Goal: Information Seeking & Learning: Find specific fact

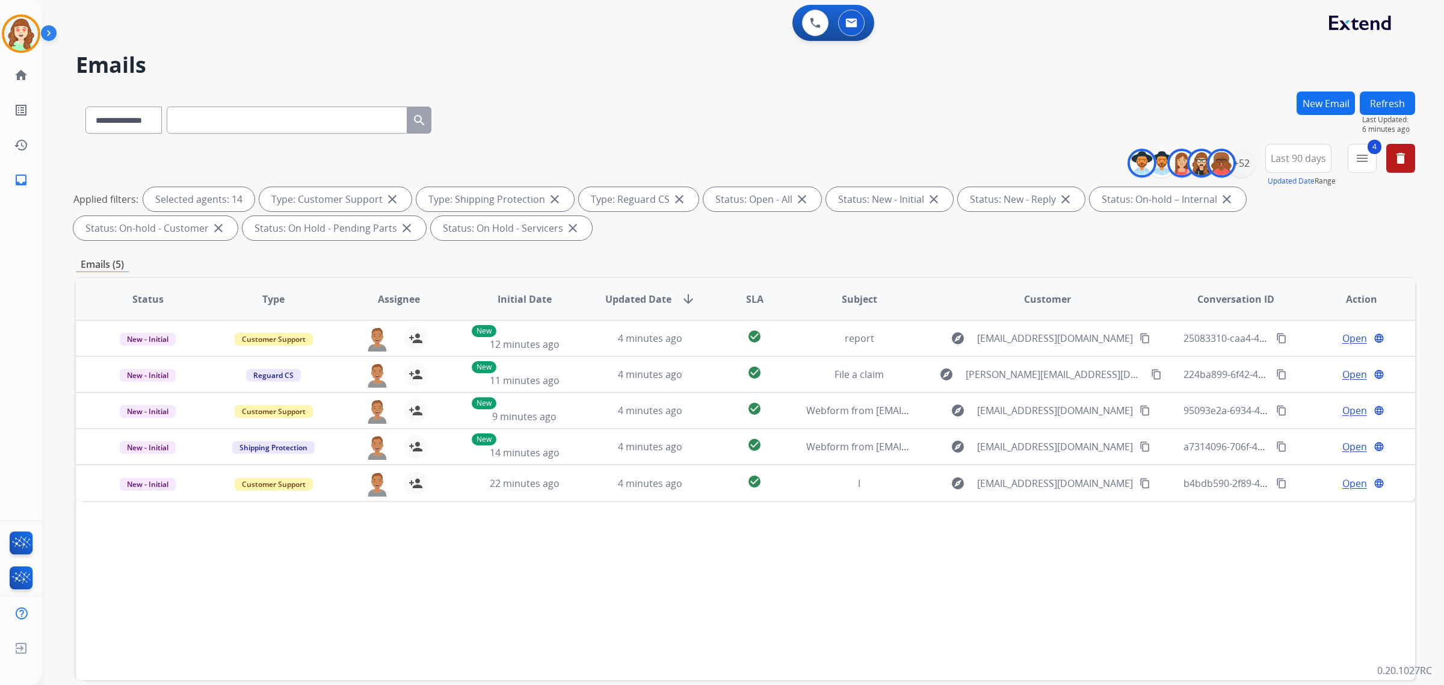
select select "**********"
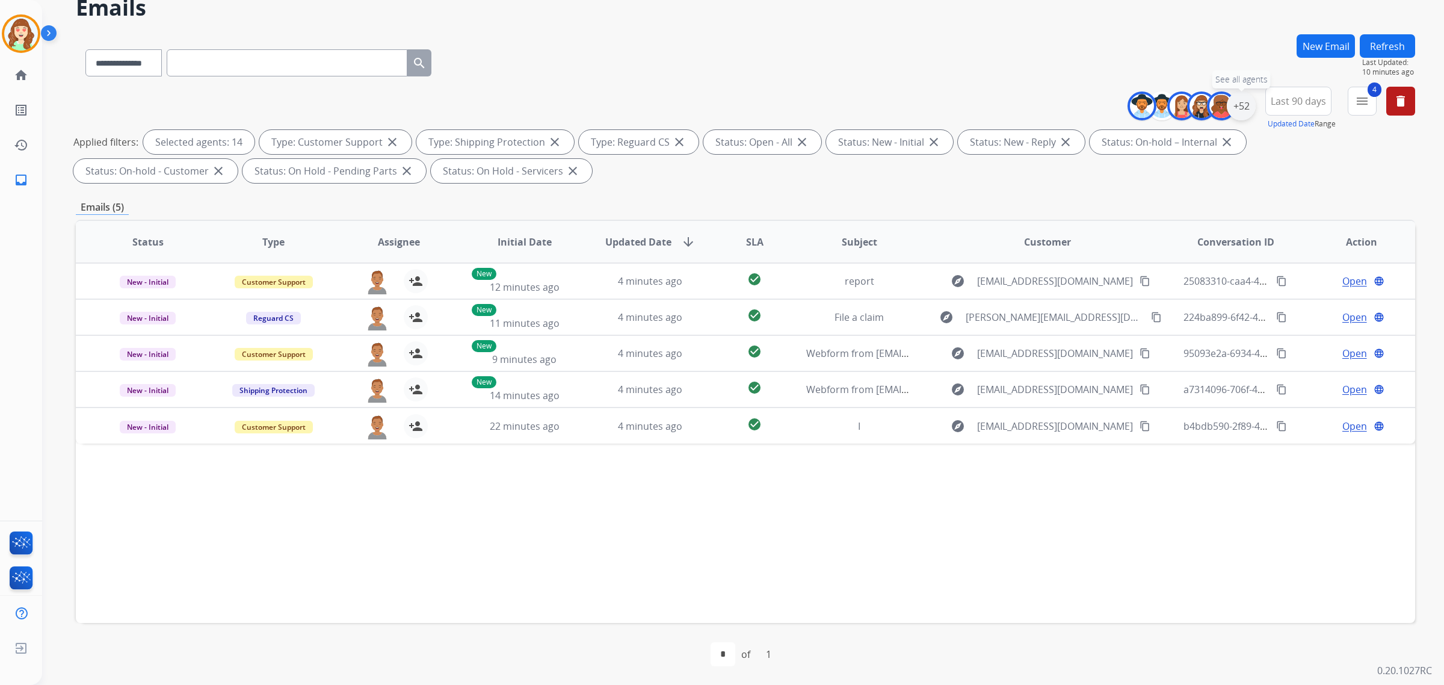
click at [1243, 103] on div "+52" at bounding box center [1240, 105] width 29 height 29
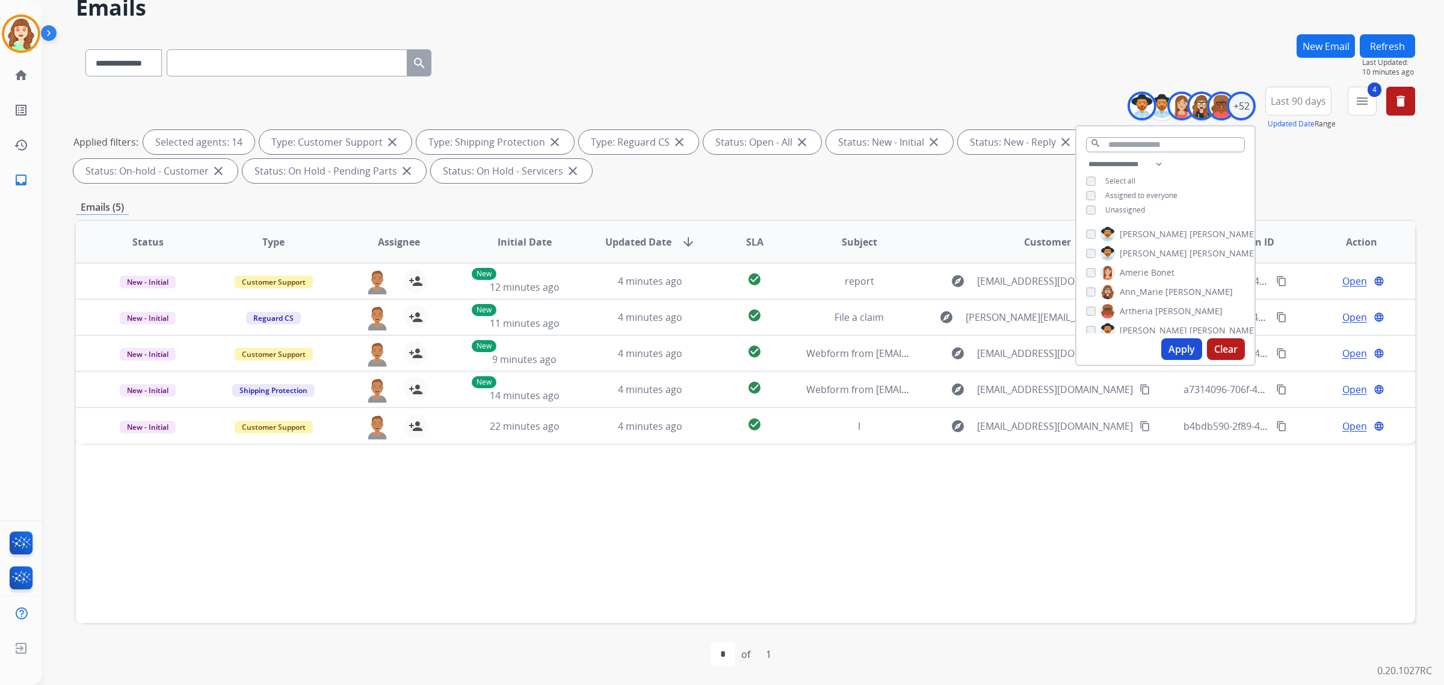
click at [1217, 348] on button "Clear" at bounding box center [1226, 349] width 38 height 22
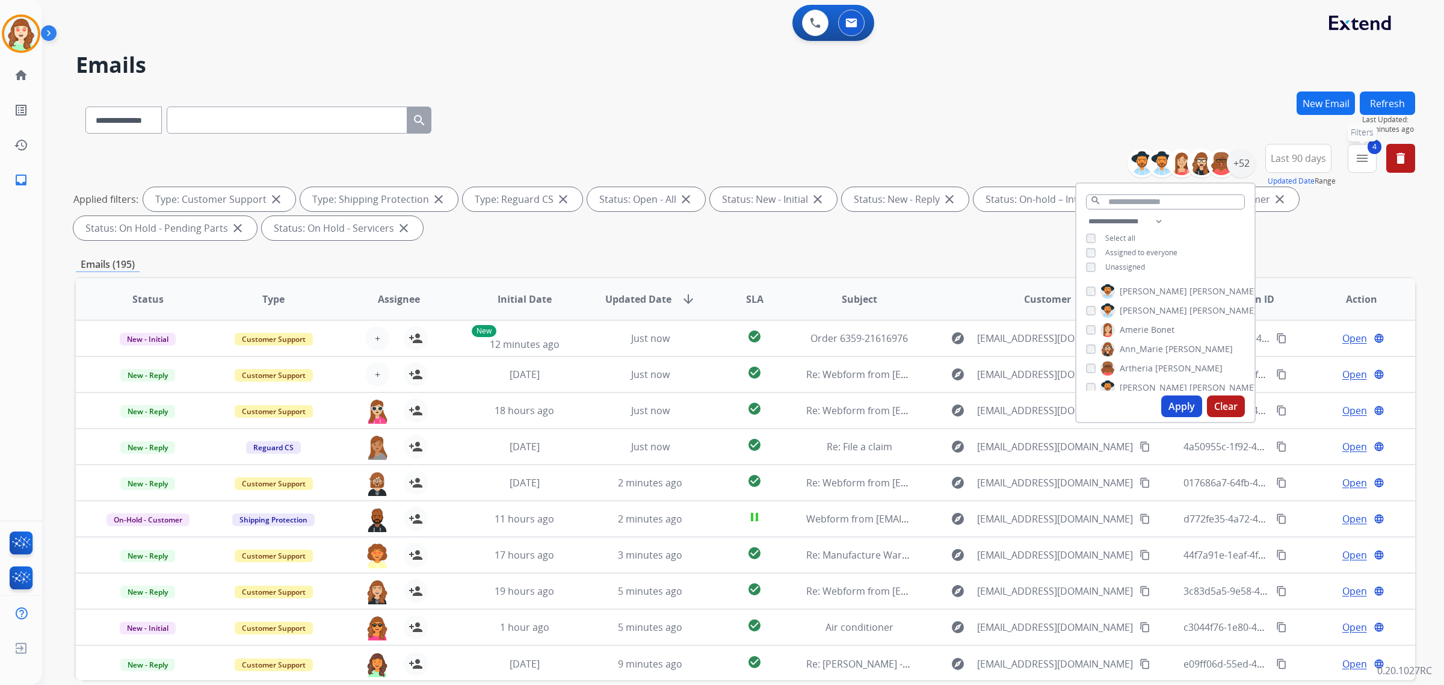
drag, startPoint x: 1356, startPoint y: 162, endPoint x: 1355, endPoint y: 199, distance: 36.7
click at [1361, 159] on mat-icon "menu" at bounding box center [1362, 158] width 14 height 14
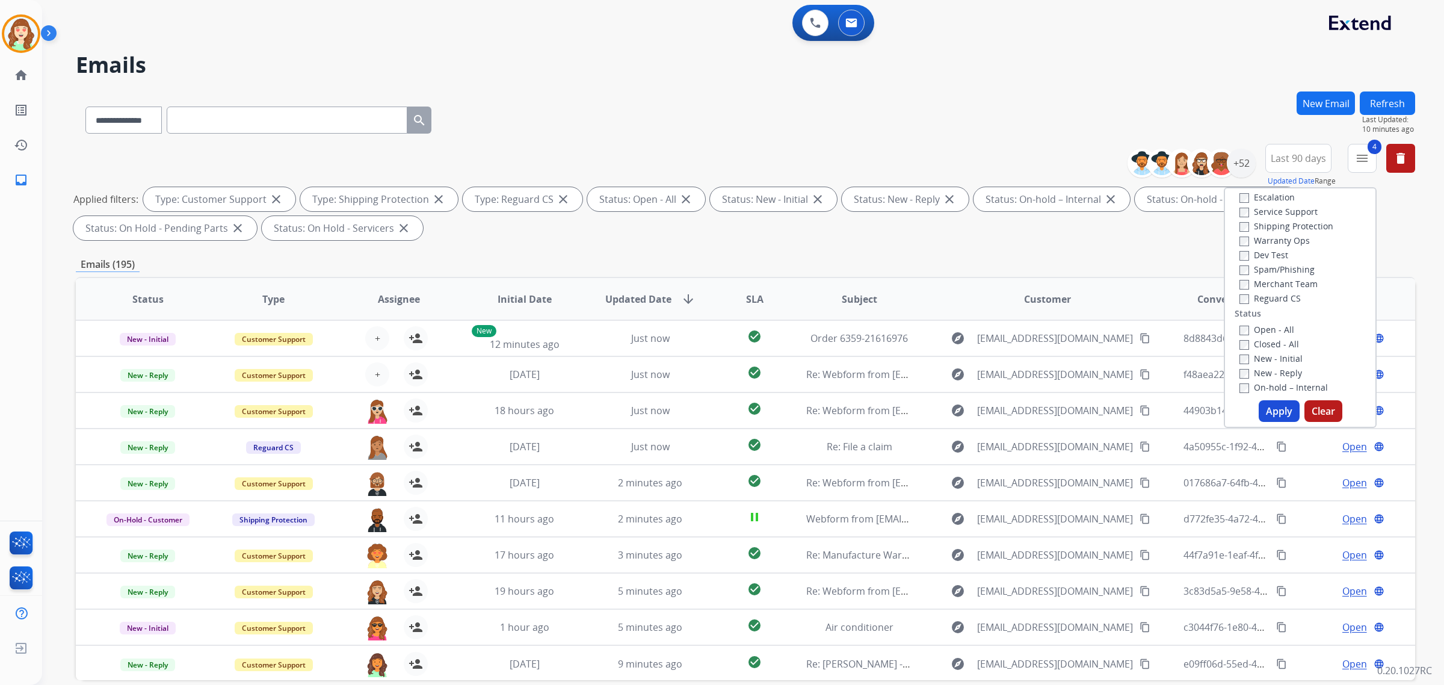
scroll to position [75, 0]
click at [1278, 408] on button "Apply" at bounding box center [1278, 411] width 41 height 22
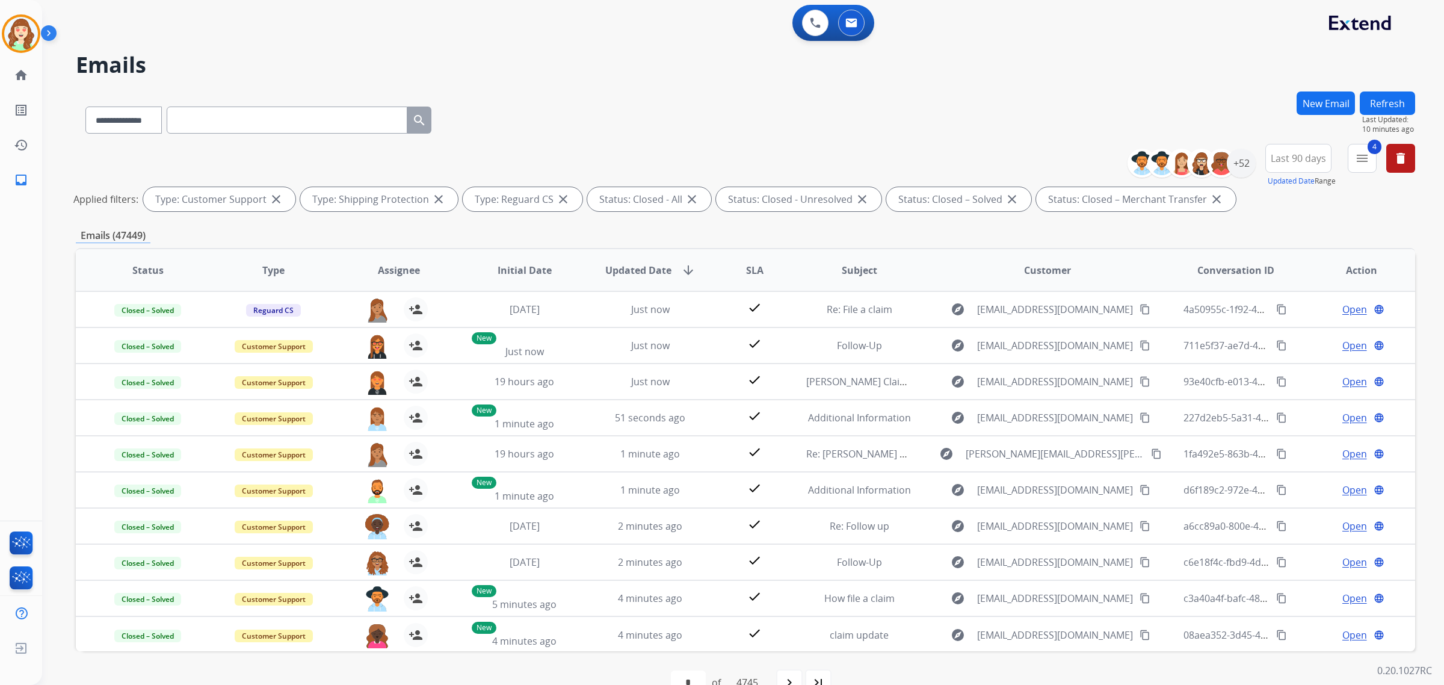
click at [1261, 157] on div "**********" at bounding box center [1275, 165] width 278 height 43
click at [1234, 169] on div "+52" at bounding box center [1240, 163] width 29 height 29
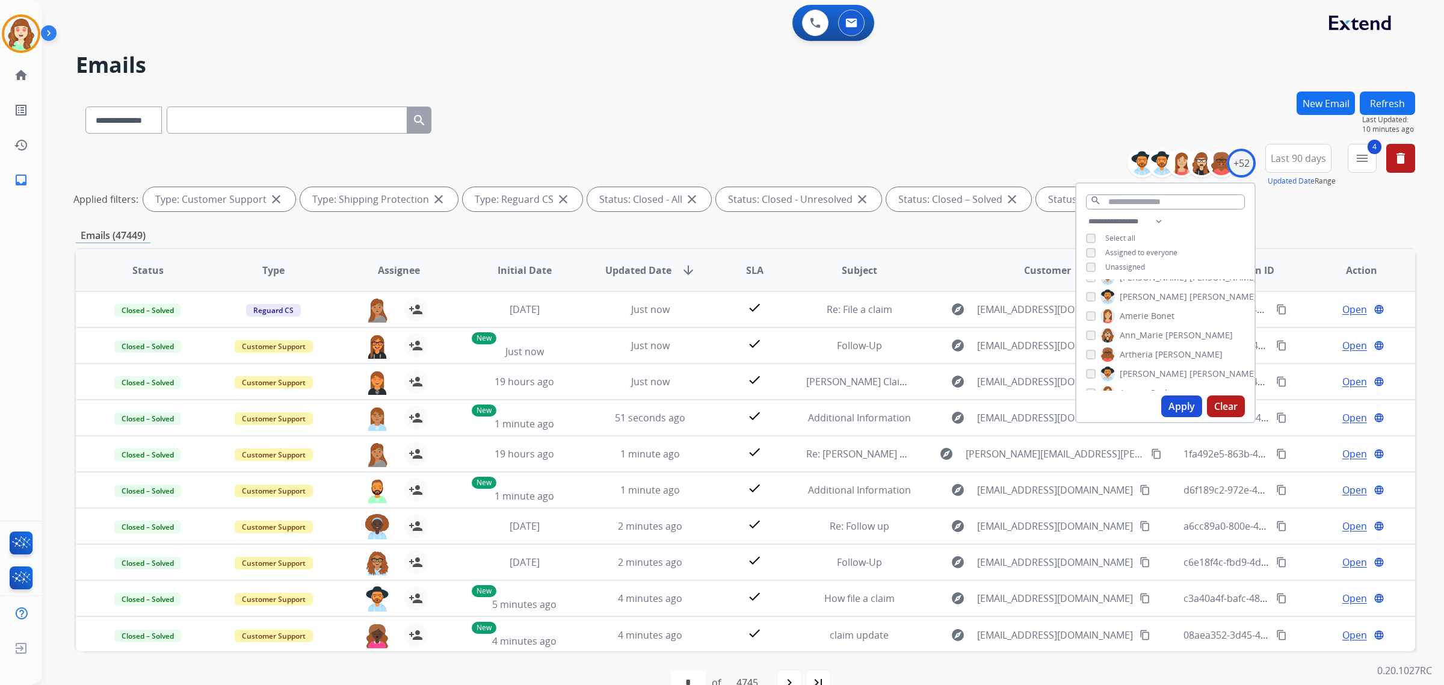
scroll to position [0, 0]
click at [1282, 165] on button "Last 90 days" at bounding box center [1298, 158] width 66 height 29
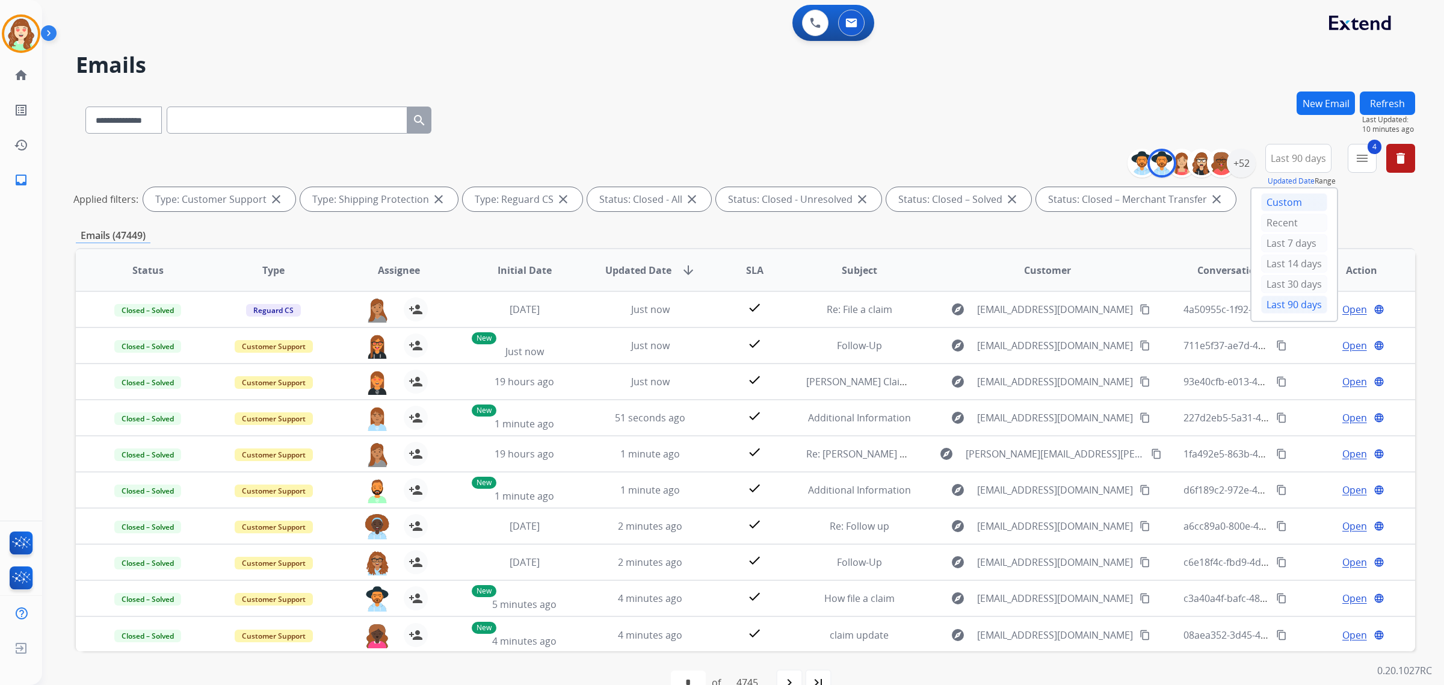
click at [1273, 202] on div "Custom" at bounding box center [1294, 202] width 66 height 18
click at [1305, 221] on input "date" at bounding box center [1284, 221] width 86 height 25
click at [1319, 218] on input "date" at bounding box center [1284, 221] width 86 height 25
click at [1320, 218] on input "date" at bounding box center [1284, 221] width 86 height 25
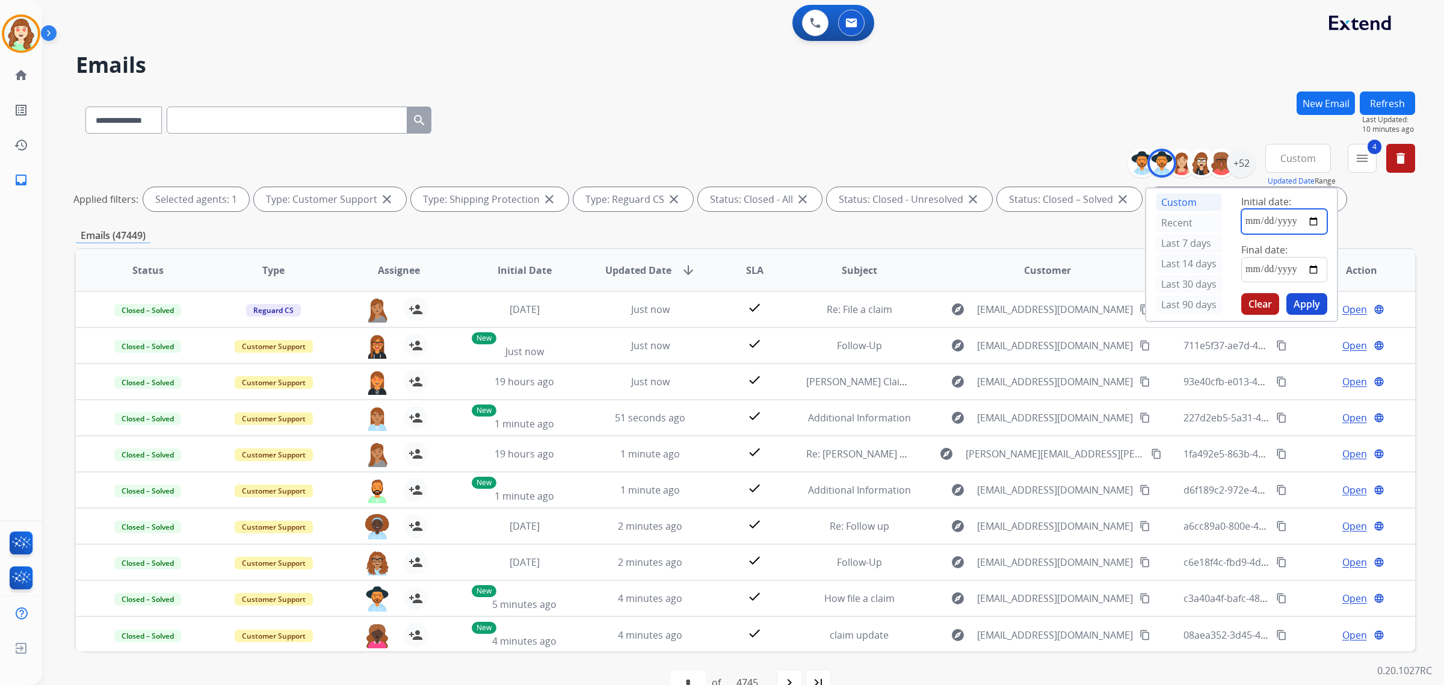
click at [1309, 214] on input "date" at bounding box center [1284, 221] width 86 height 25
type input "**********"
click at [1312, 271] on input "date" at bounding box center [1284, 269] width 86 height 25
type input "**********"
click at [1307, 301] on button "Apply" at bounding box center [1306, 304] width 41 height 22
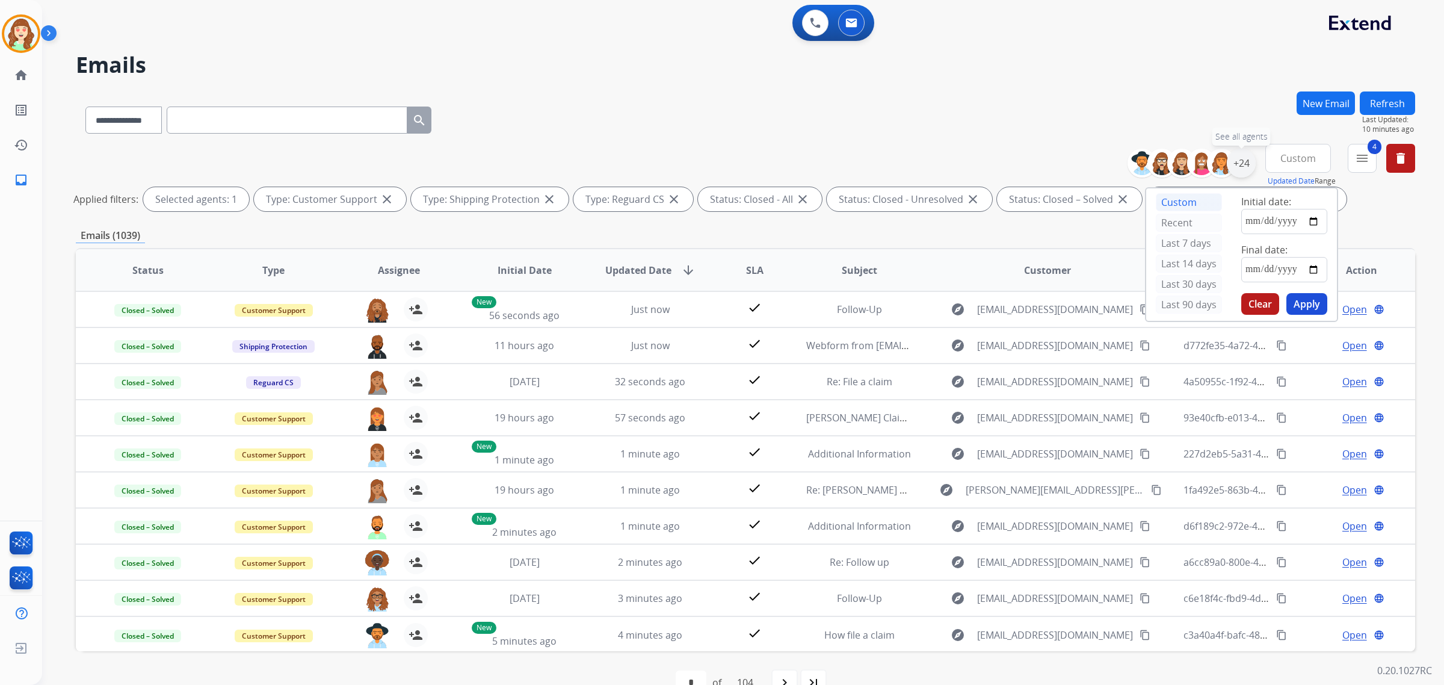
click at [1236, 164] on div "+24" at bounding box center [1240, 163] width 29 height 29
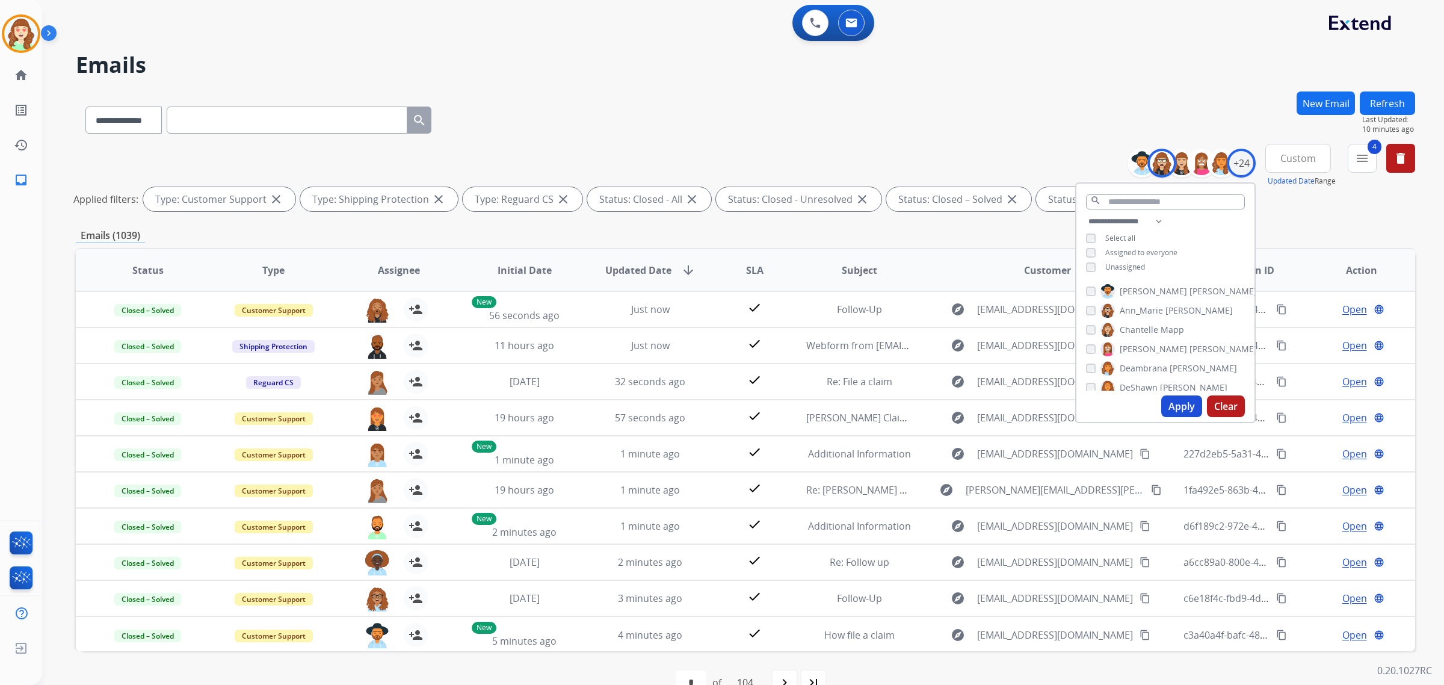
click at [1180, 406] on button "Apply" at bounding box center [1181, 406] width 41 height 22
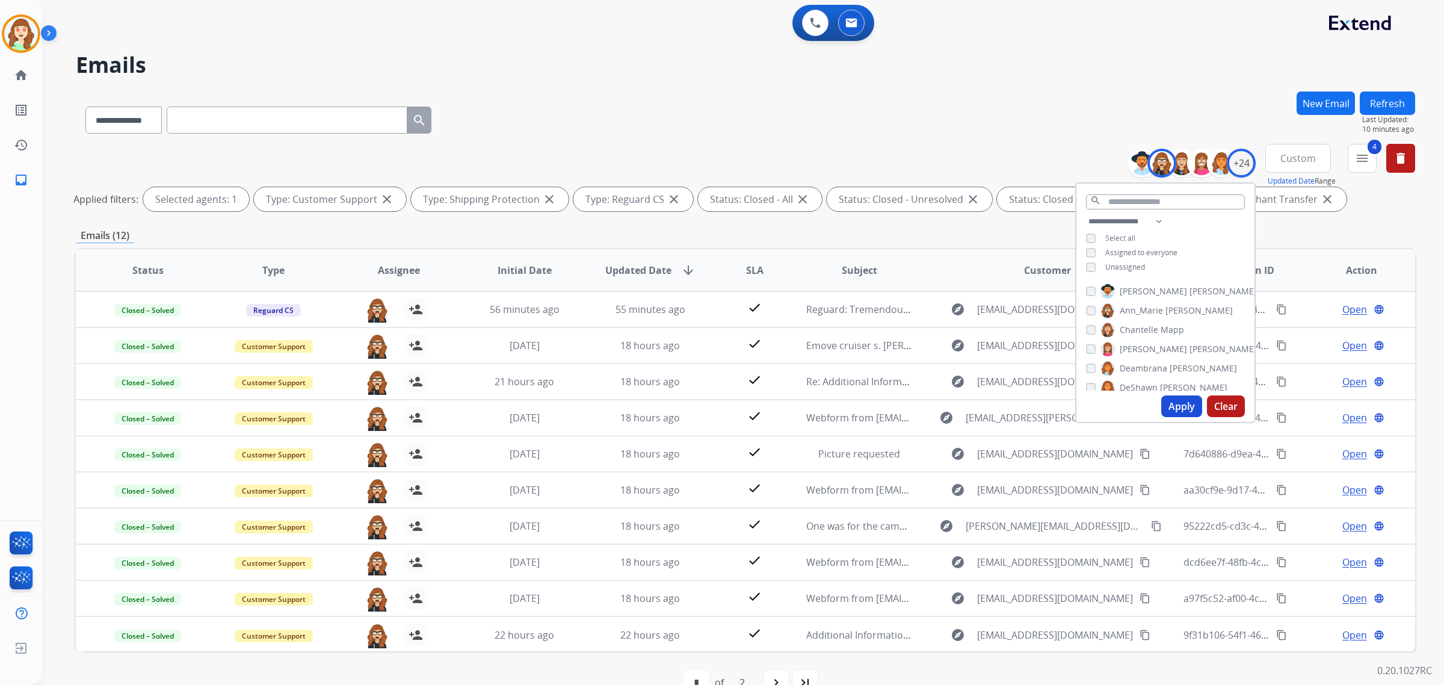
scroll to position [1, 0]
click at [1179, 404] on button "Apply" at bounding box center [1181, 406] width 41 height 22
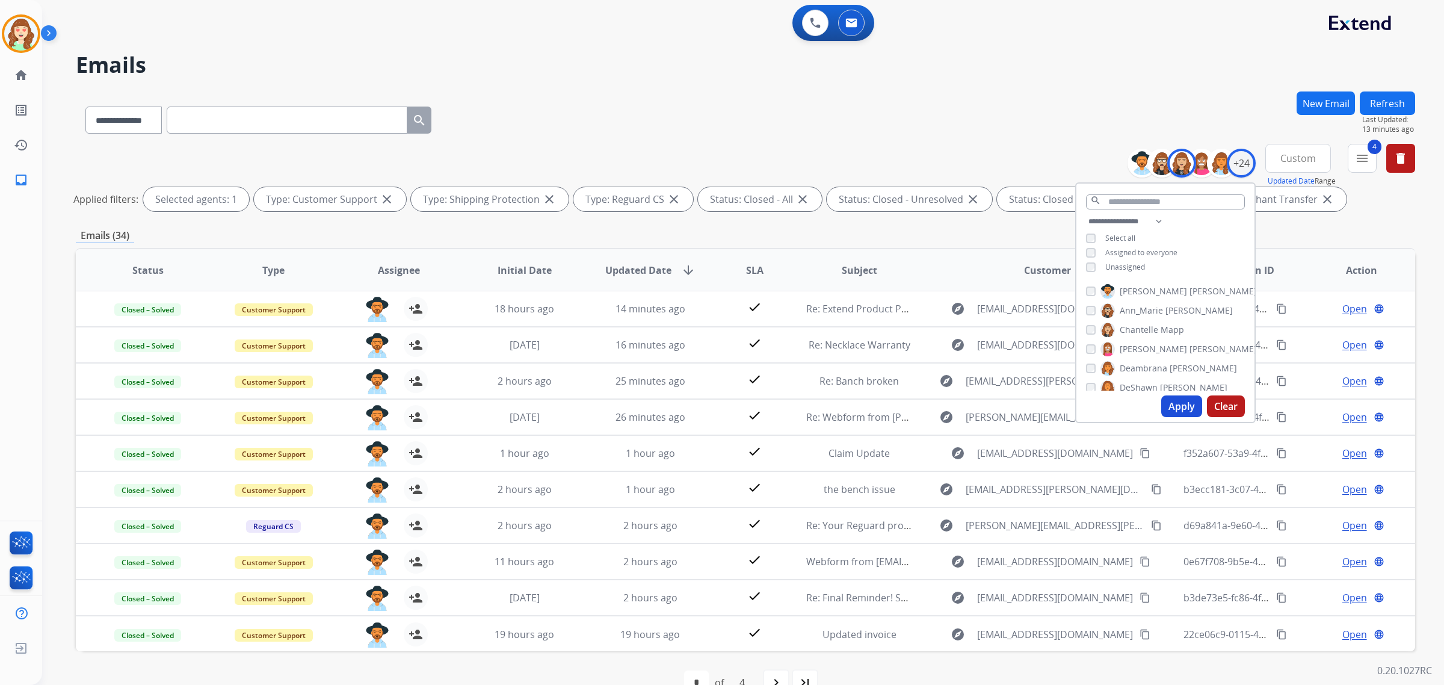
click at [1188, 406] on button "Apply" at bounding box center [1181, 406] width 41 height 22
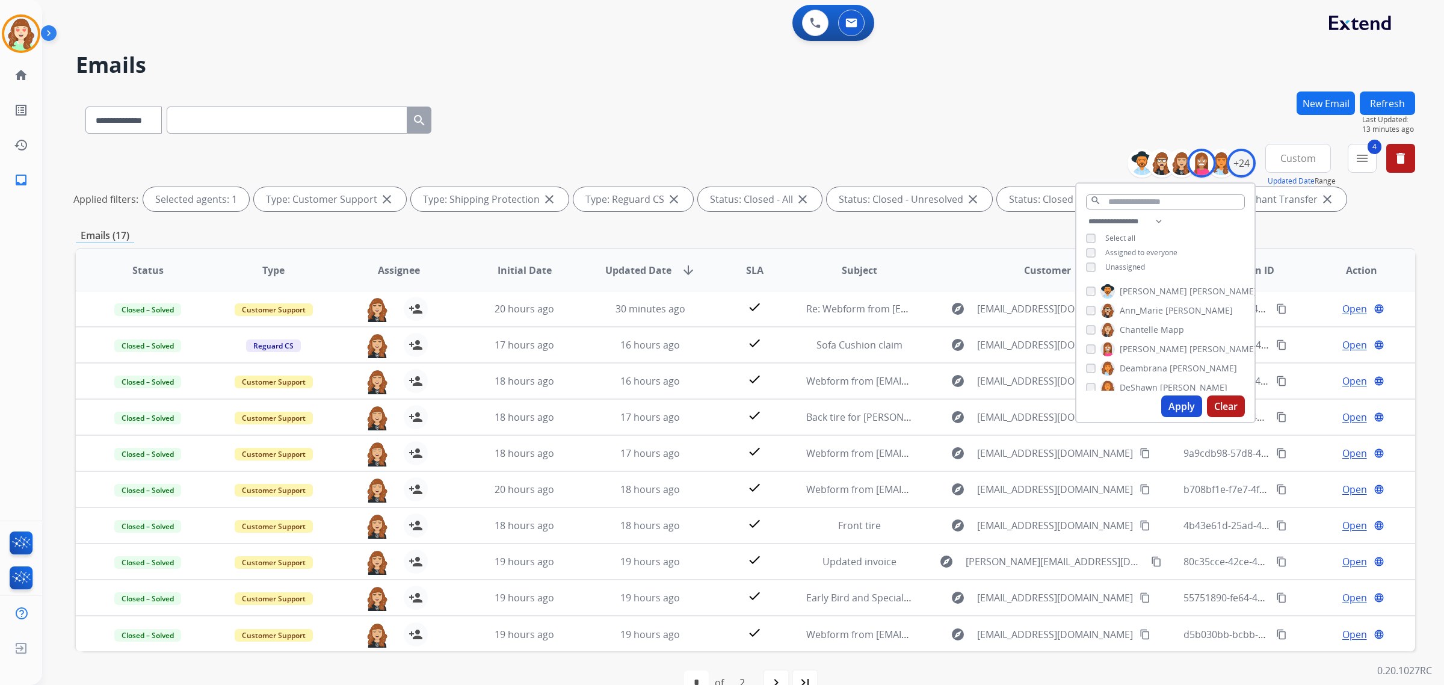
click at [1177, 406] on button "Apply" at bounding box center [1181, 406] width 41 height 22
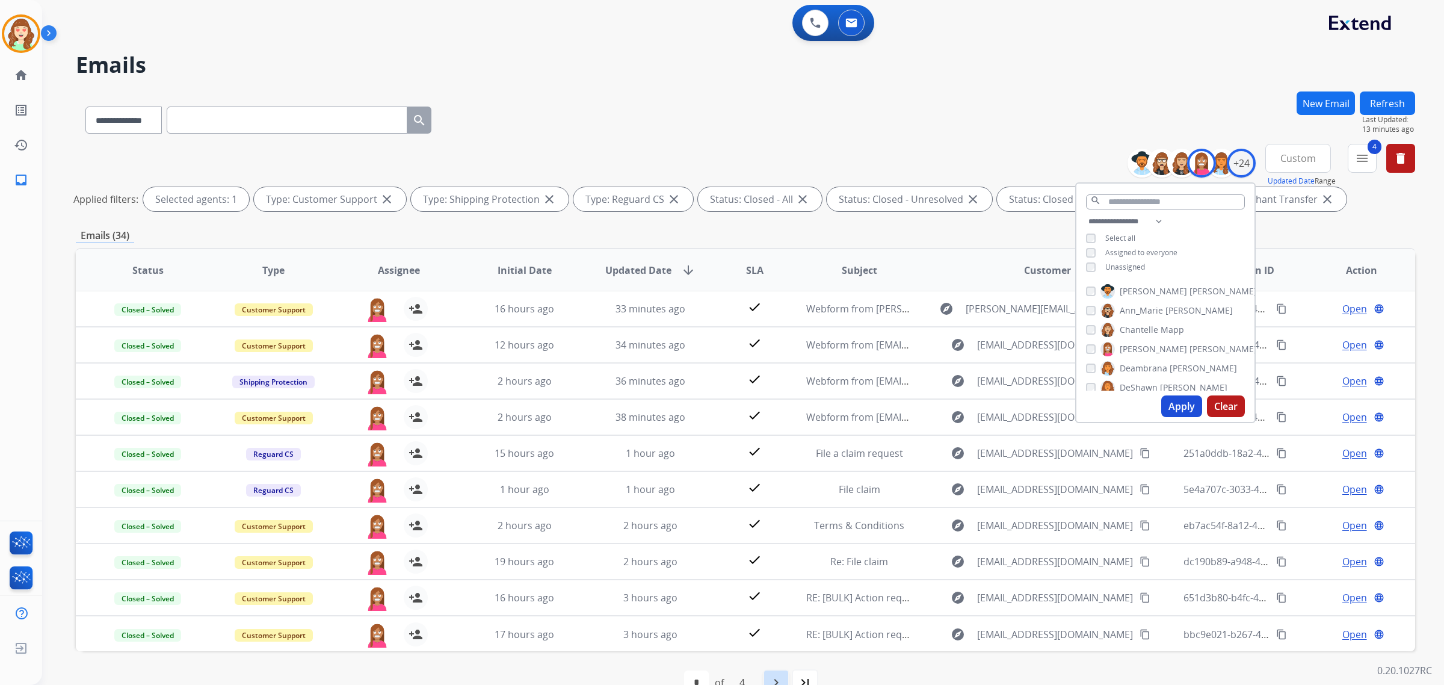
click at [781, 678] on mat-icon "navigate_next" at bounding box center [776, 682] width 14 height 14
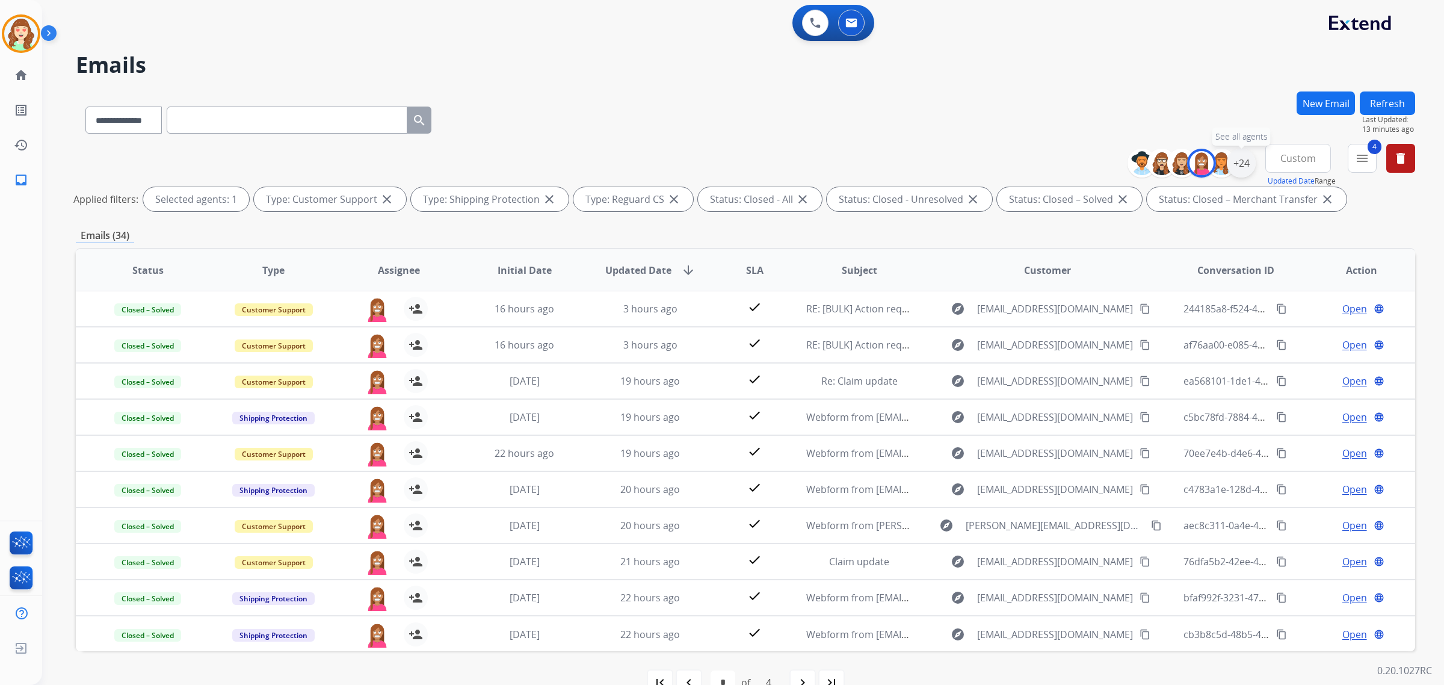
click at [1230, 159] on div "+24" at bounding box center [1240, 163] width 29 height 29
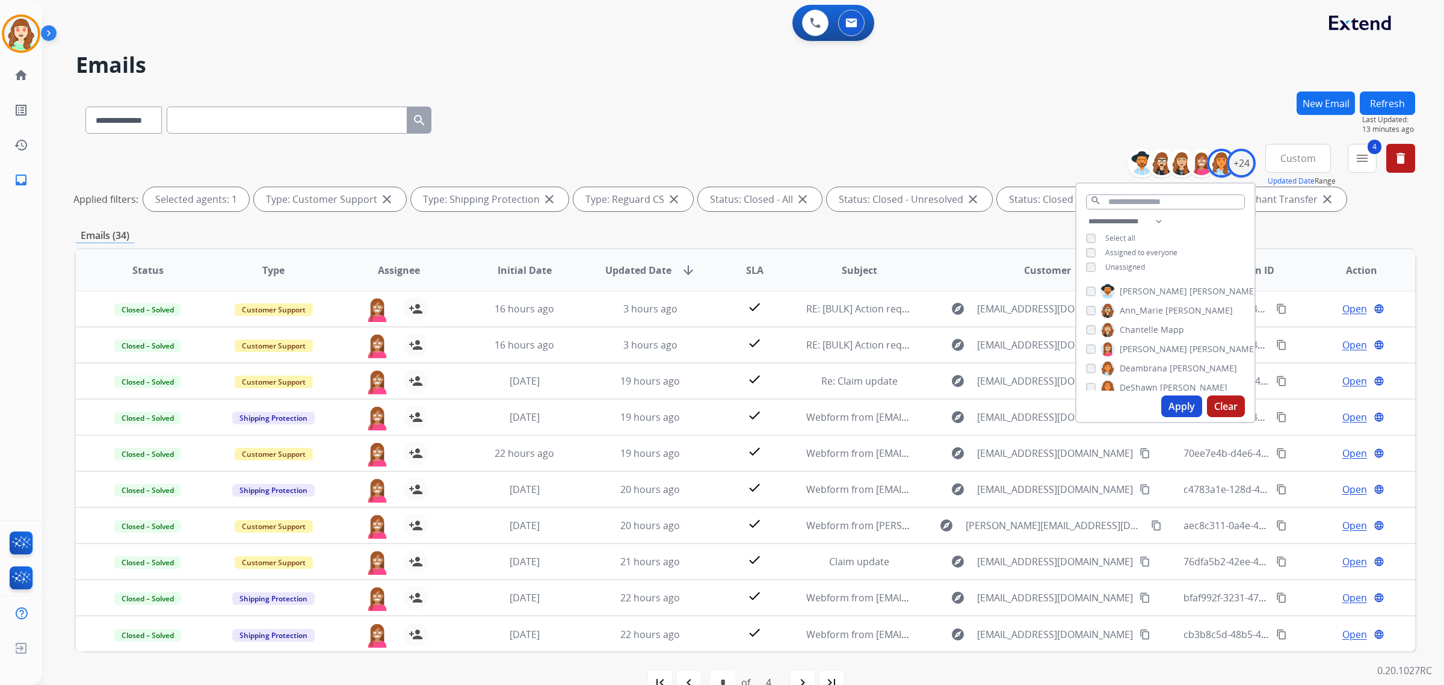
click at [1179, 398] on button "Apply" at bounding box center [1181, 406] width 41 height 22
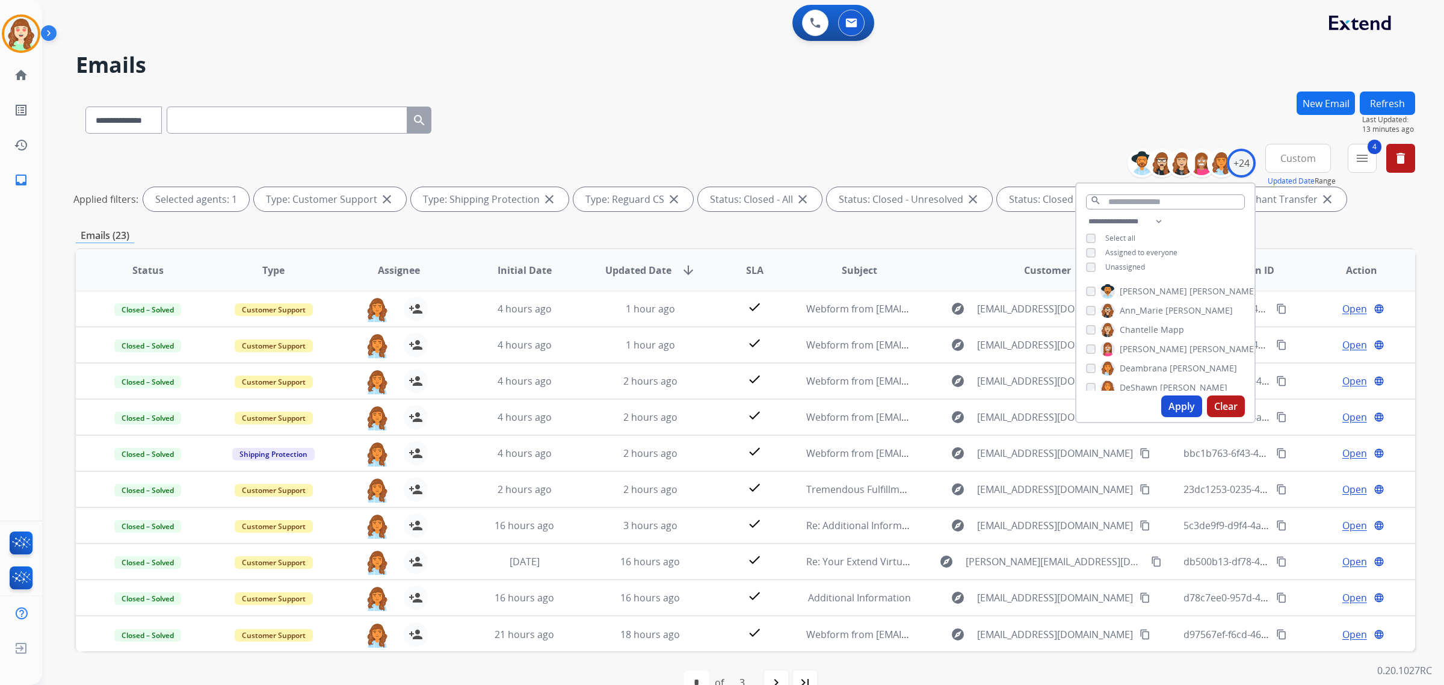
click at [1180, 403] on button "Apply" at bounding box center [1181, 406] width 41 height 22
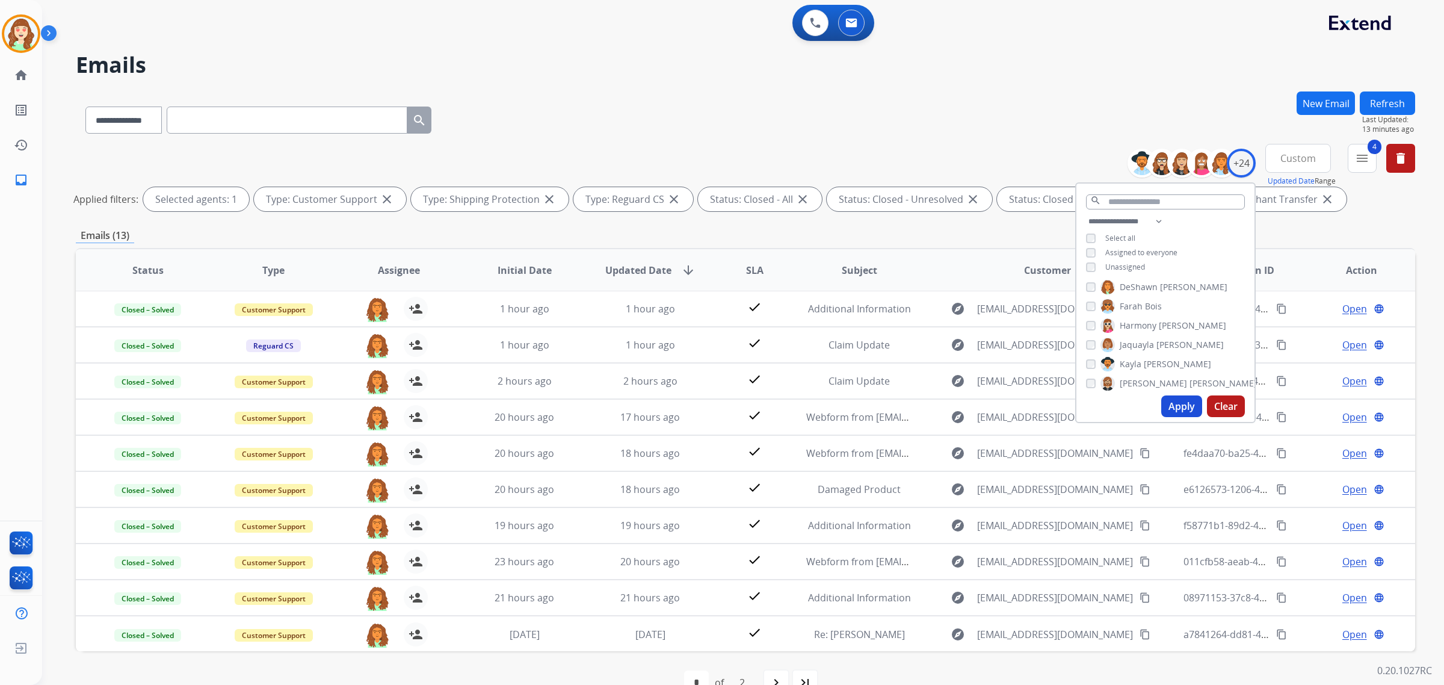
scroll to position [75, 0]
click at [1177, 403] on button "Apply" at bounding box center [1181, 406] width 41 height 22
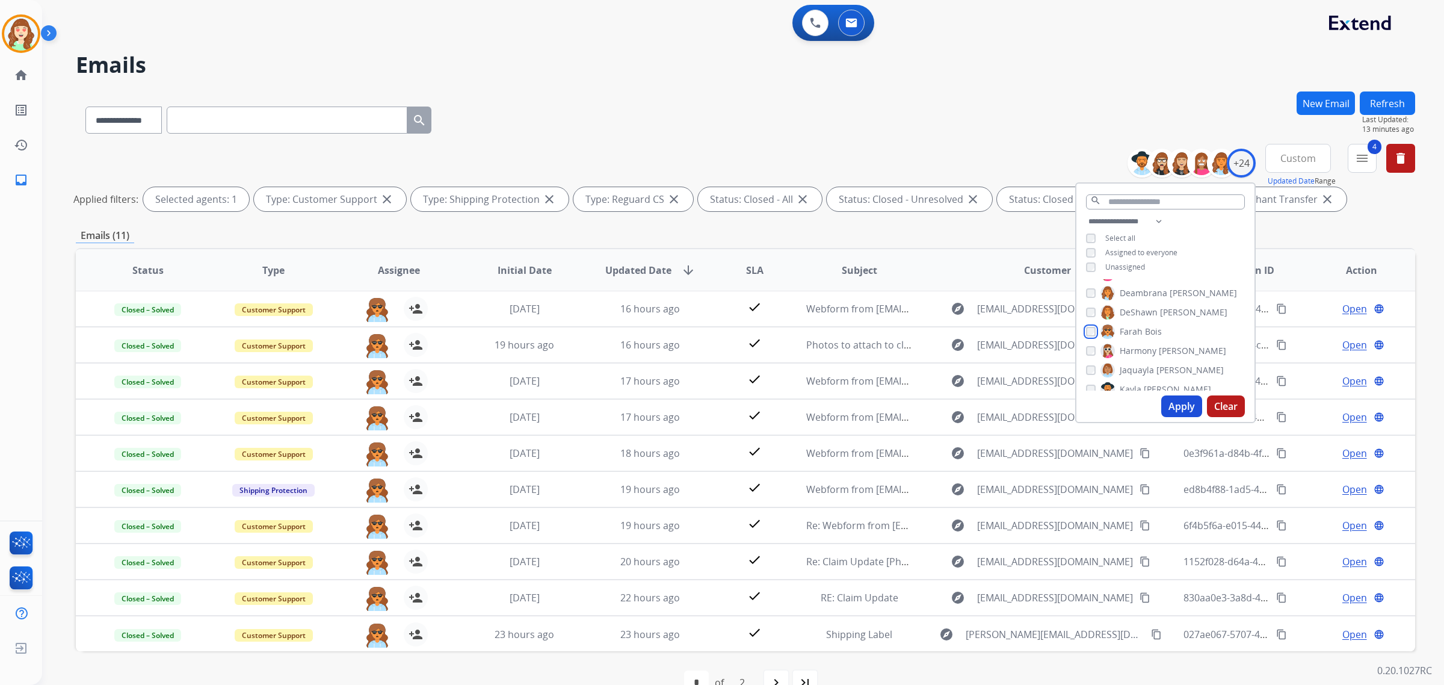
click at [1094, 335] on div "Farah Bois" at bounding box center [1124, 331] width 76 height 14
click at [1184, 403] on button "Apply" at bounding box center [1181, 406] width 41 height 22
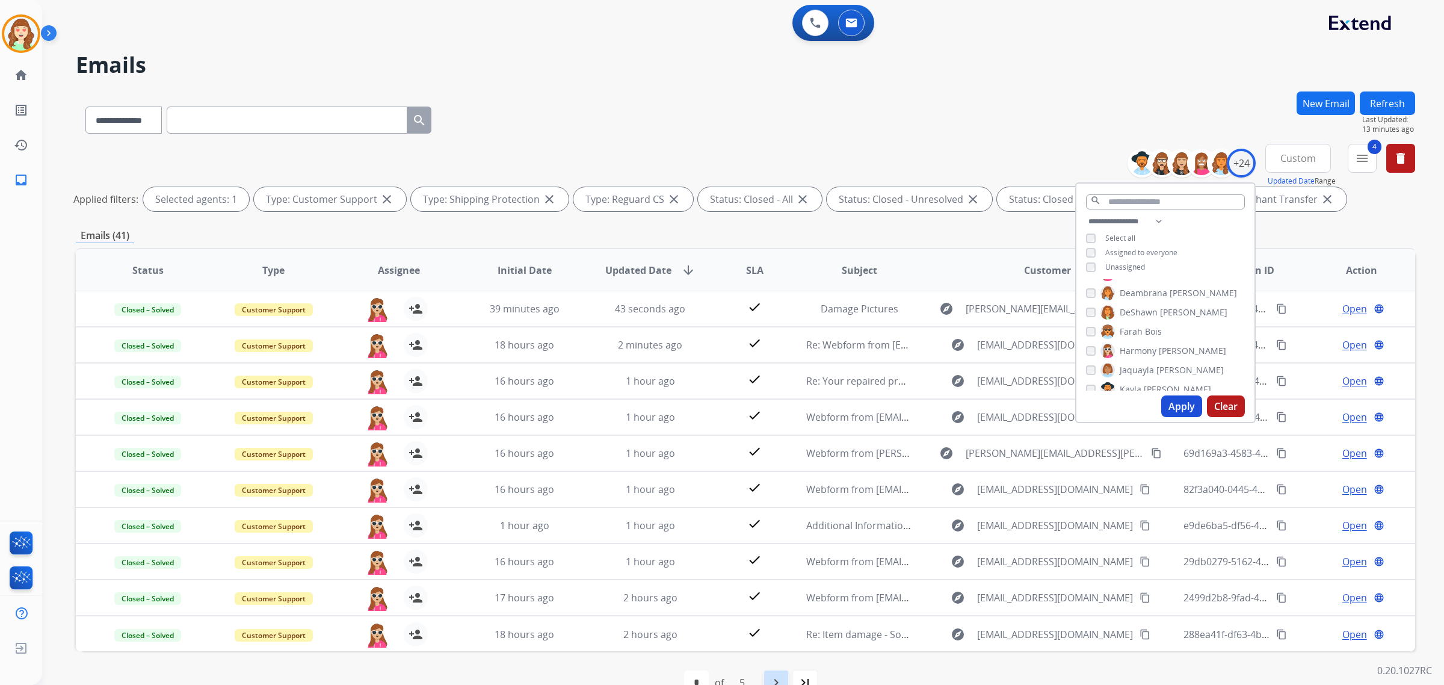
click at [775, 680] on mat-icon "navigate_next" at bounding box center [776, 682] width 14 height 14
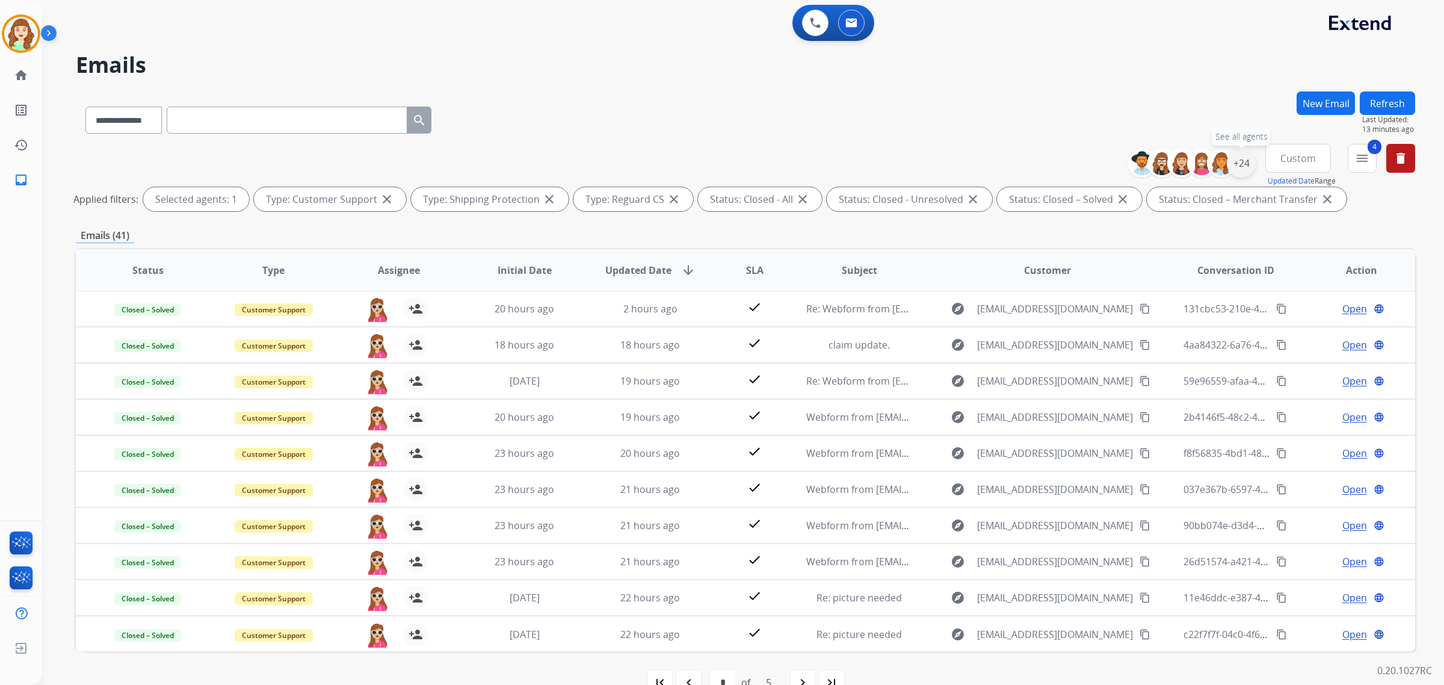
click at [1235, 164] on div "+24" at bounding box center [1240, 163] width 29 height 29
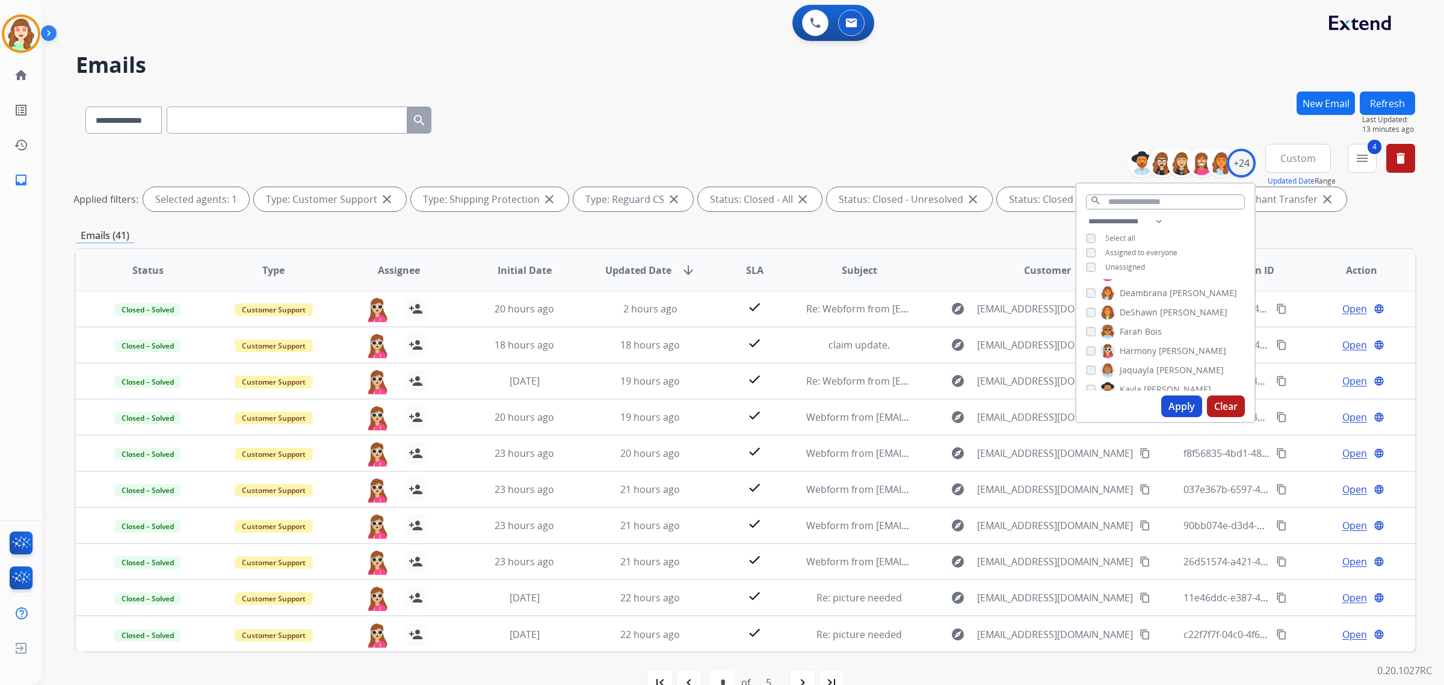
click at [1086, 363] on div "[PERSON_NAME]" at bounding box center [1155, 370] width 138 height 14
click at [1171, 406] on button "Apply" at bounding box center [1181, 406] width 41 height 22
select select "*"
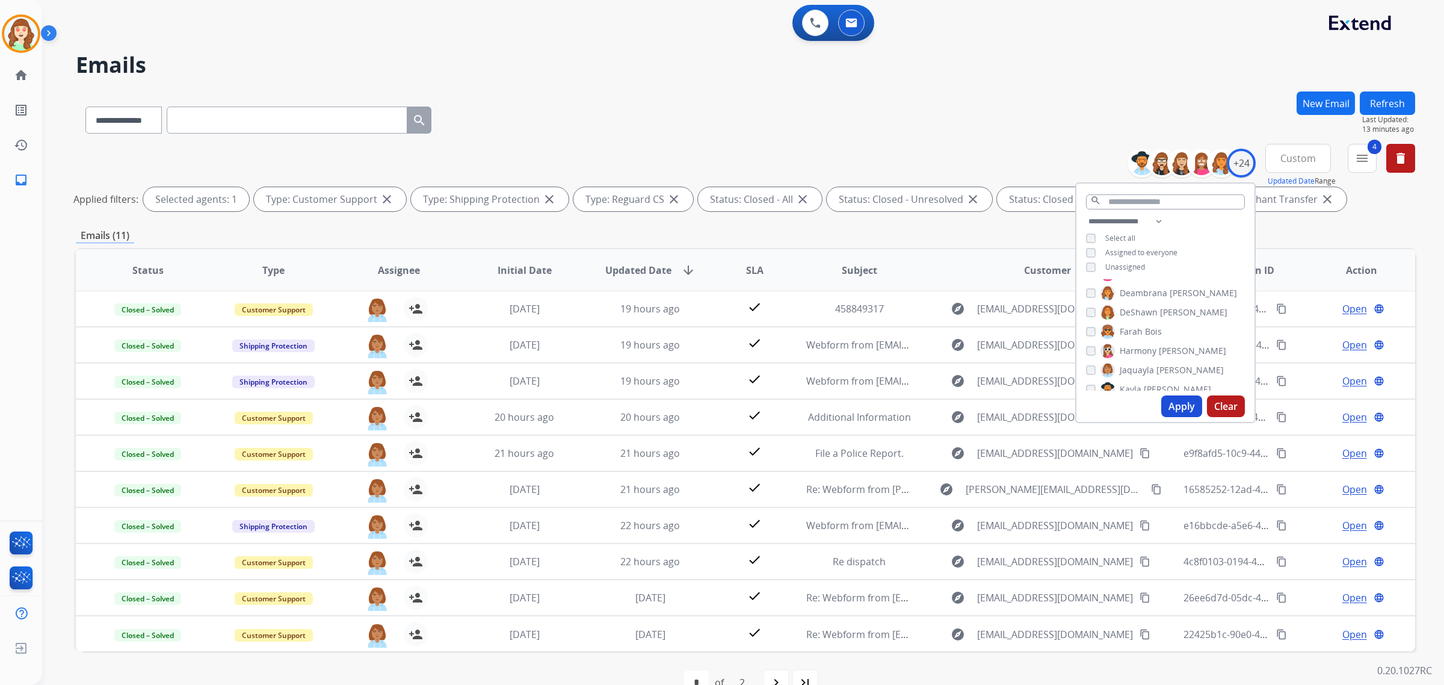
click at [1177, 404] on button "Apply" at bounding box center [1181, 406] width 41 height 22
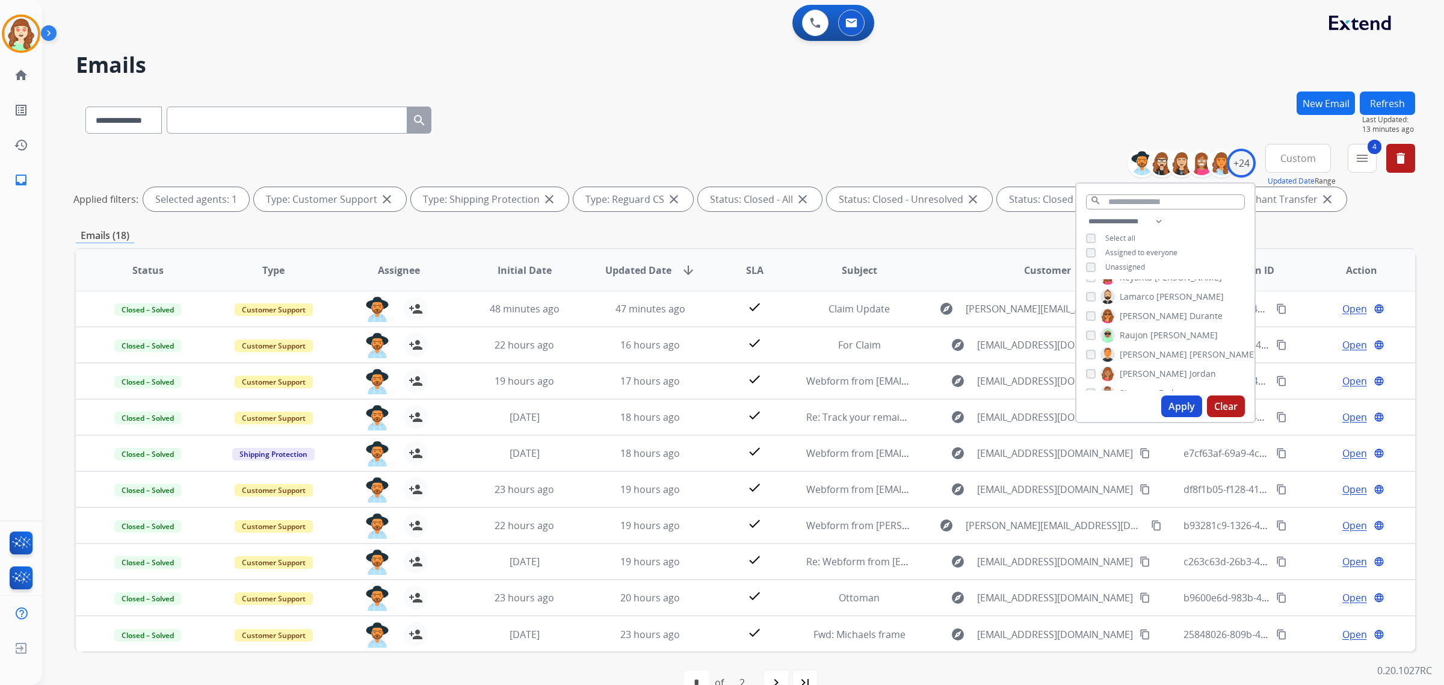
scroll to position [150, 0]
click at [1080, 308] on div "[PERSON_NAME] [PERSON_NAME] [PERSON_NAME] Deambrana [PERSON_NAME] [PERSON_NAME]…" at bounding box center [1165, 334] width 178 height 111
click at [1177, 401] on button "Apply" at bounding box center [1181, 406] width 41 height 22
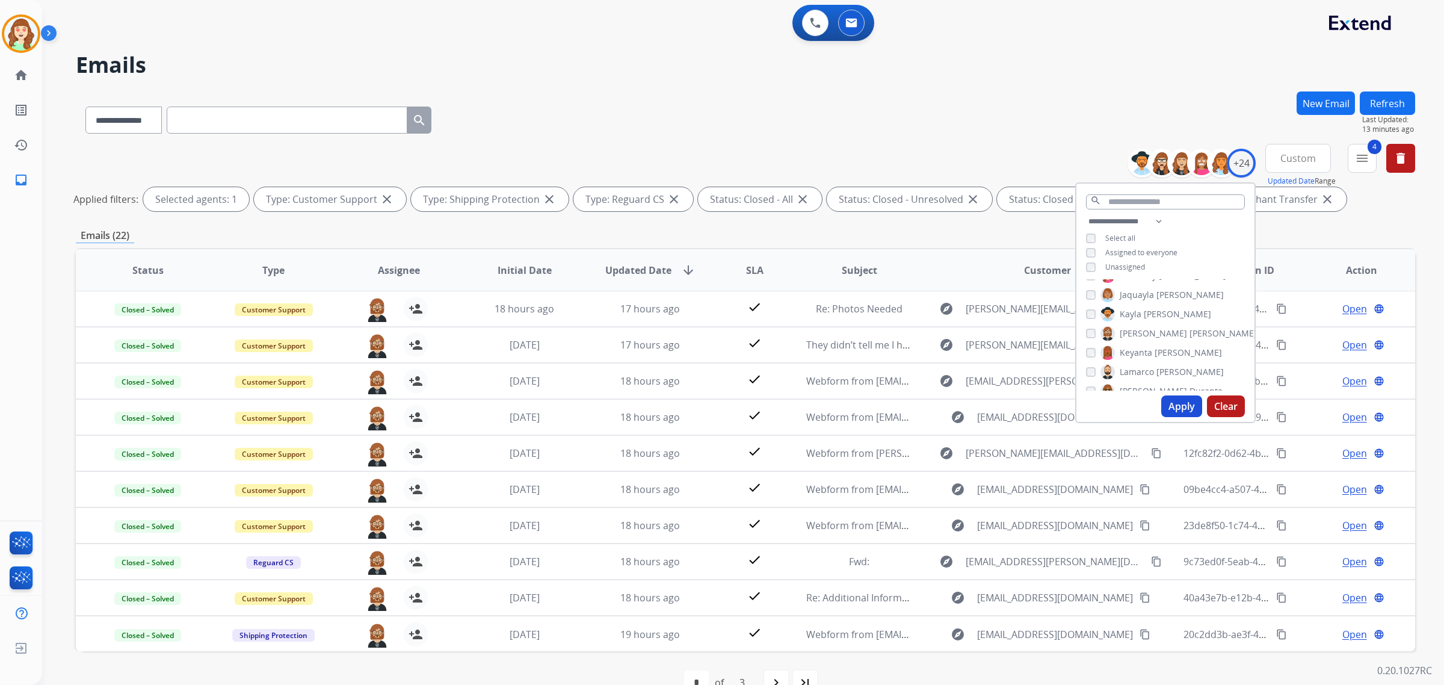
click at [1171, 410] on button "Apply" at bounding box center [1181, 406] width 41 height 22
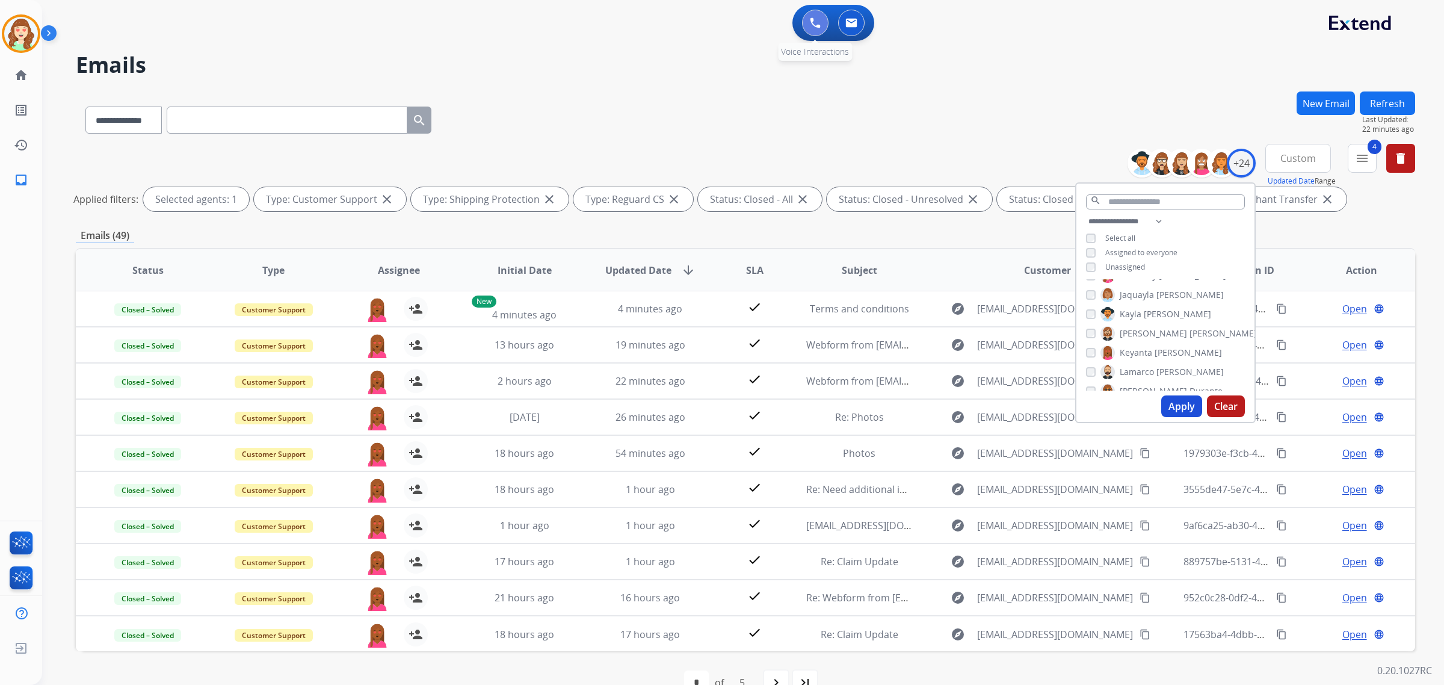
click at [810, 18] on img at bounding box center [815, 22] width 11 height 11
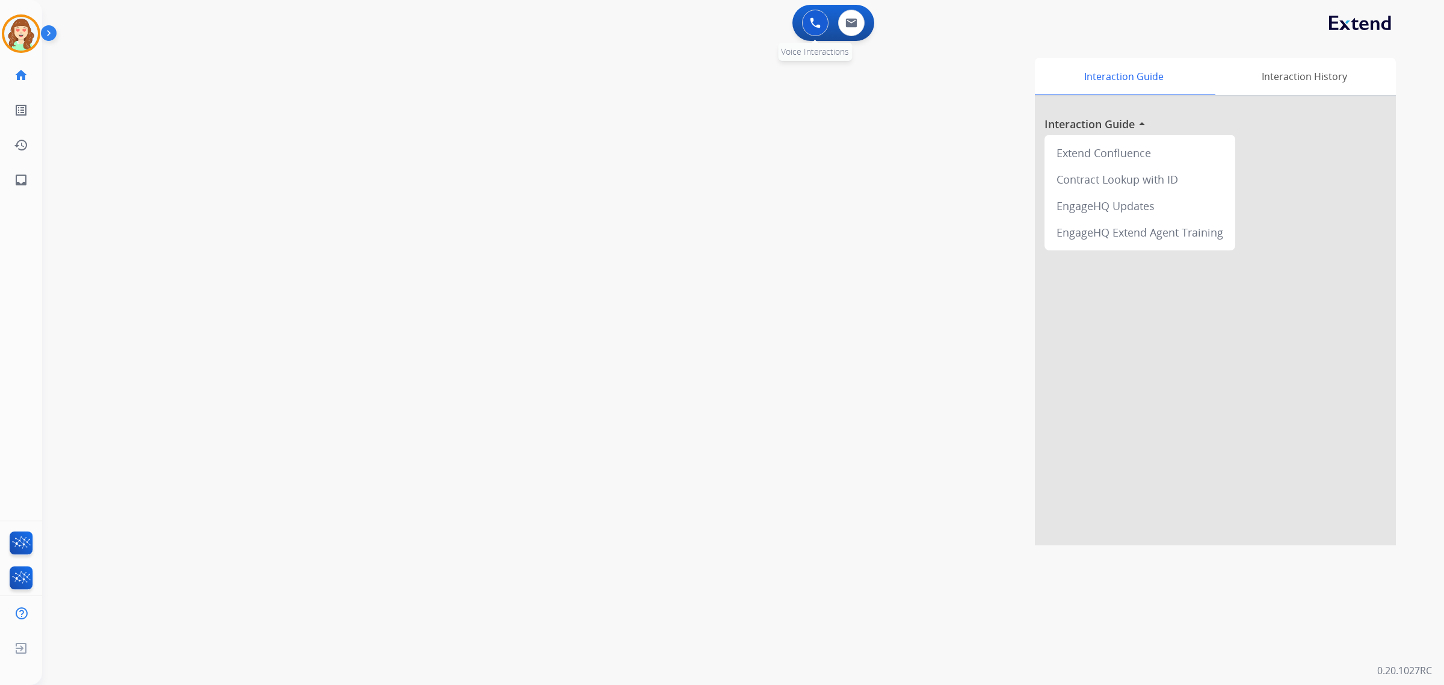
click at [813, 25] on img at bounding box center [815, 22] width 11 height 11
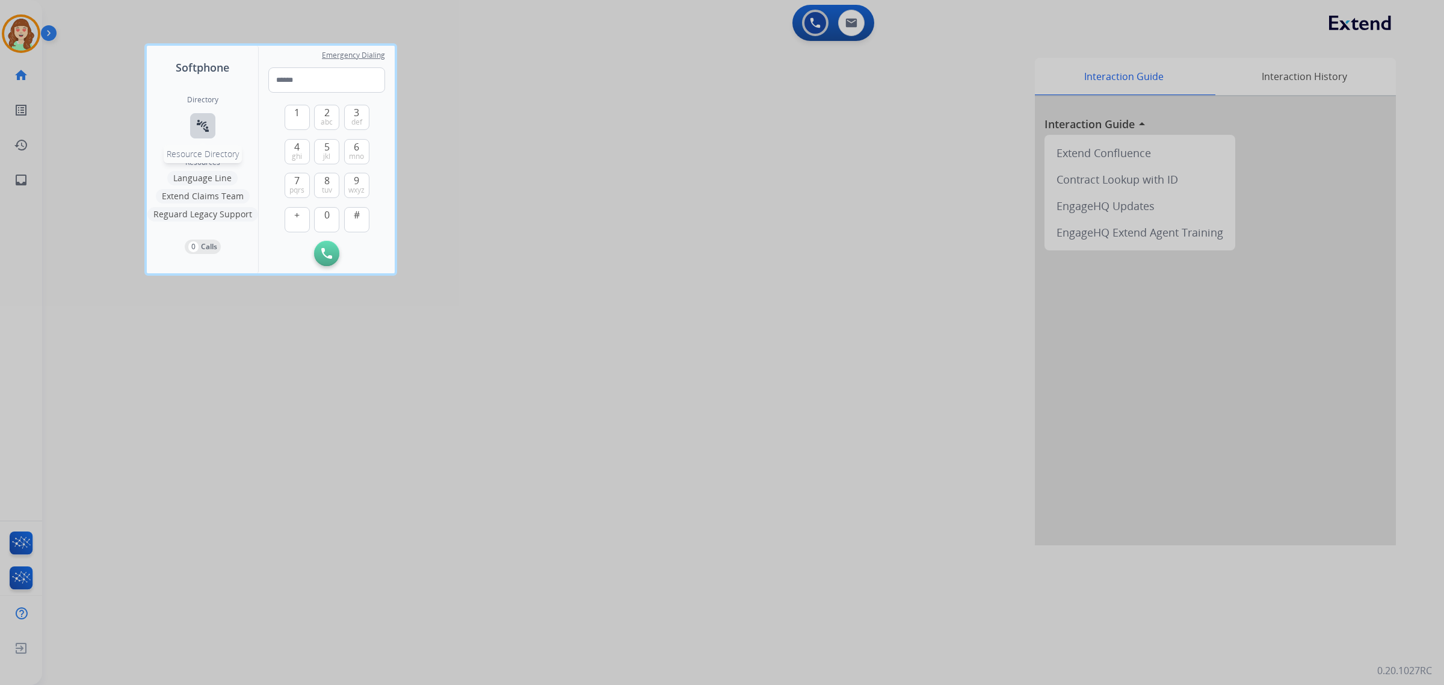
click at [205, 128] on mat-icon "connect_without_contact" at bounding box center [202, 125] width 14 height 14
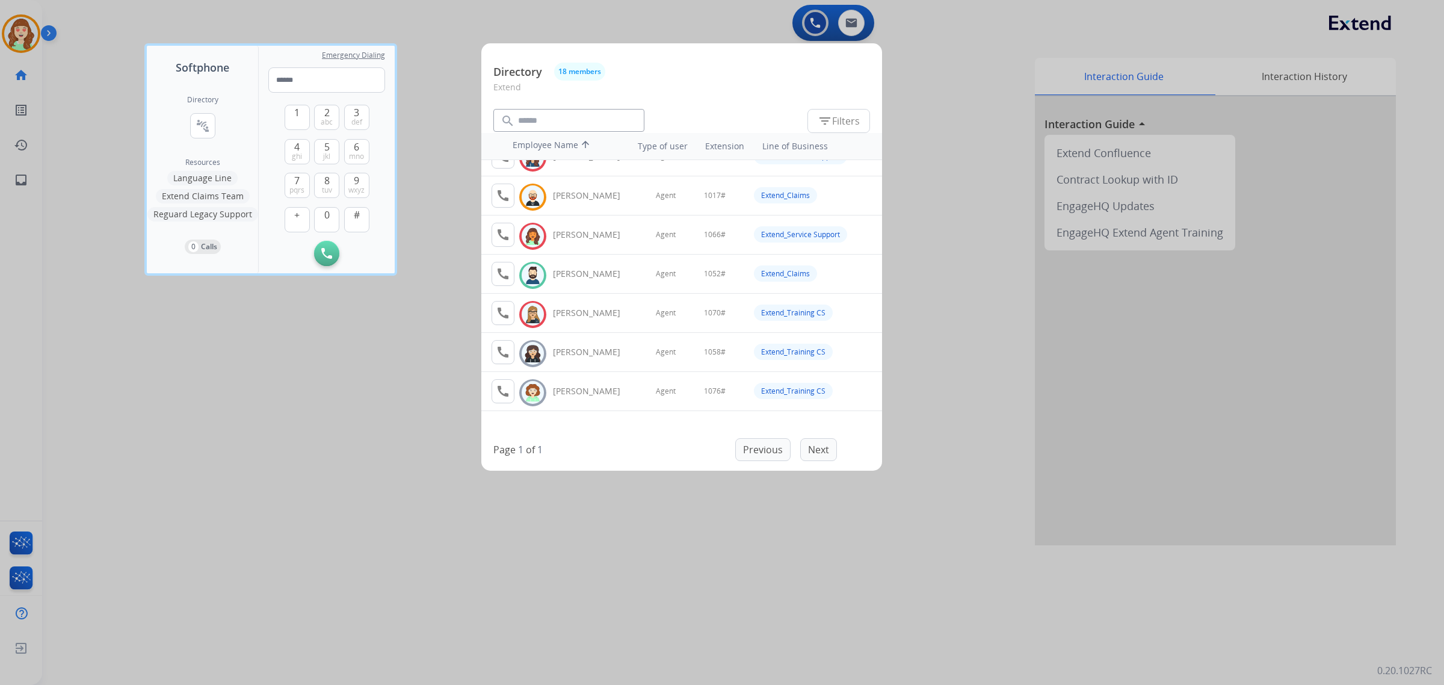
scroll to position [150, 0]
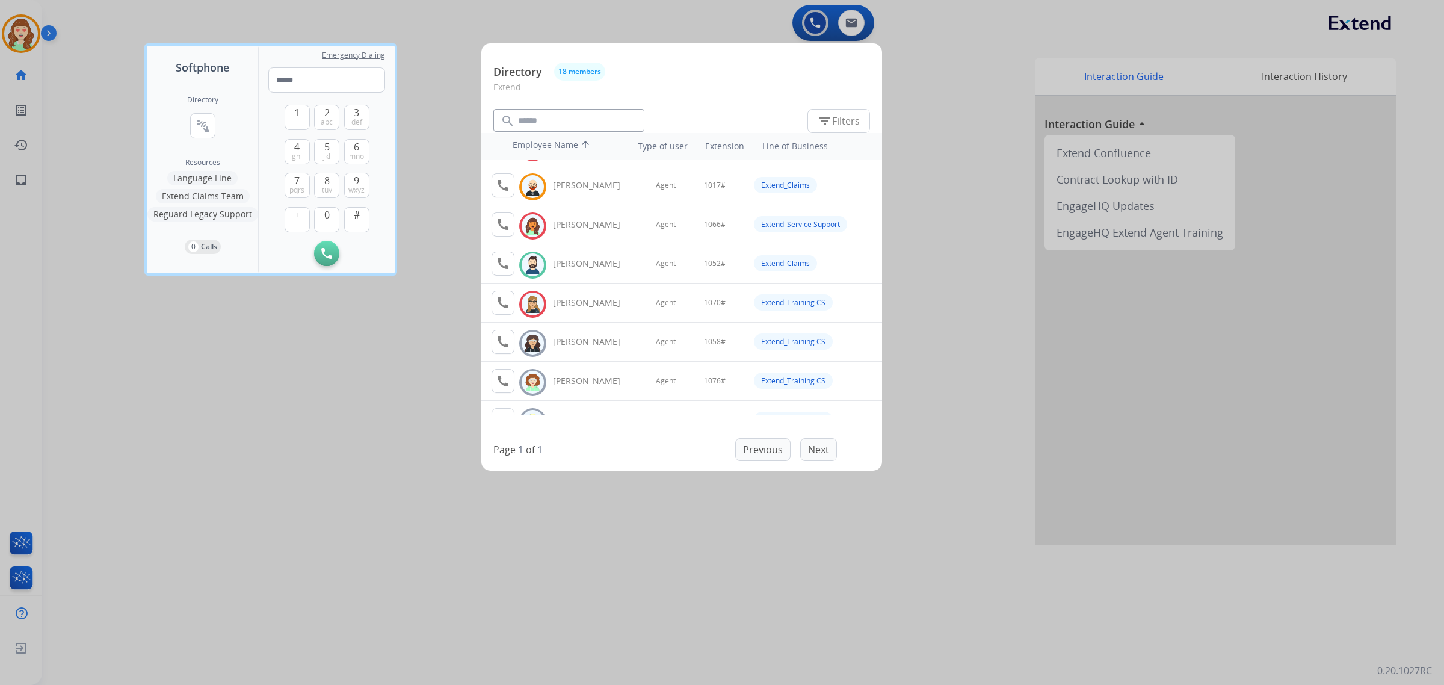
click at [97, 439] on div at bounding box center [722, 342] width 1444 height 685
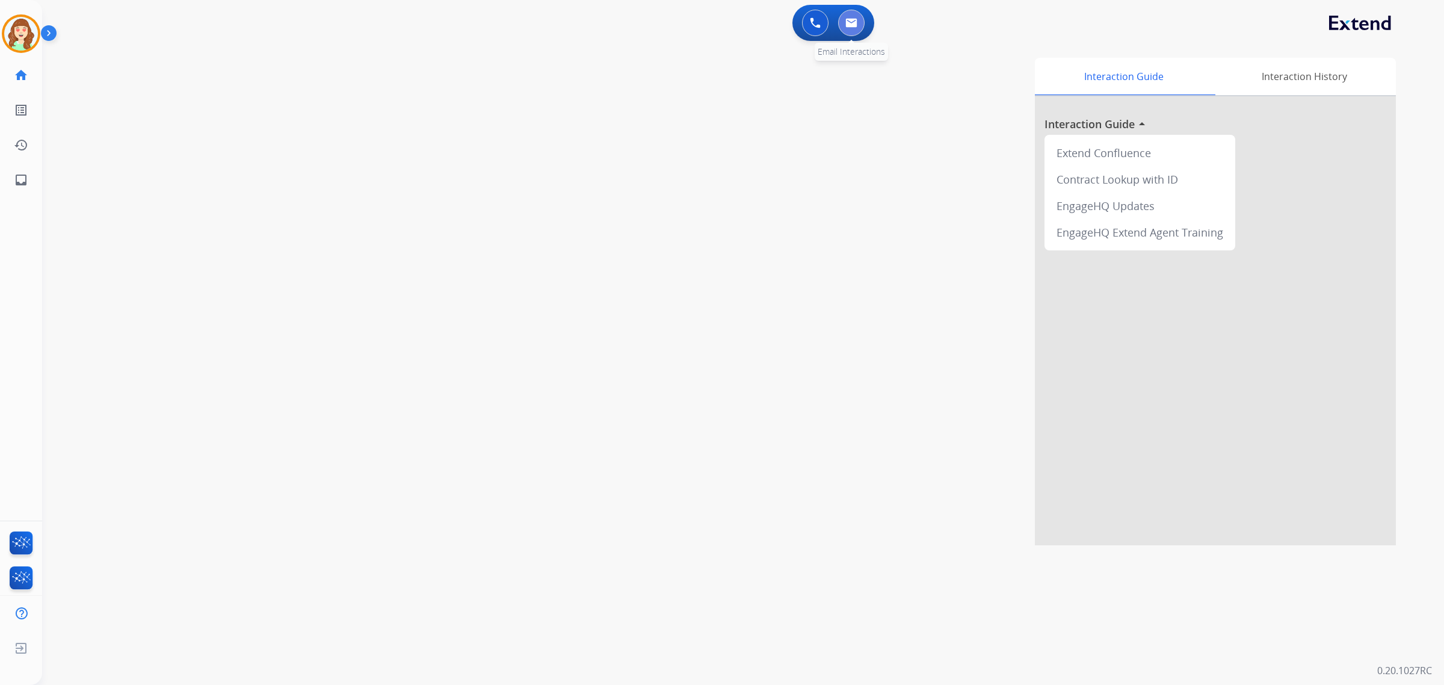
click at [845, 18] on img at bounding box center [851, 23] width 12 height 10
select select "**********"
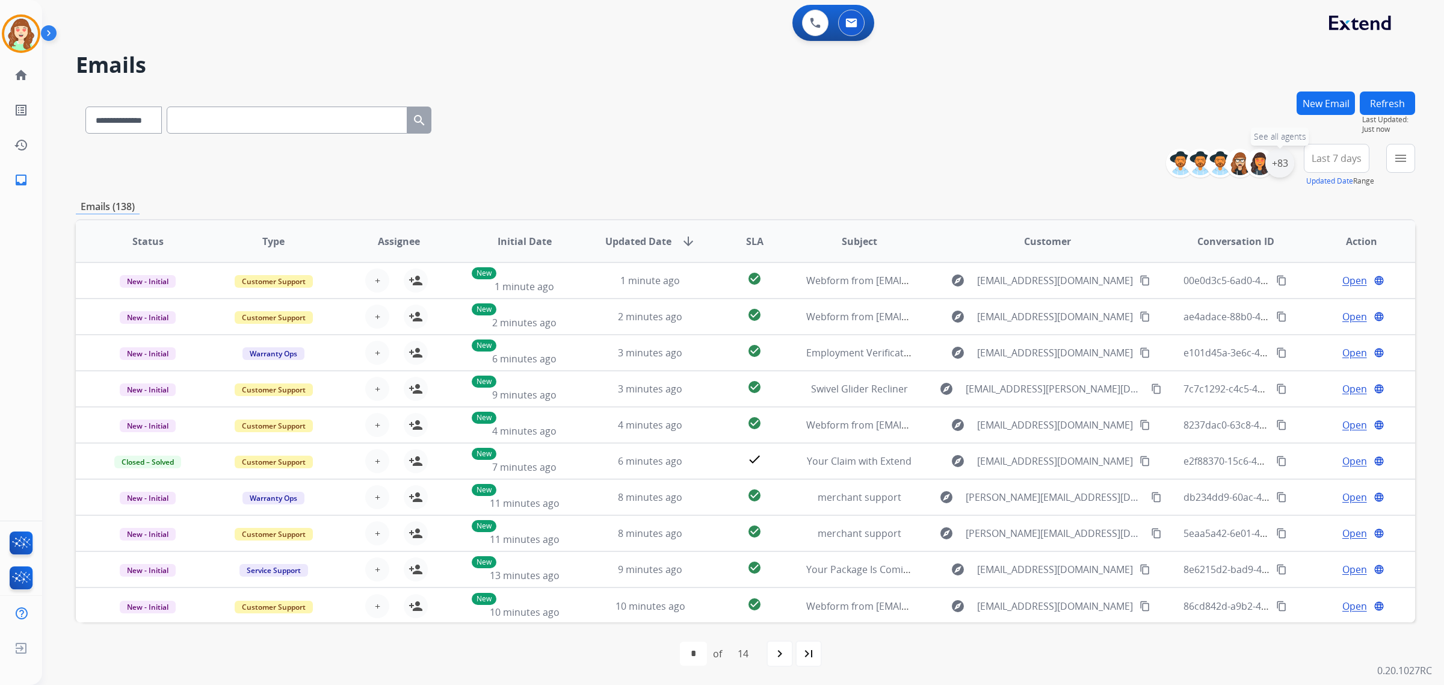
drag, startPoint x: 1278, startPoint y: 161, endPoint x: 1272, endPoint y: 159, distance: 6.3
click at [1278, 161] on div "+83" at bounding box center [1279, 163] width 29 height 29
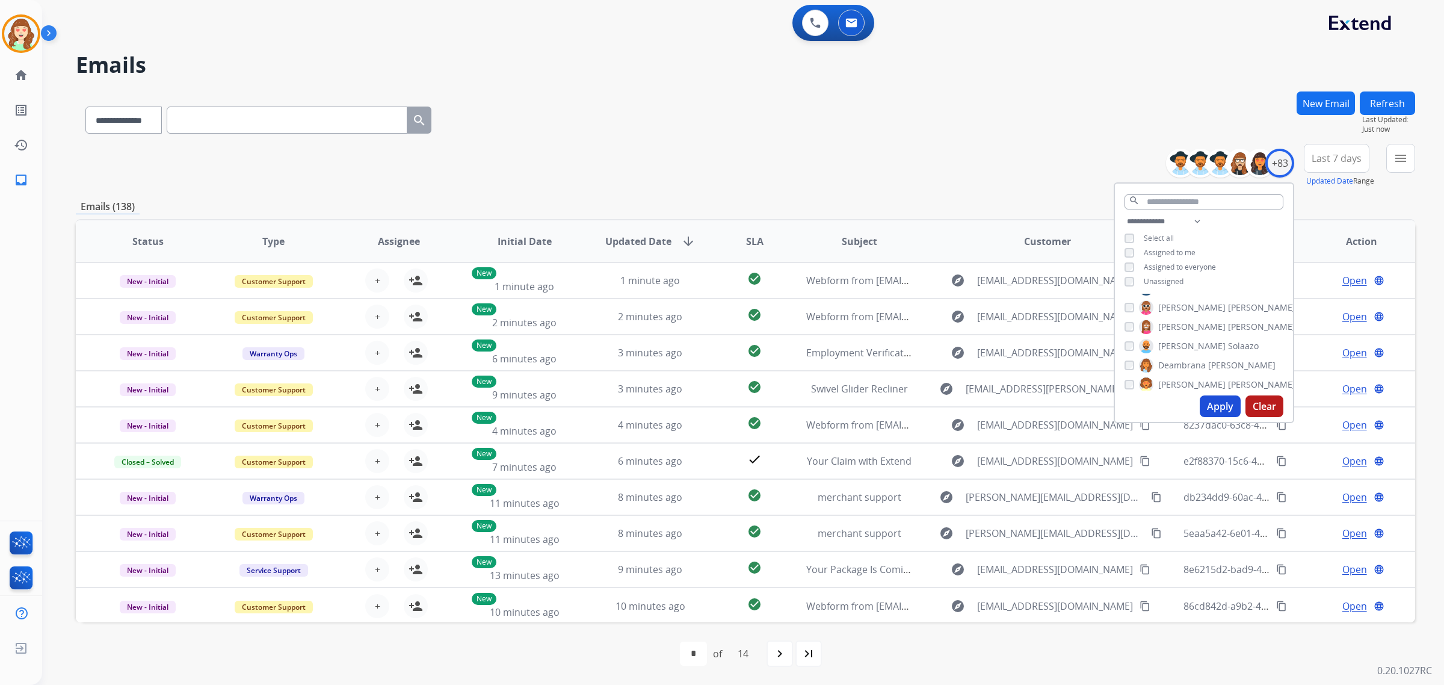
scroll to position [301, 0]
click at [1146, 220] on select "**********" at bounding box center [1165, 221] width 83 height 14
select select "**********"
click at [1124, 214] on select "**********" at bounding box center [1165, 221] width 83 height 14
click at [1390, 155] on button "menu Filters" at bounding box center [1400, 158] width 29 height 29
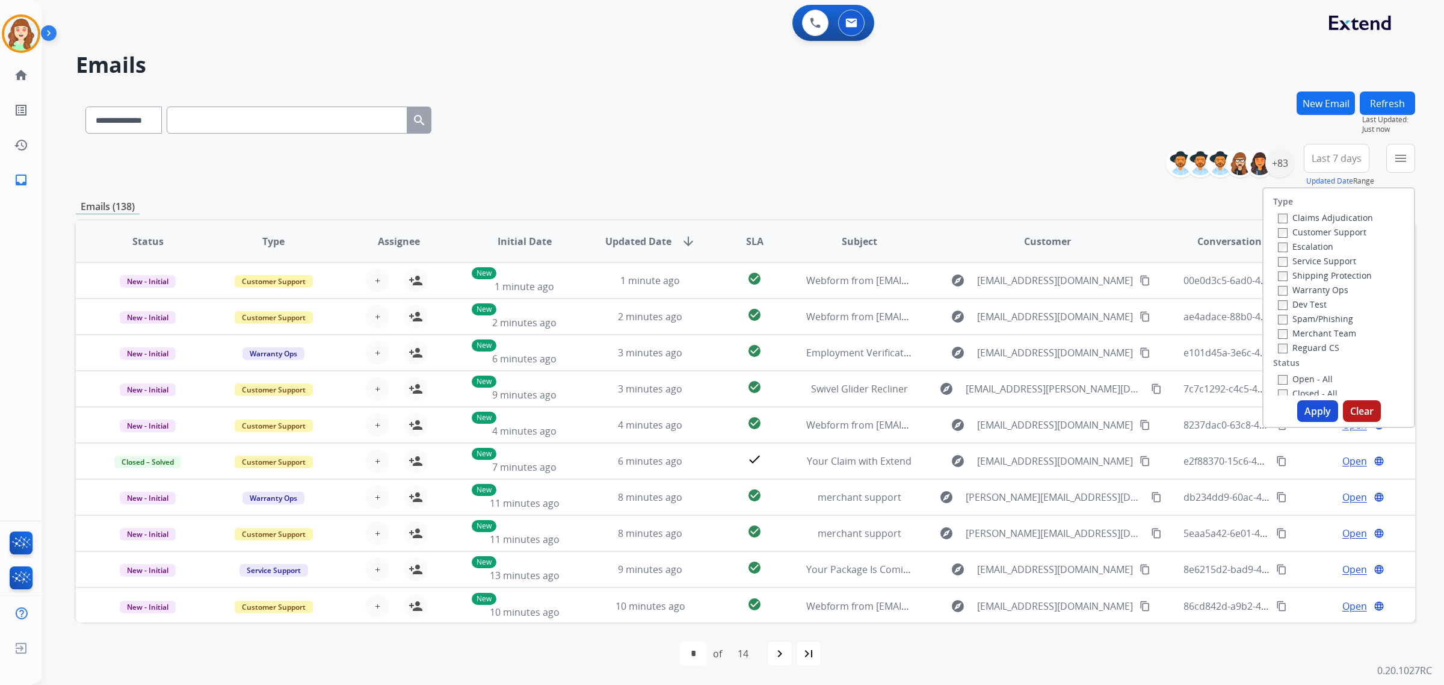
click at [1273, 230] on div "Claims Adjudication Customer Support Escalation Service Support Shipping Protec…" at bounding box center [1323, 282] width 100 height 144
click at [1312, 409] on button "Apply" at bounding box center [1317, 411] width 41 height 22
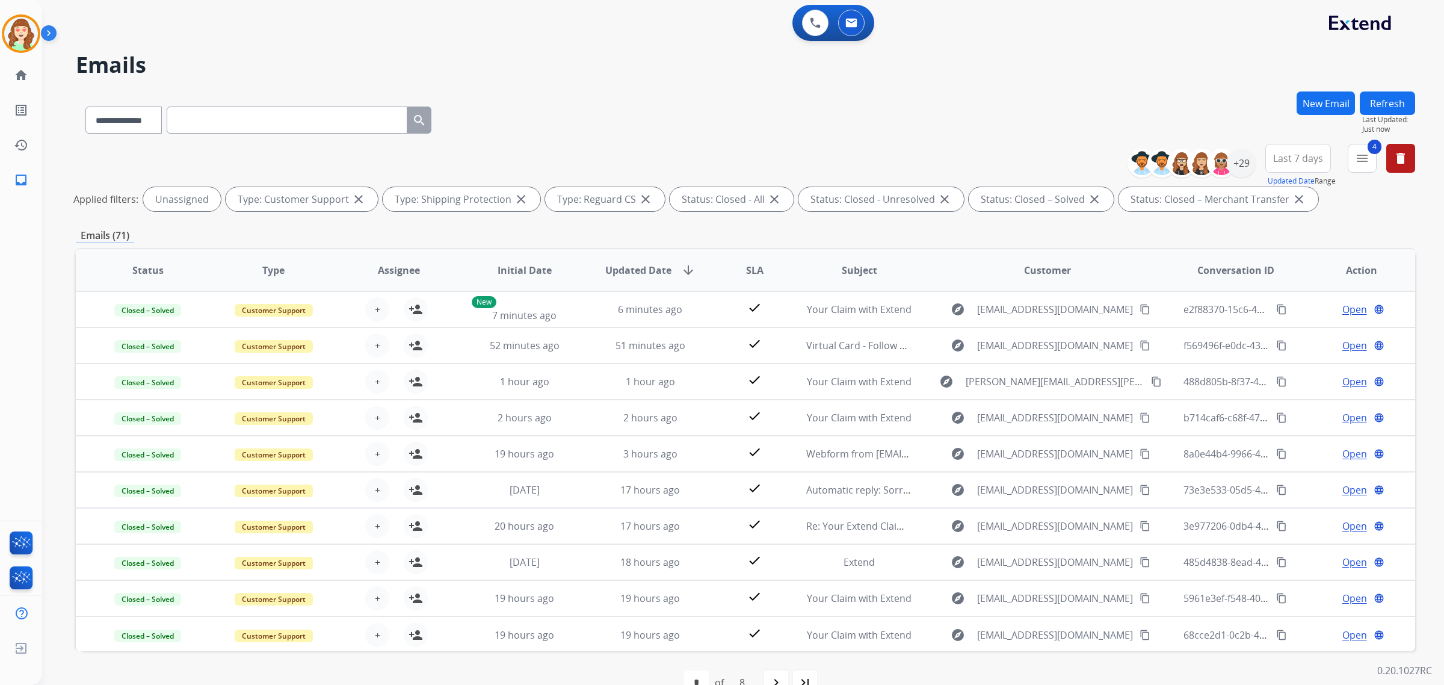
drag, startPoint x: 1310, startPoint y: 161, endPoint x: 1299, endPoint y: 196, distance: 37.1
click at [1309, 161] on span "Last 7 days" at bounding box center [1298, 158] width 50 height 5
click at [1279, 197] on div "Custom" at bounding box center [1294, 202] width 66 height 18
click at [1316, 220] on input "date" at bounding box center [1284, 221] width 86 height 25
type input "**********"
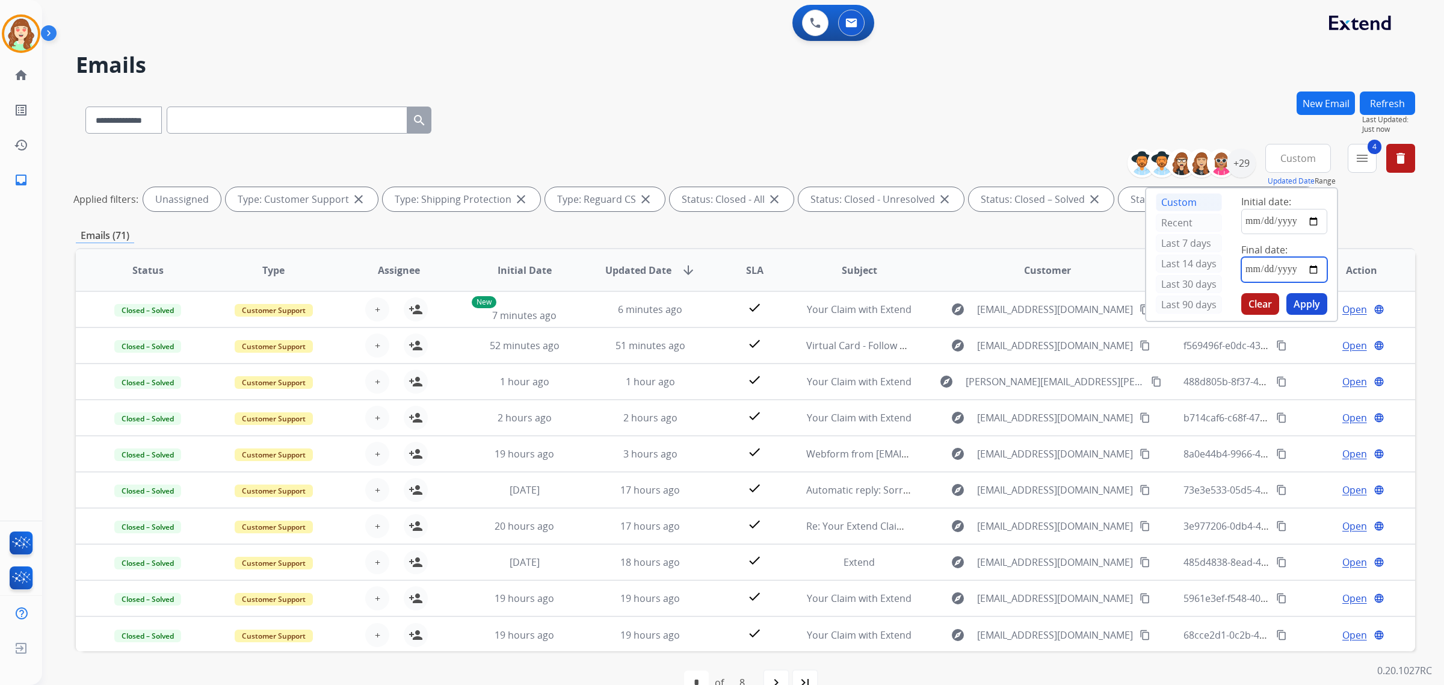
click at [1315, 269] on input "date" at bounding box center [1284, 269] width 86 height 25
type input "**********"
click at [1318, 303] on button "Apply" at bounding box center [1306, 304] width 41 height 22
click at [814, 23] on img at bounding box center [815, 22] width 11 height 11
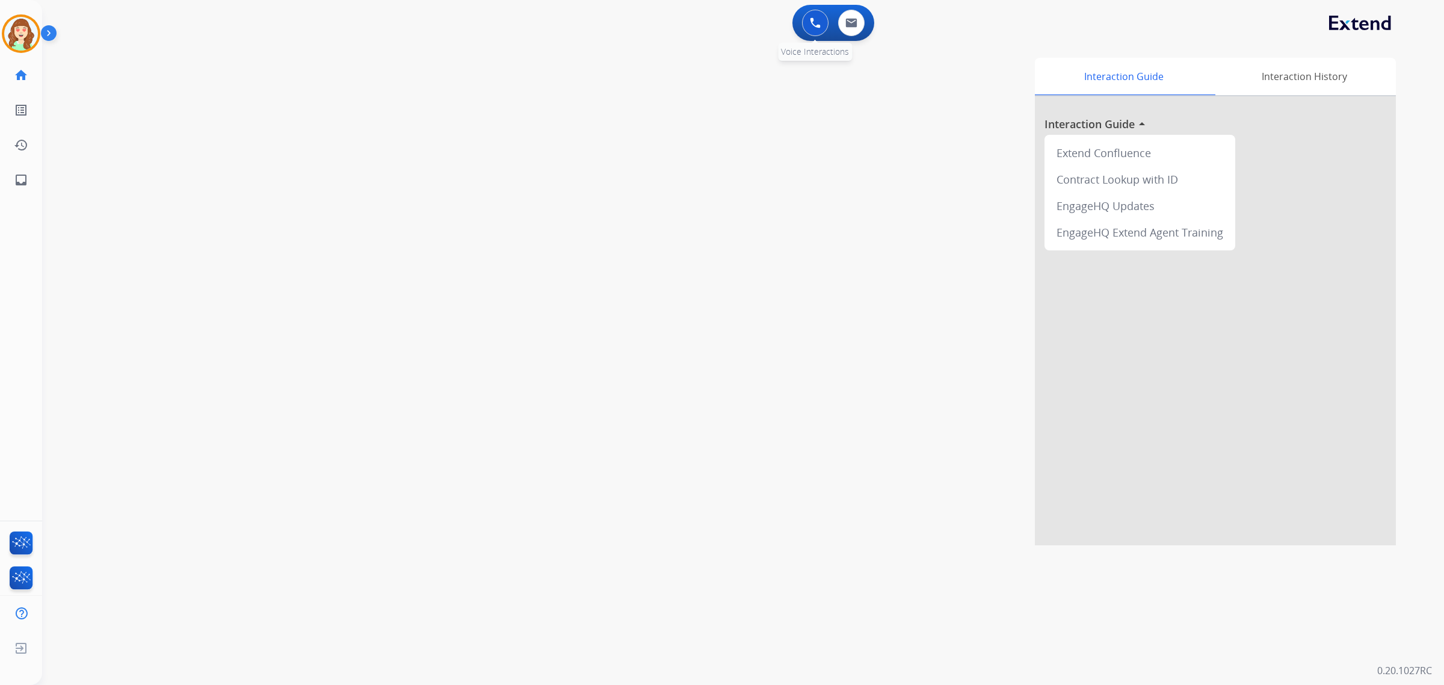
click at [801, 27] on div "0 Voice Interactions" at bounding box center [815, 23] width 36 height 26
click at [810, 15] on button at bounding box center [815, 23] width 26 height 26
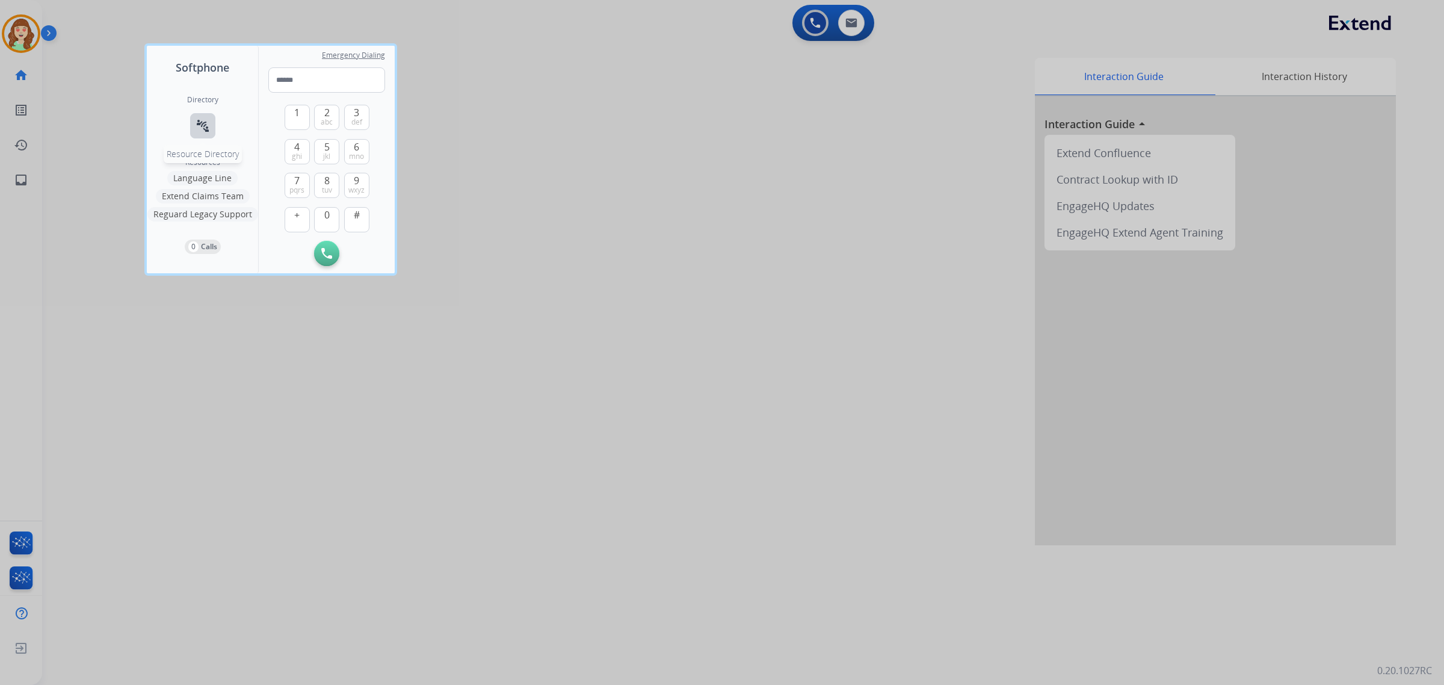
click at [196, 120] on mat-icon "connect_without_contact" at bounding box center [202, 125] width 14 height 14
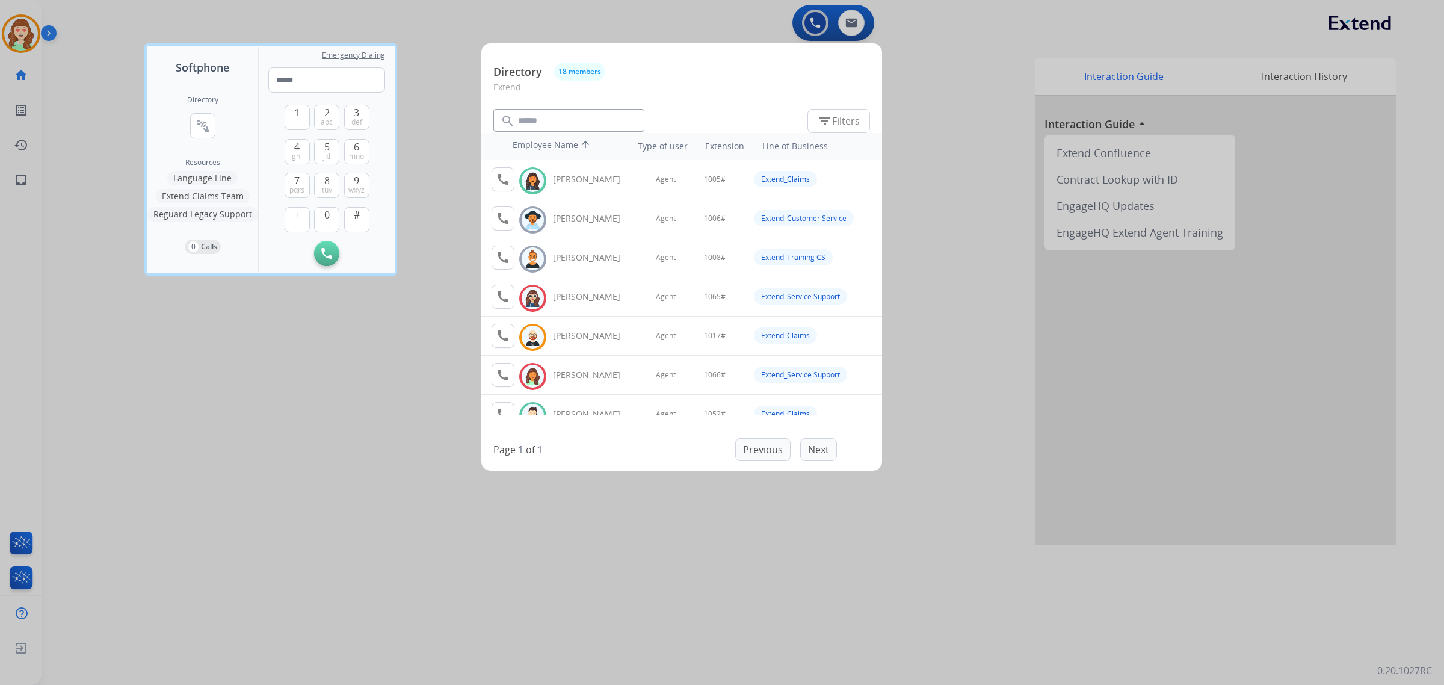
drag, startPoint x: 322, startPoint y: 500, endPoint x: 668, endPoint y: 239, distance: 432.8
click at [339, 494] on div at bounding box center [722, 342] width 1444 height 685
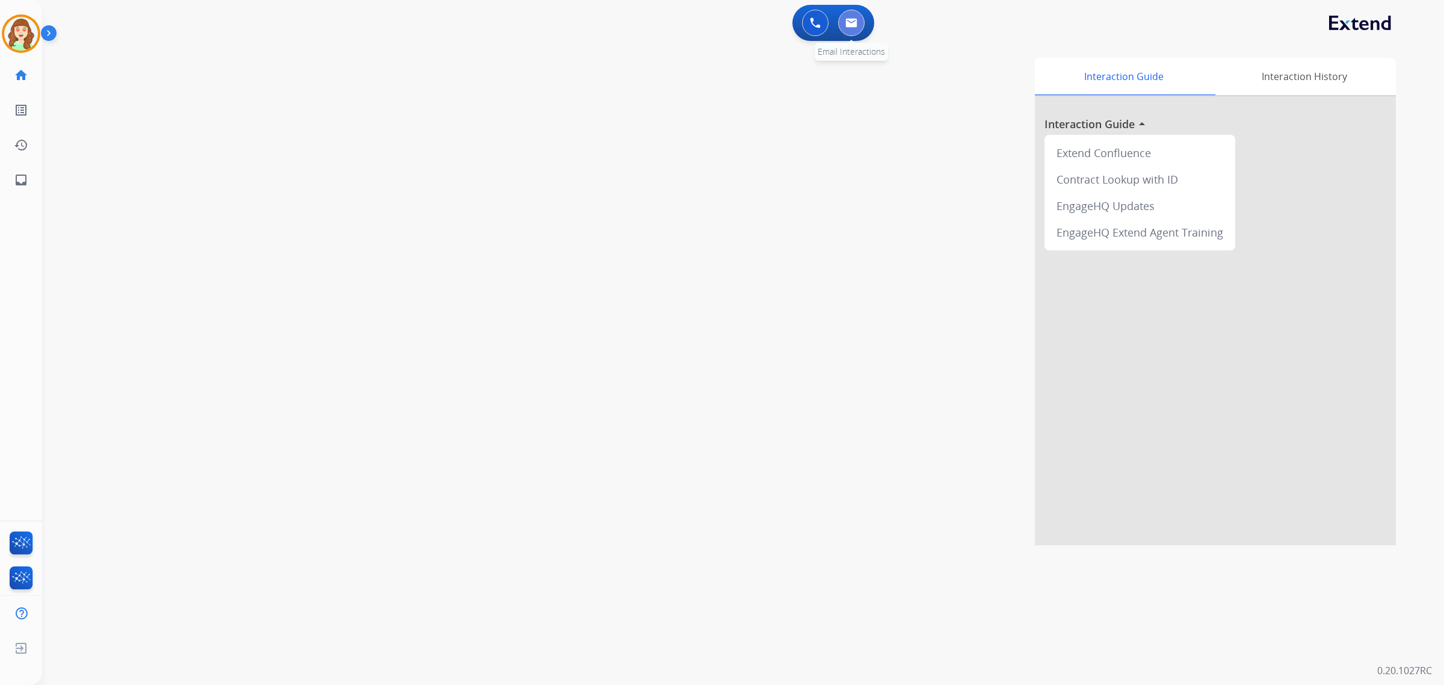
click at [847, 30] on button at bounding box center [851, 23] width 26 height 26
select select "**********"
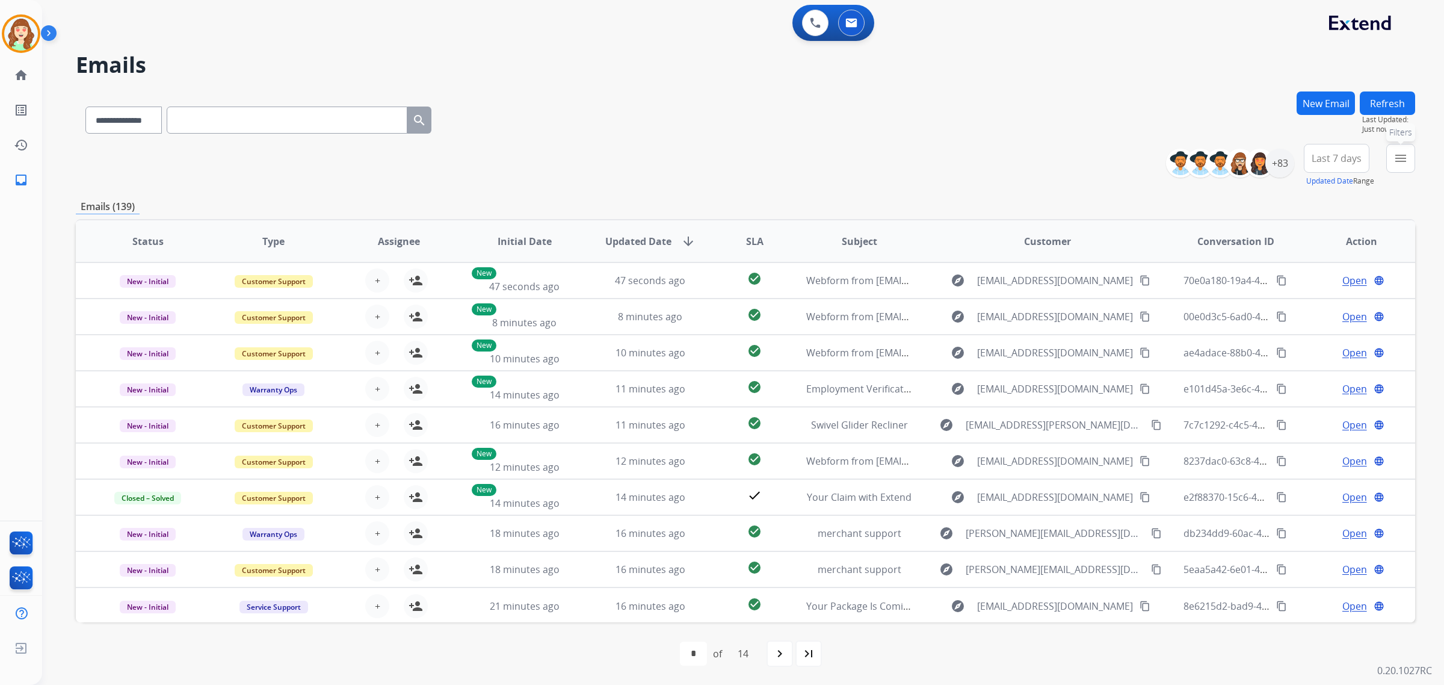
drag, startPoint x: 1408, startPoint y: 155, endPoint x: 1386, endPoint y: 179, distance: 32.4
click at [1408, 155] on button "menu Filters" at bounding box center [1400, 158] width 29 height 29
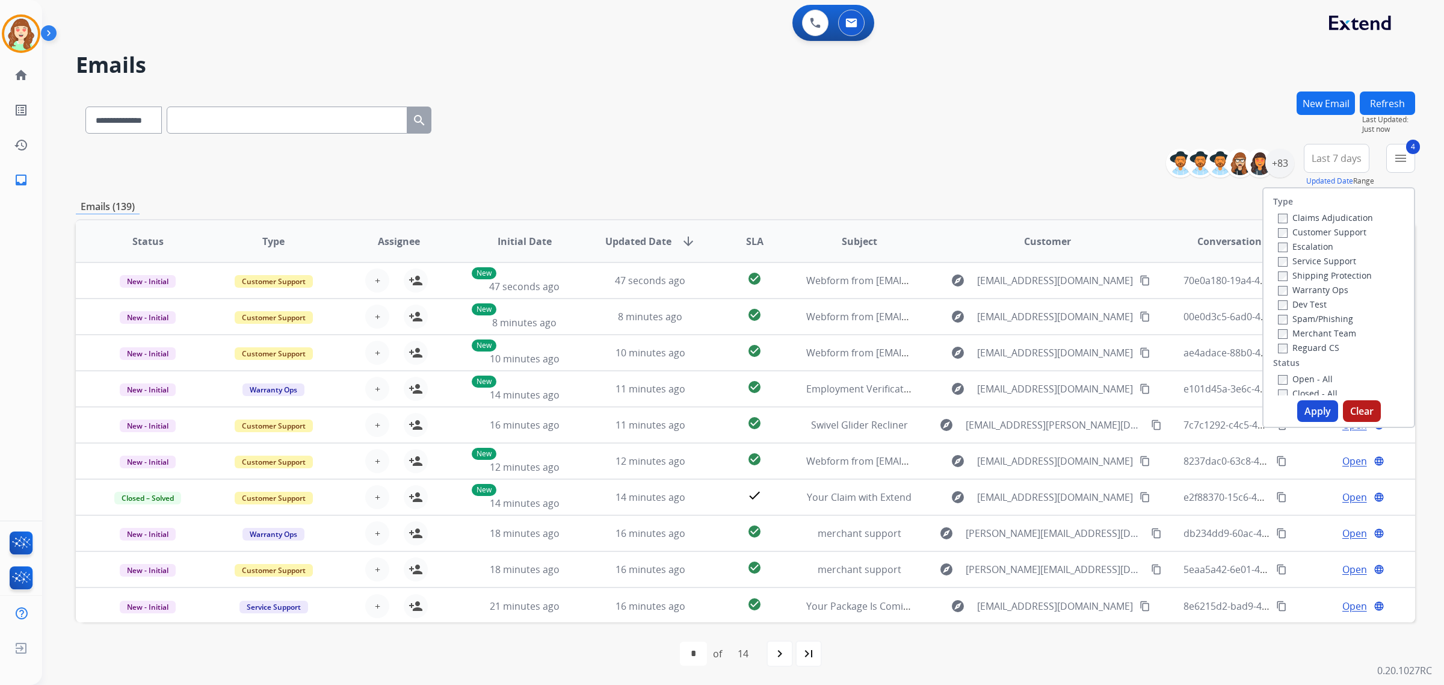
click at [1307, 410] on button "Apply" at bounding box center [1317, 411] width 41 height 22
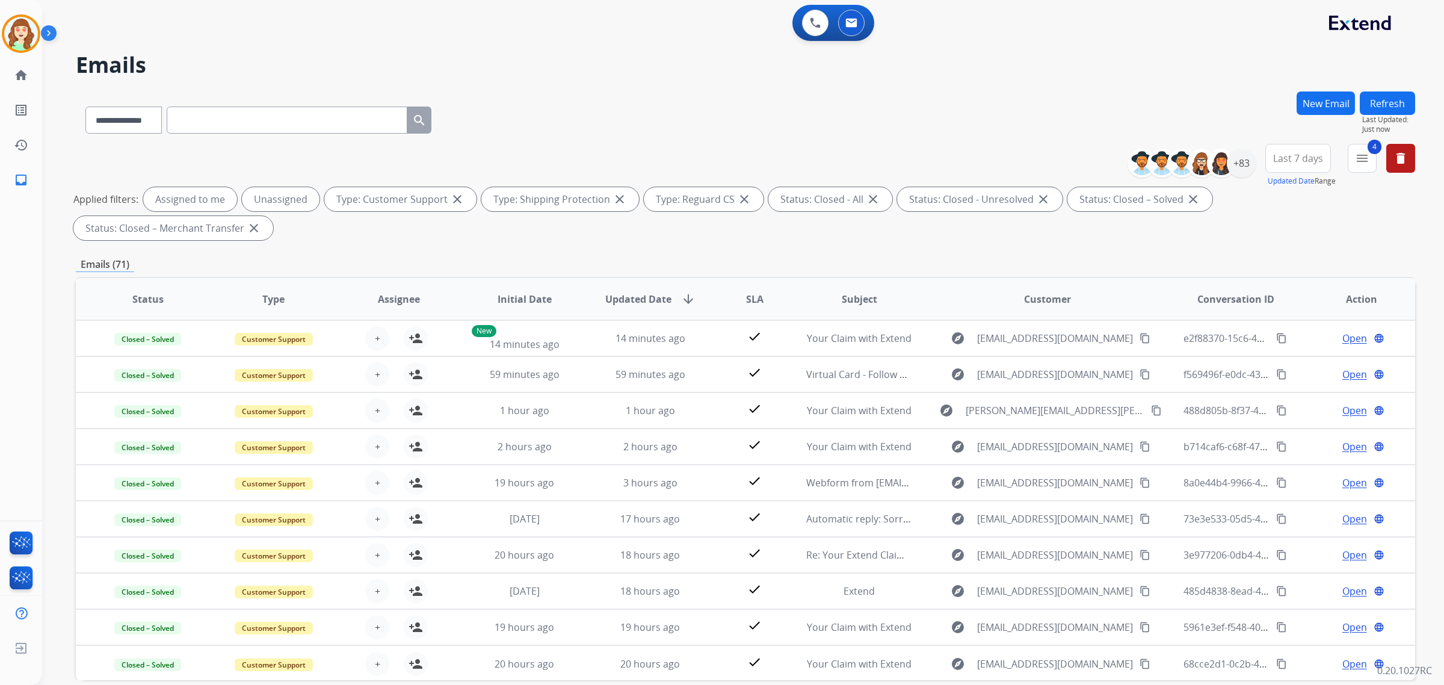
click at [1309, 161] on span "Last 7 days" at bounding box center [1298, 158] width 50 height 5
click at [1268, 200] on div "Custom" at bounding box center [1294, 202] width 66 height 18
click at [1316, 220] on input "date" at bounding box center [1284, 221] width 86 height 25
type input "**********"
click at [1315, 274] on input "date" at bounding box center [1284, 269] width 86 height 25
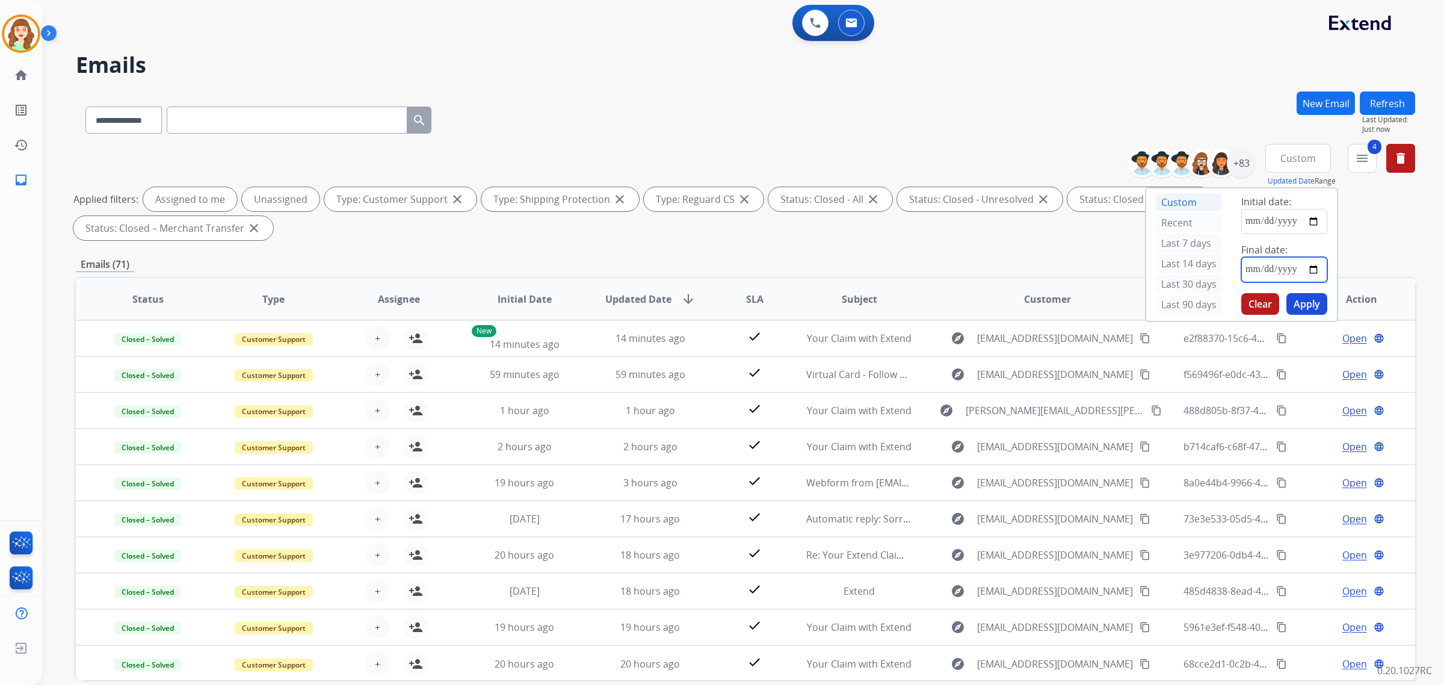
type input "**********"
click at [1303, 297] on button "Apply" at bounding box center [1306, 304] width 41 height 22
click at [1228, 164] on img at bounding box center [1221, 163] width 24 height 24
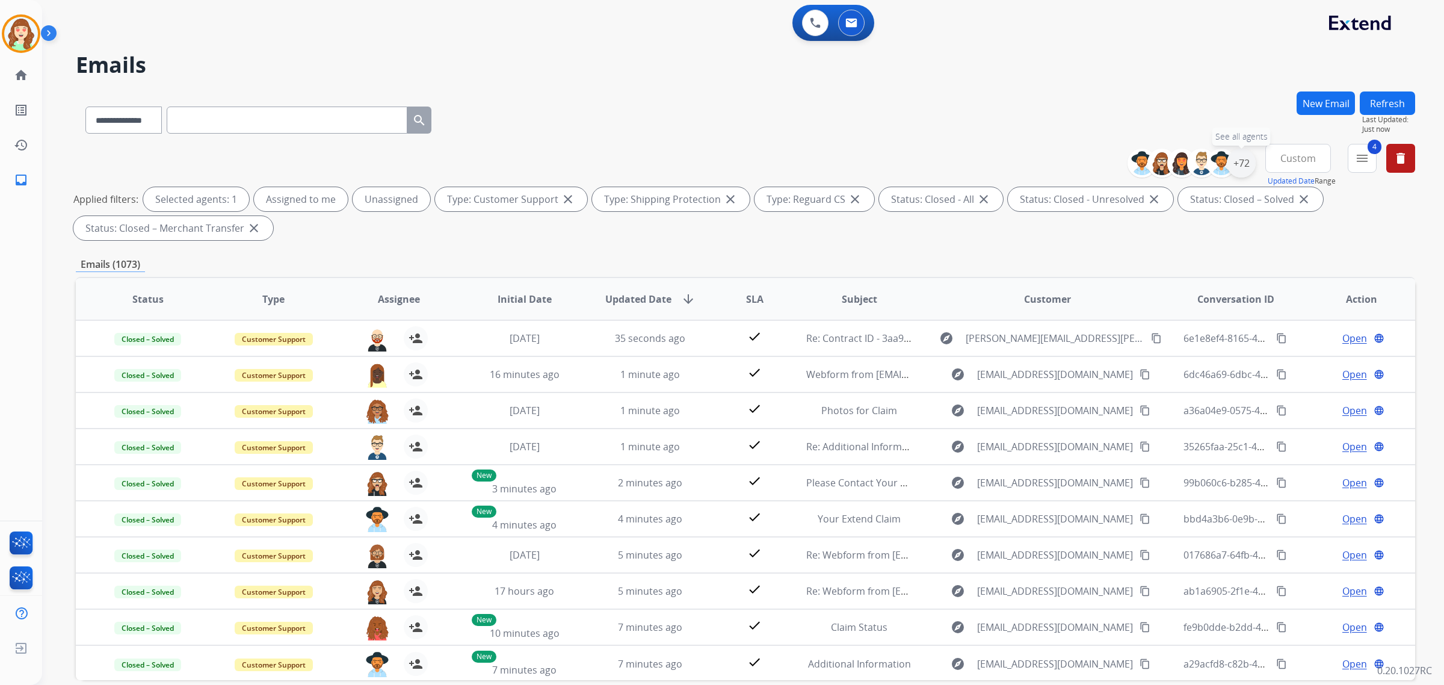
click at [1239, 169] on div "+72" at bounding box center [1240, 163] width 29 height 29
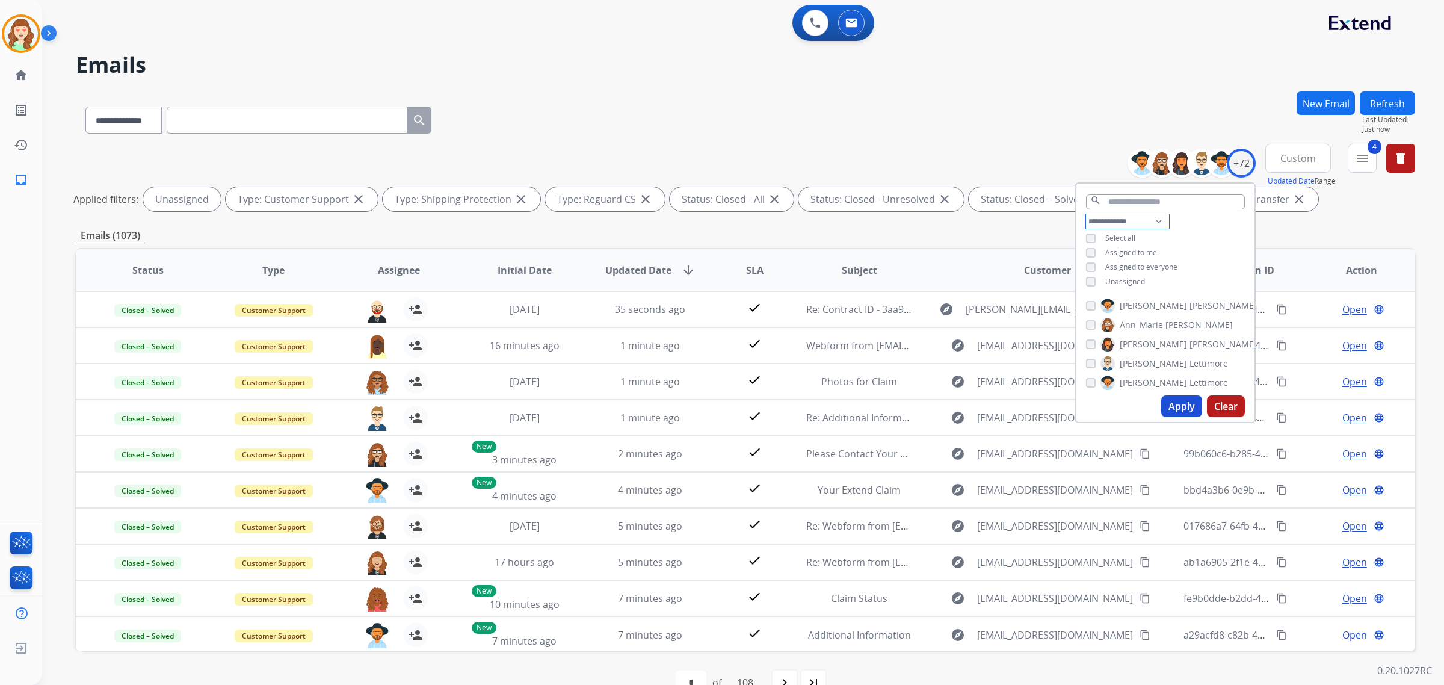
click at [1113, 217] on select "**********" at bounding box center [1127, 221] width 83 height 14
select select "**********"
click at [1086, 214] on select "**********" at bounding box center [1127, 221] width 83 height 14
click at [1171, 400] on button "Apply" at bounding box center [1181, 406] width 41 height 22
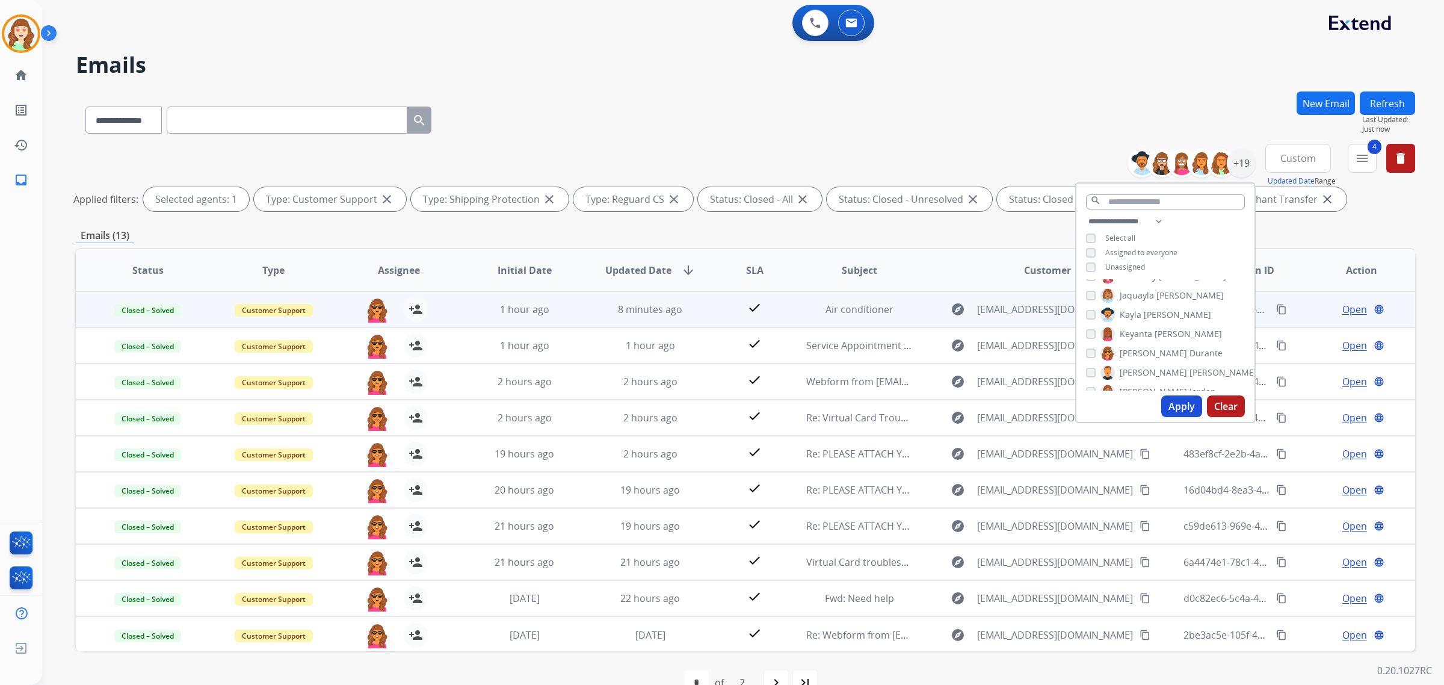
scroll to position [1, 0]
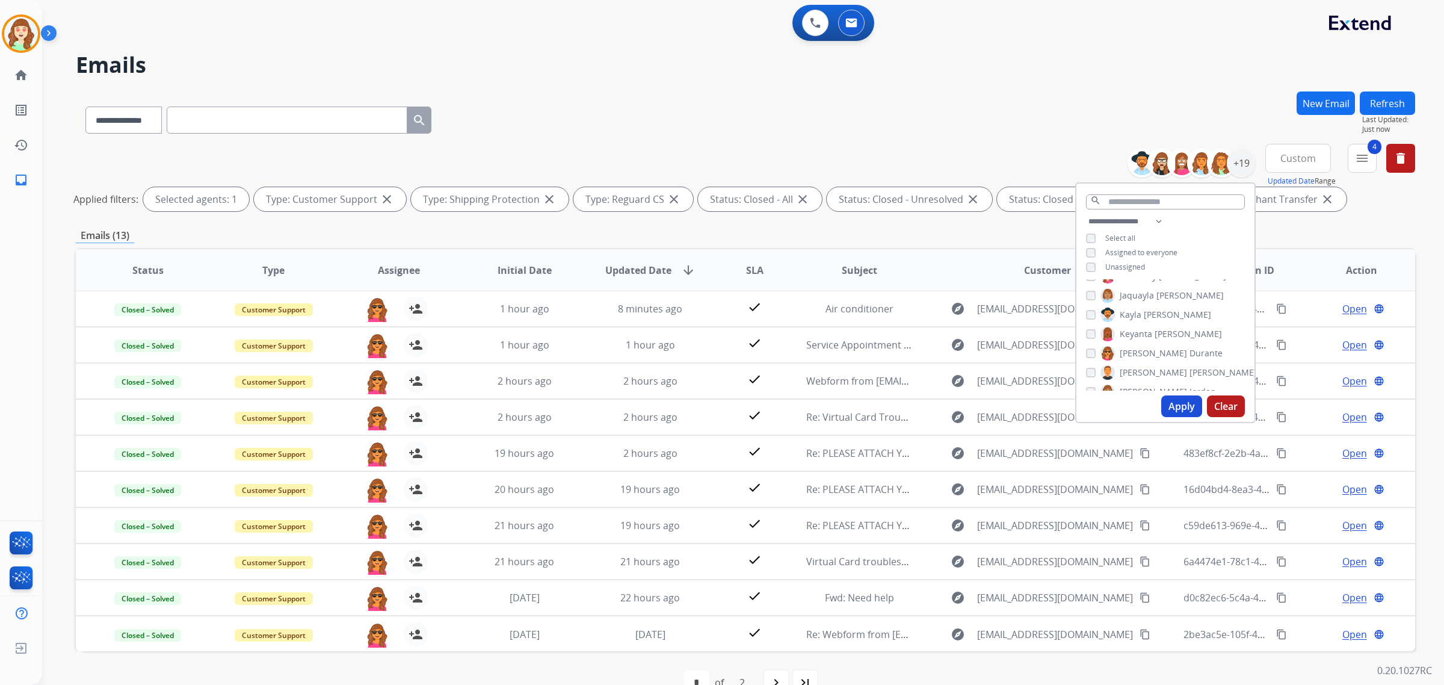
click at [1173, 404] on button "Apply" at bounding box center [1181, 406] width 41 height 22
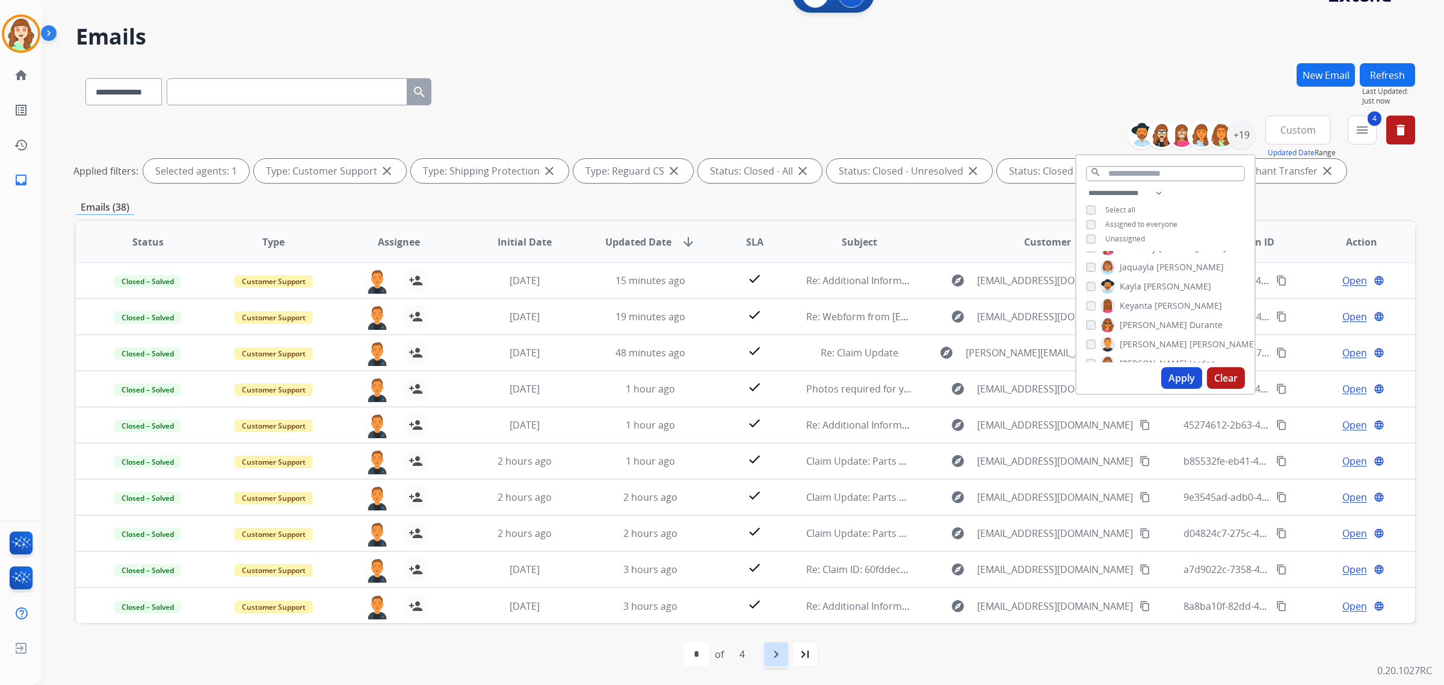
click at [781, 656] on mat-icon "navigate_next" at bounding box center [776, 654] width 14 height 14
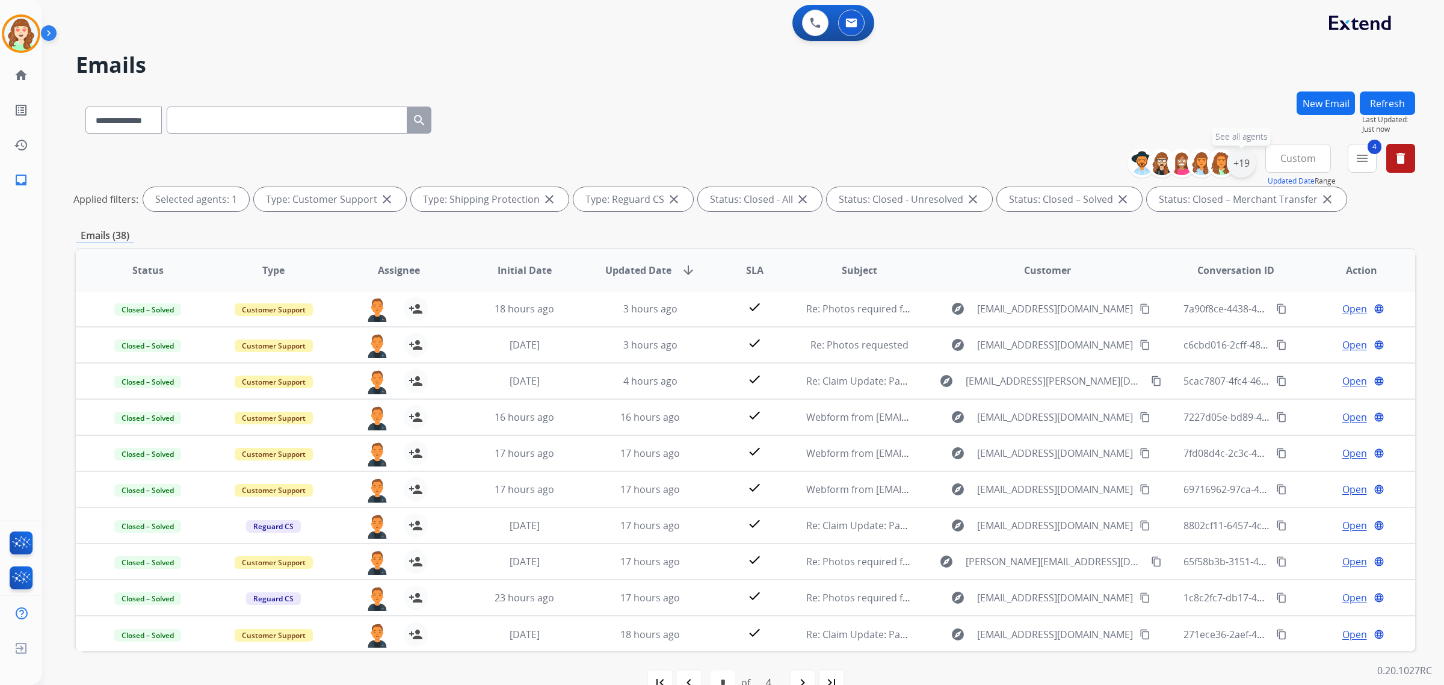
click at [1232, 164] on div "+19" at bounding box center [1240, 163] width 29 height 29
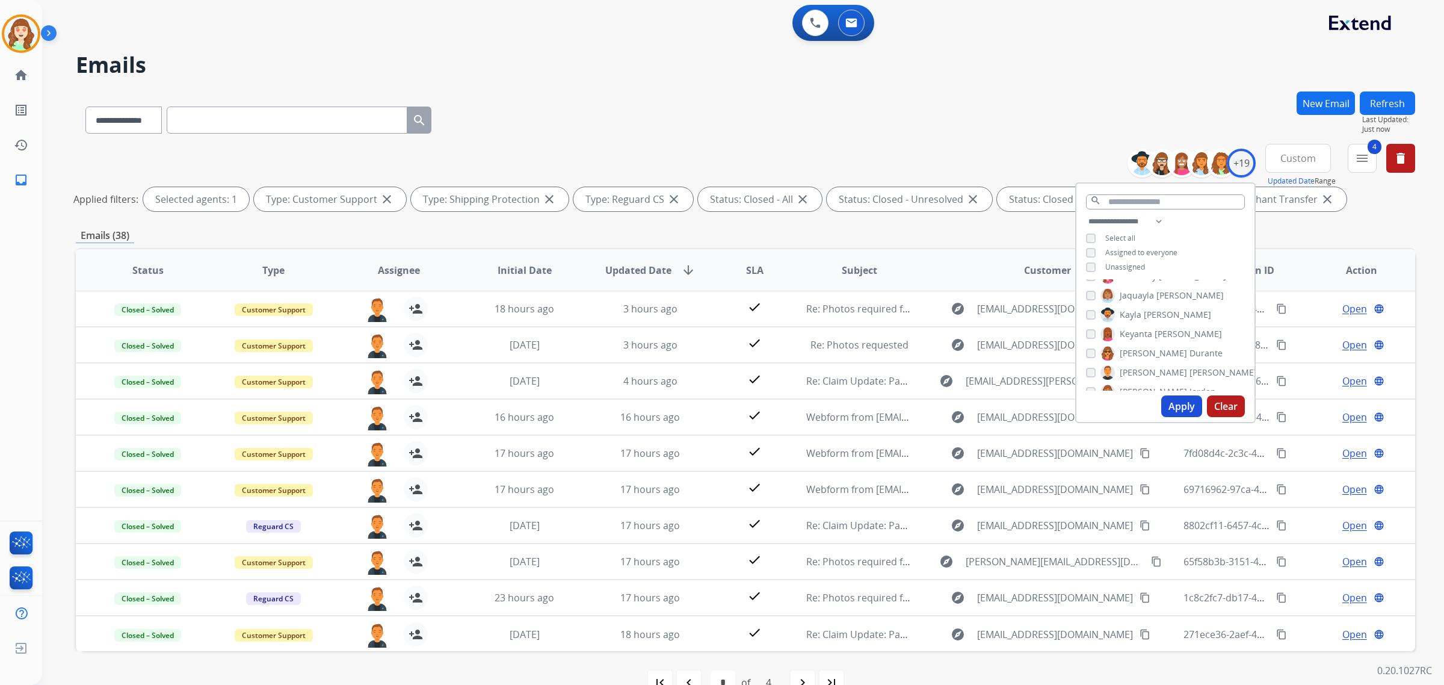
click at [1087, 365] on div "[PERSON_NAME]" at bounding box center [1171, 372] width 171 height 14
click at [1172, 405] on button "Apply" at bounding box center [1181, 406] width 41 height 22
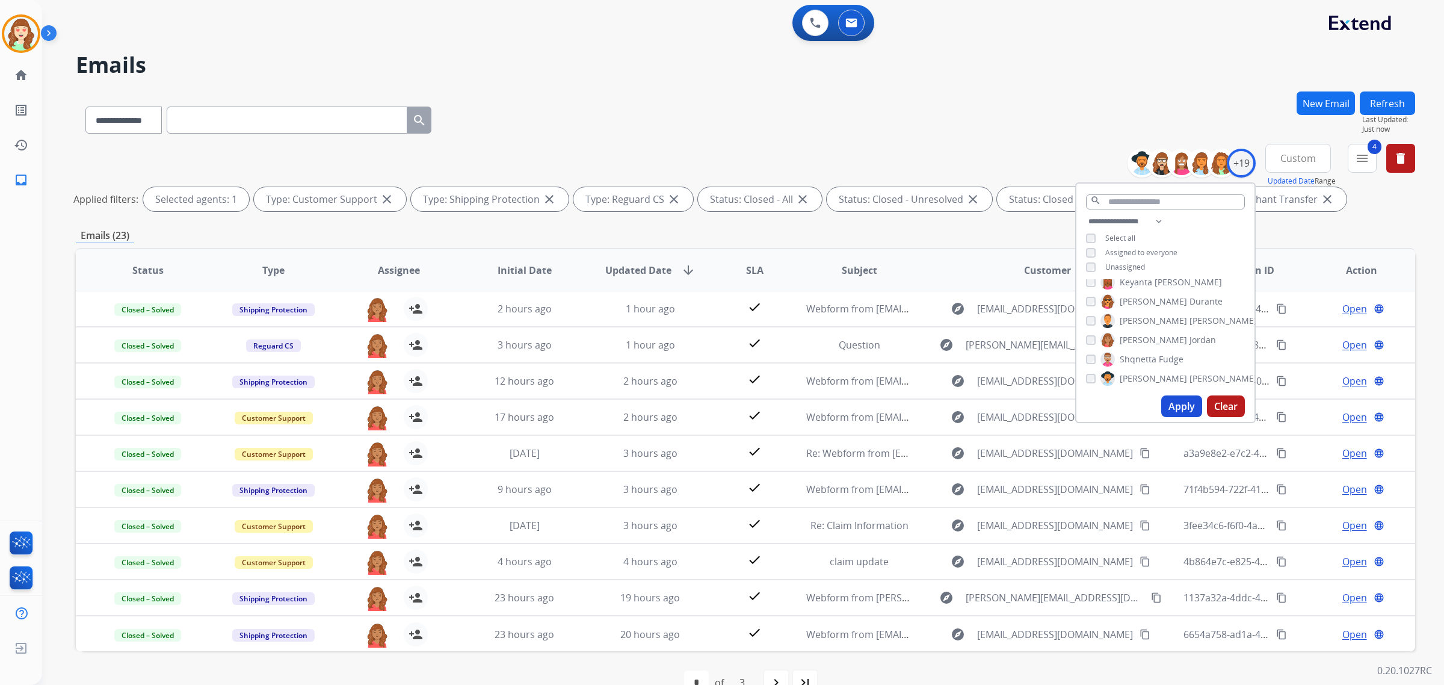
scroll to position [186, 0]
click at [1173, 408] on button "Apply" at bounding box center [1181, 406] width 41 height 22
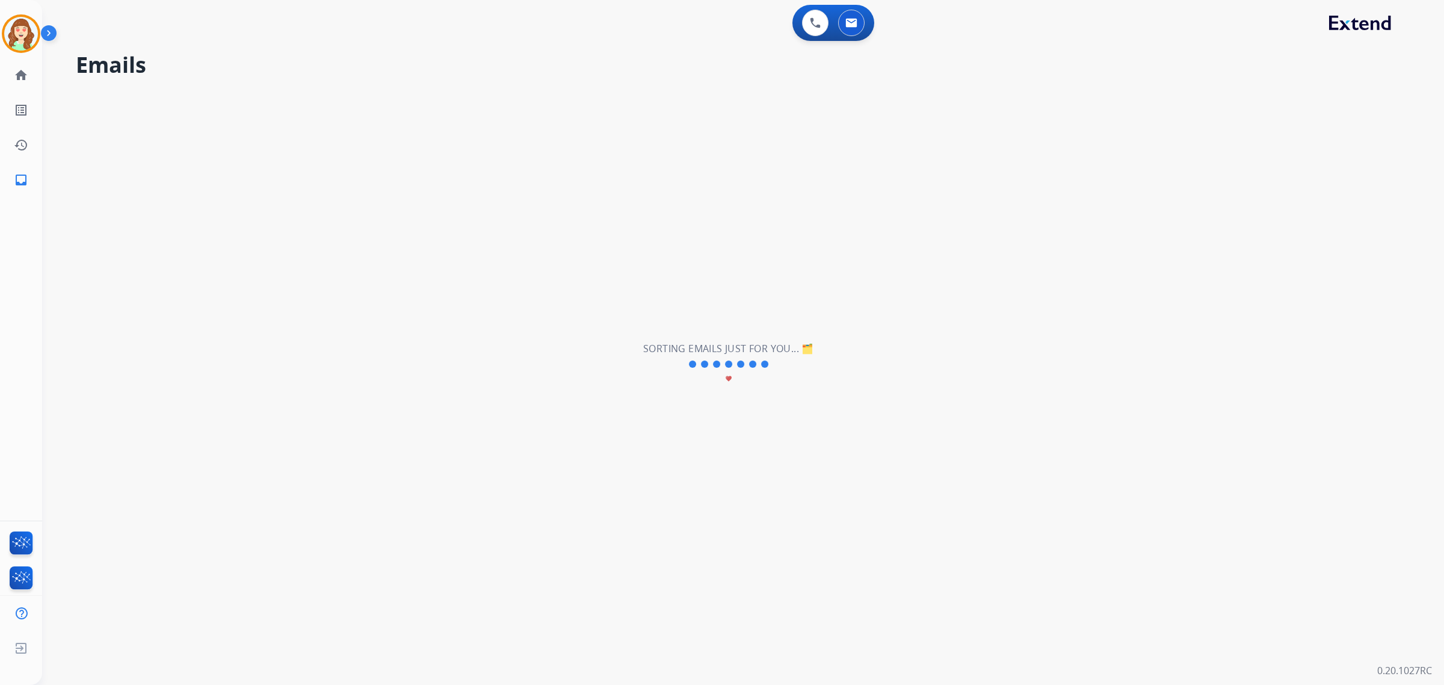
scroll to position [0, 0]
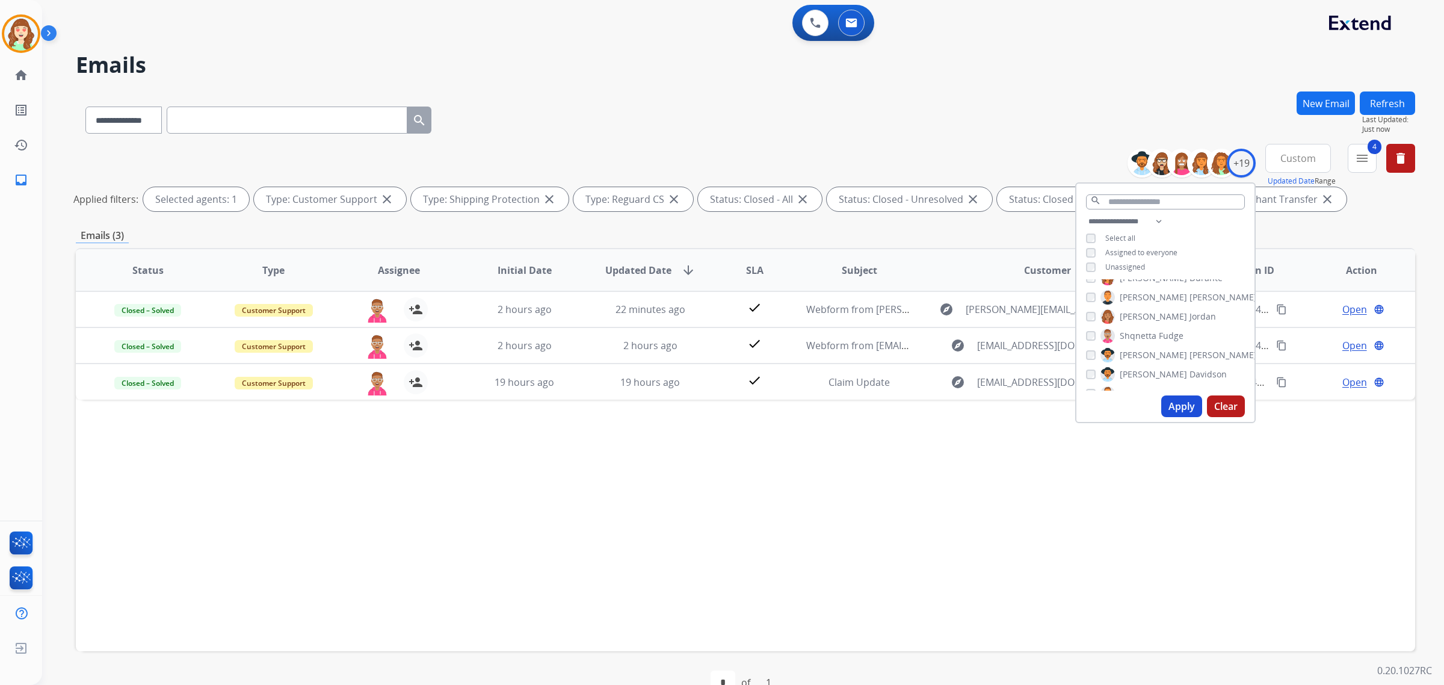
click at [1239, 179] on div "**********" at bounding box center [1195, 163] width 119 height 38
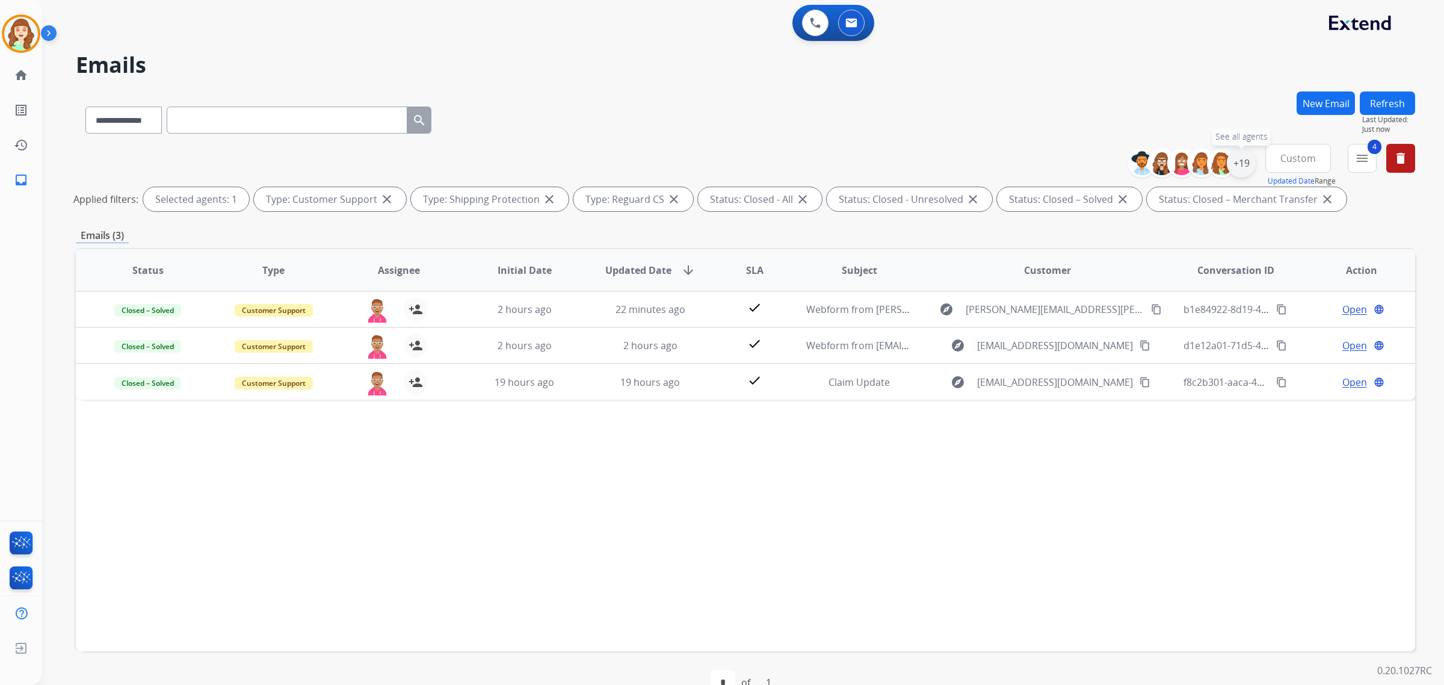
click at [1236, 164] on div "+19" at bounding box center [1240, 163] width 29 height 29
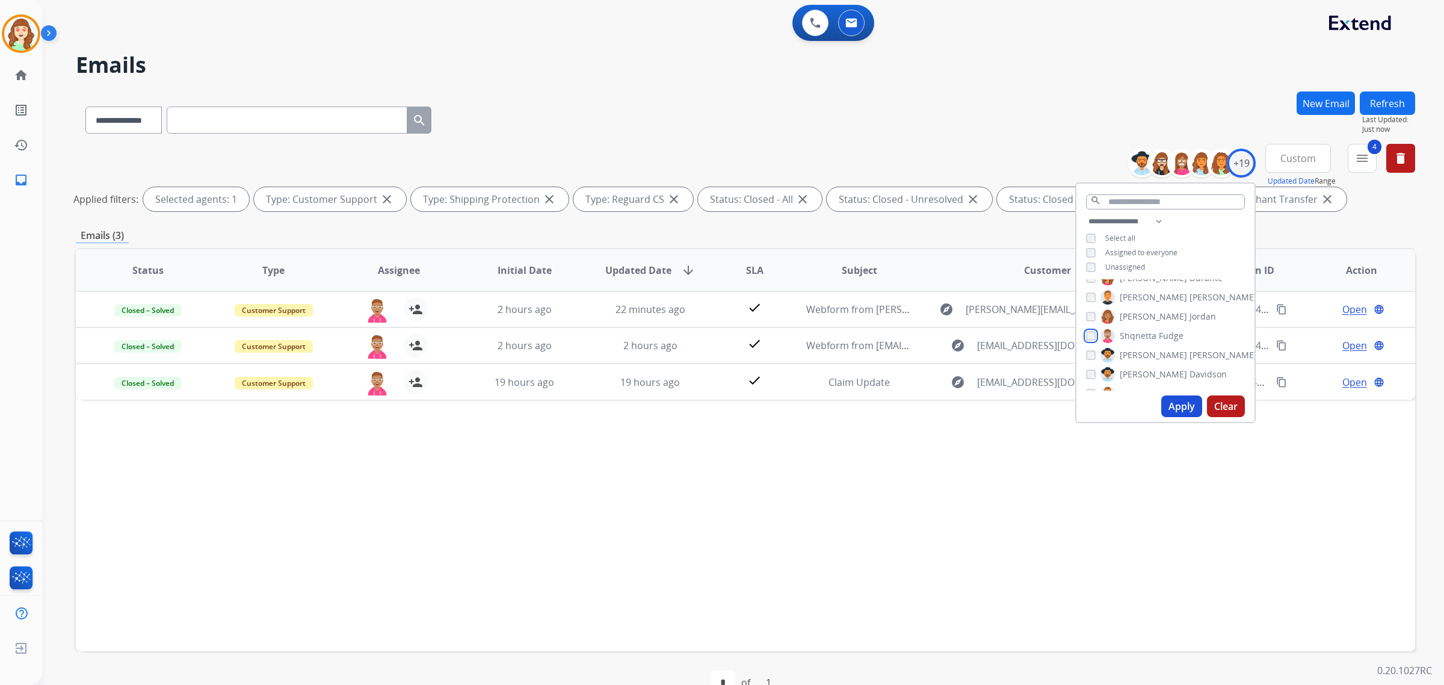
click at [1089, 339] on div "Shqnetta Fudge" at bounding box center [1134, 335] width 97 height 14
click at [1181, 408] on button "Apply" at bounding box center [1181, 406] width 41 height 22
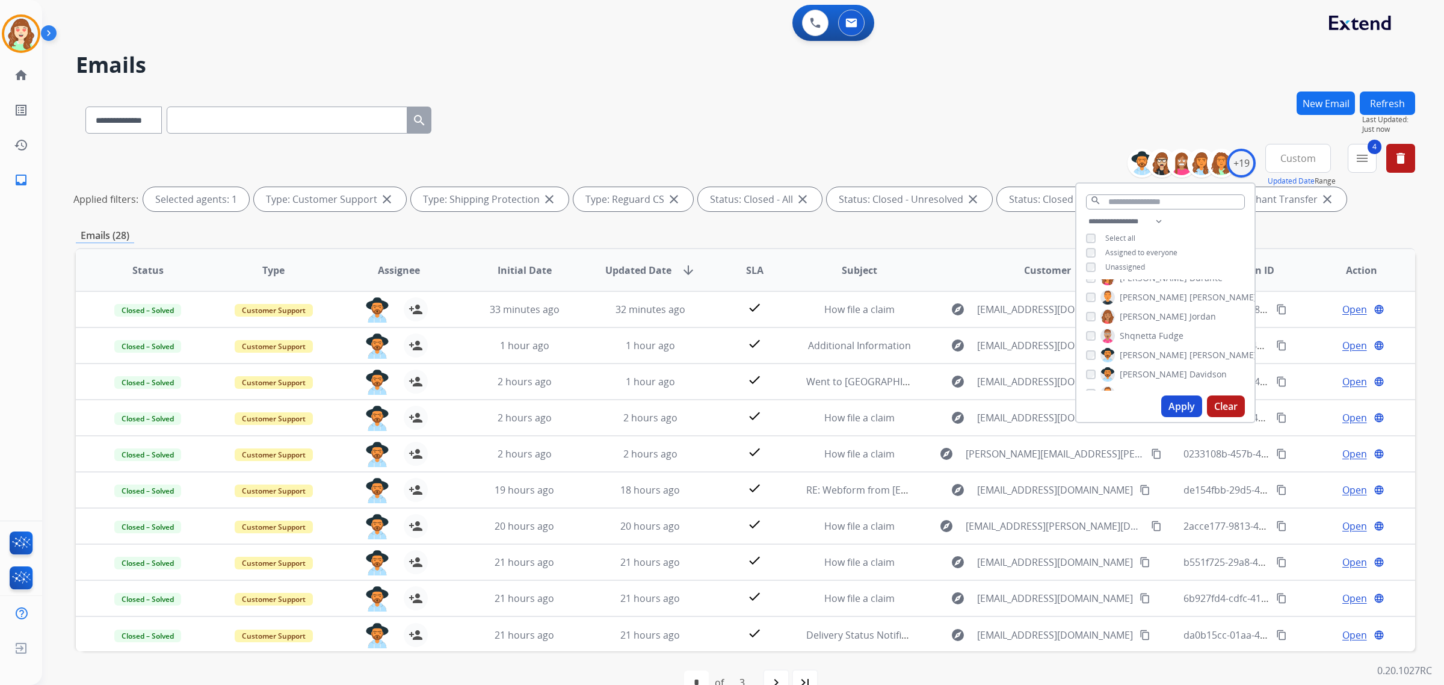
click at [1089, 367] on div "[PERSON_NAME]" at bounding box center [1156, 374] width 141 height 14
click at [1175, 404] on button "Apply" at bounding box center [1181, 406] width 41 height 22
click at [779, 678] on mat-icon "navigate_next" at bounding box center [776, 682] width 14 height 14
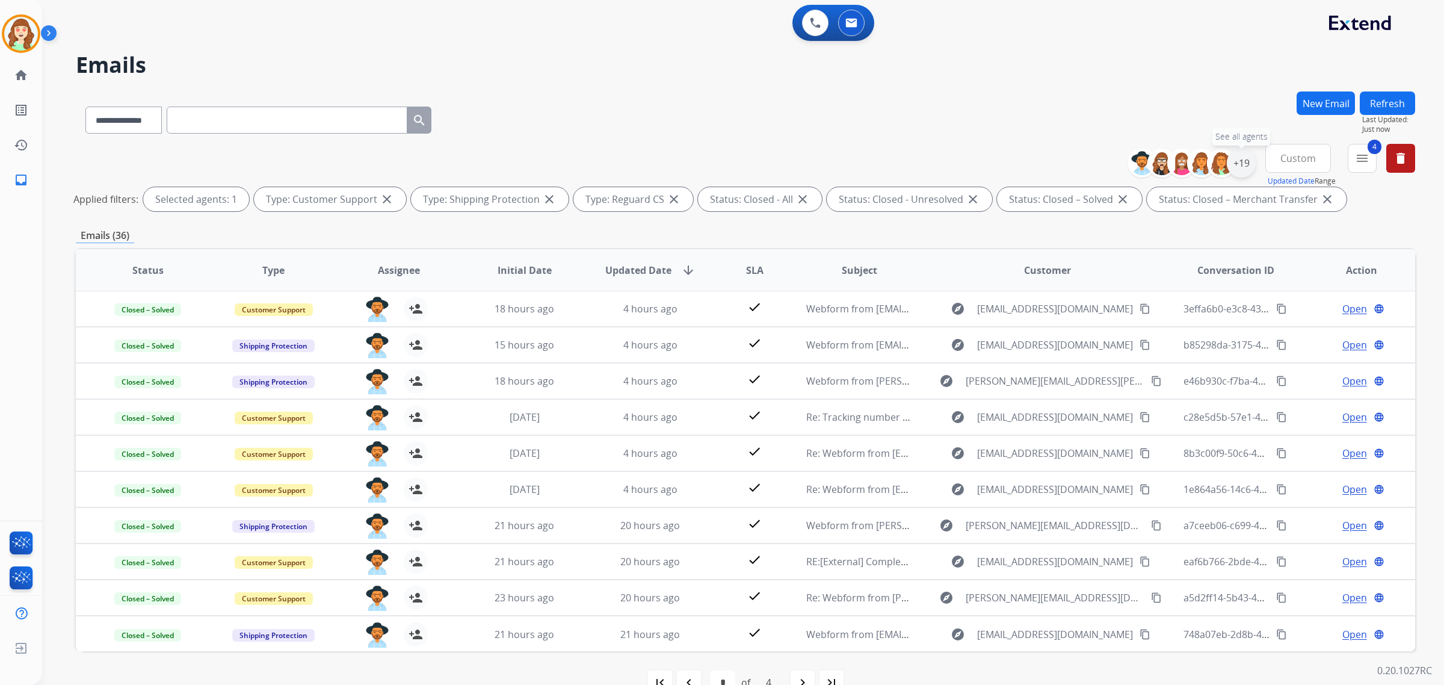
click at [1239, 167] on div "+19" at bounding box center [1240, 163] width 29 height 29
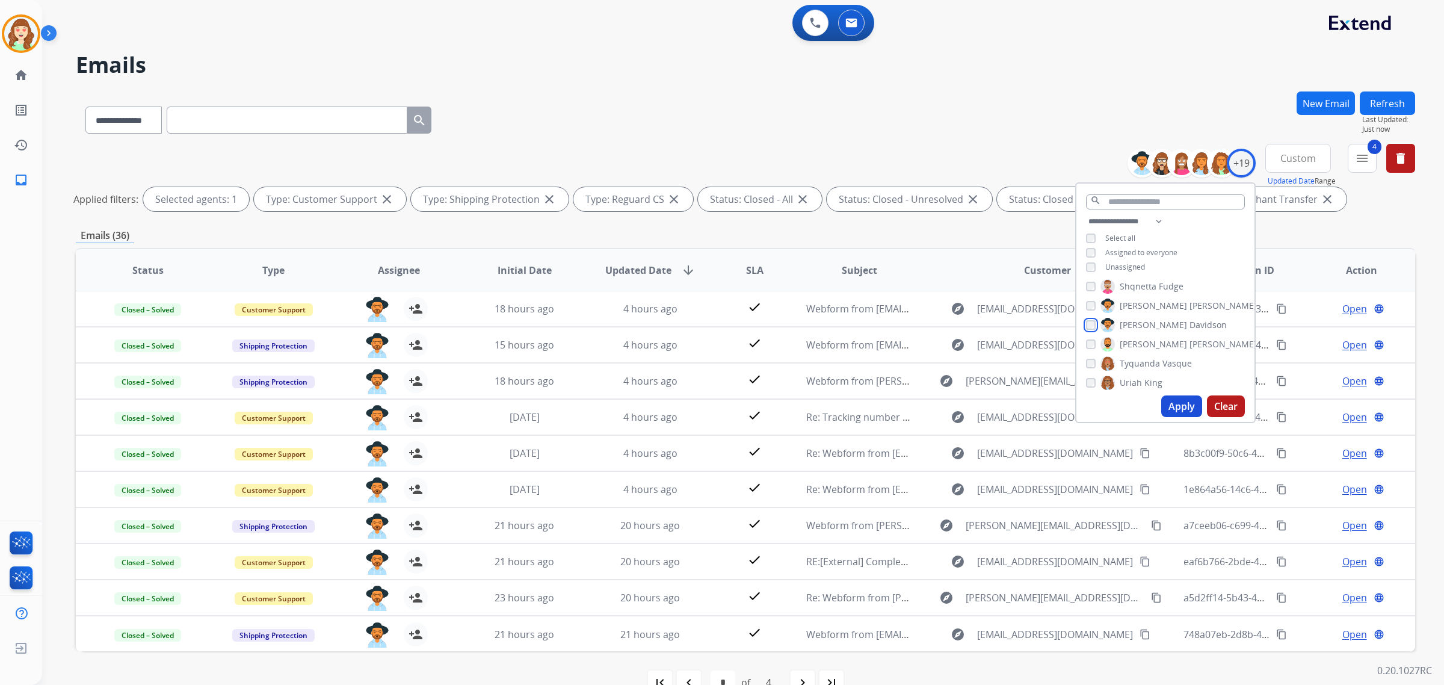
scroll to position [262, 0]
click at [1086, 322] on div "[PERSON_NAME]" at bounding box center [1171, 318] width 171 height 14
click at [1174, 407] on button "Apply" at bounding box center [1181, 406] width 41 height 22
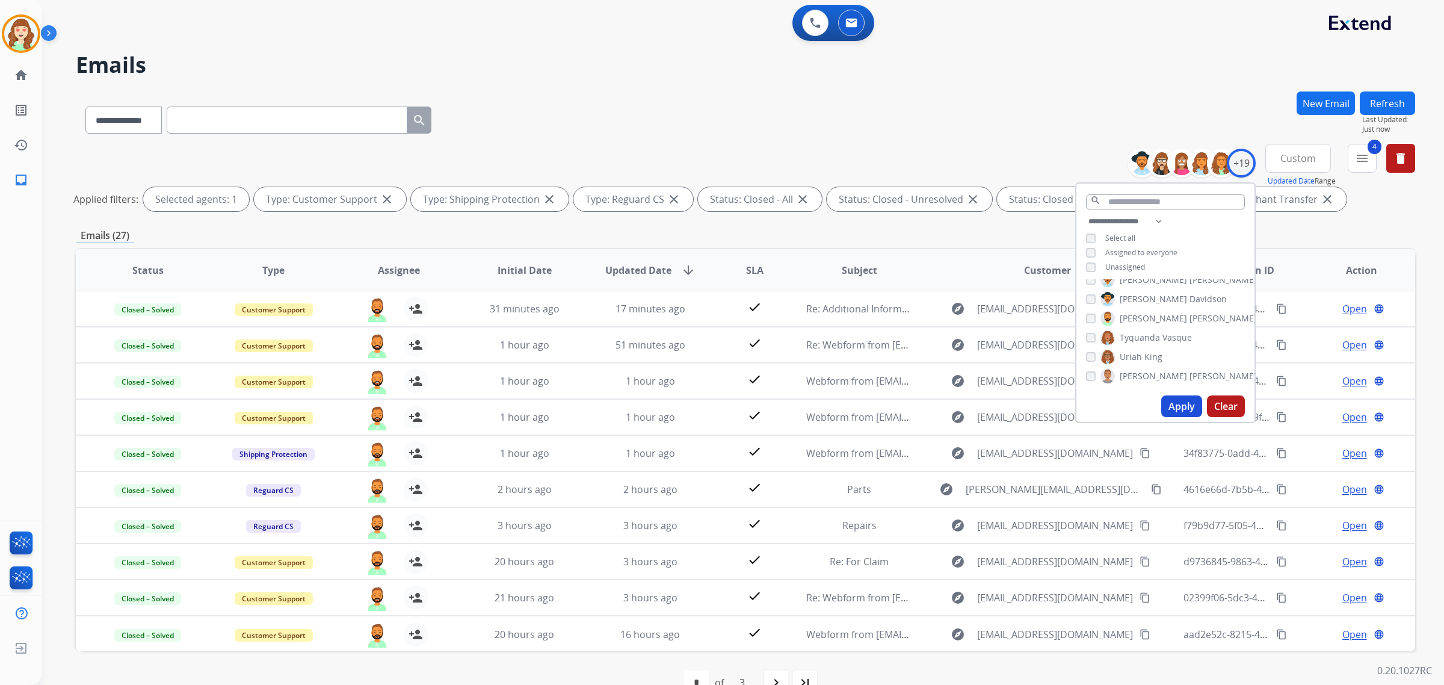
click at [1169, 403] on button "Apply" at bounding box center [1181, 406] width 41 height 22
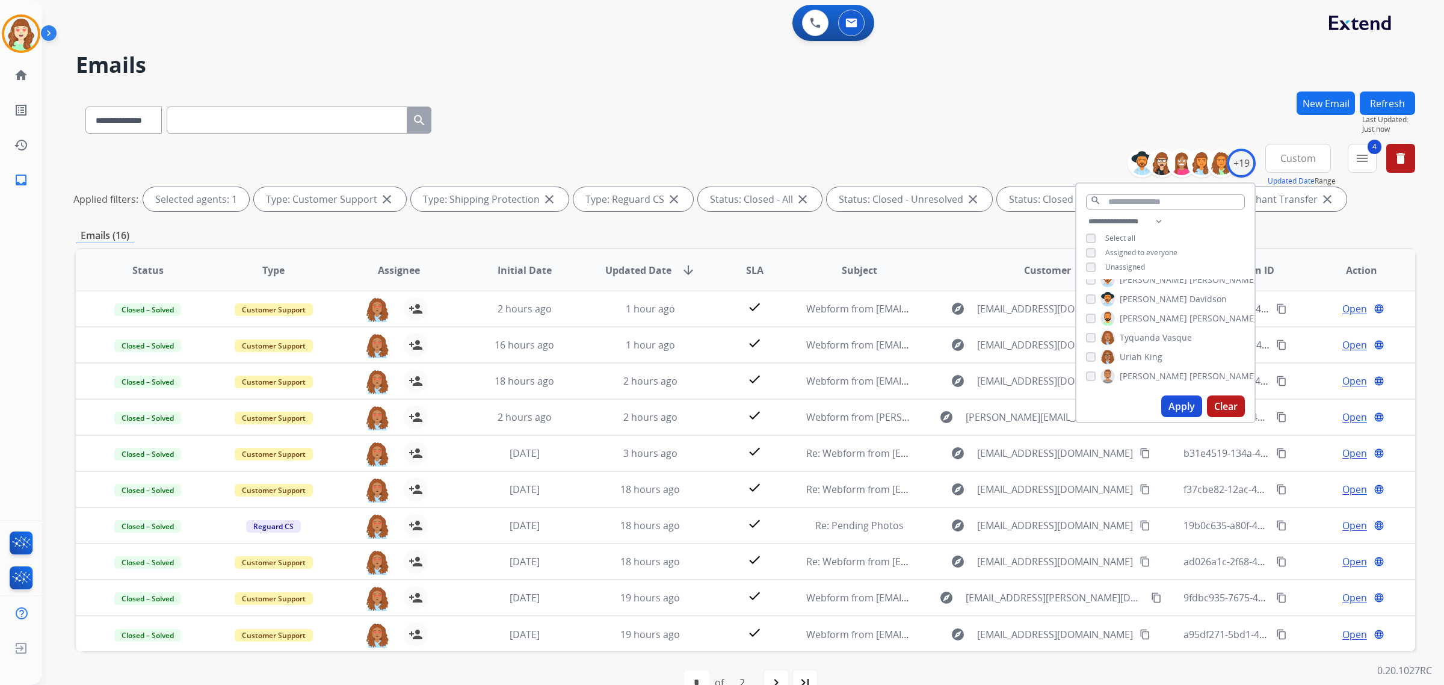
click at [1083, 360] on div "[PERSON_NAME] [PERSON_NAME] [PERSON_NAME] [PERSON_NAME] [PERSON_NAME] [PERSON_N…" at bounding box center [1165, 334] width 178 height 111
click at [1173, 404] on button "Apply" at bounding box center [1181, 406] width 41 height 22
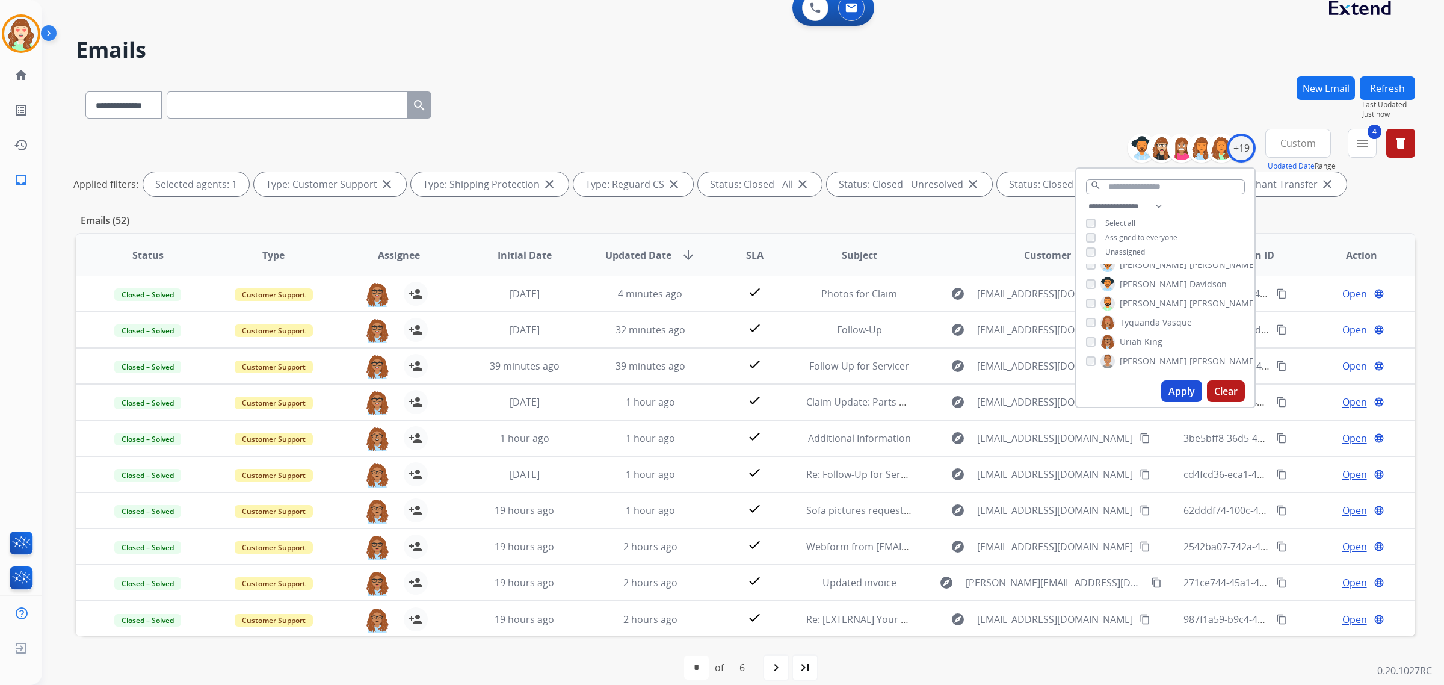
scroll to position [28, 0]
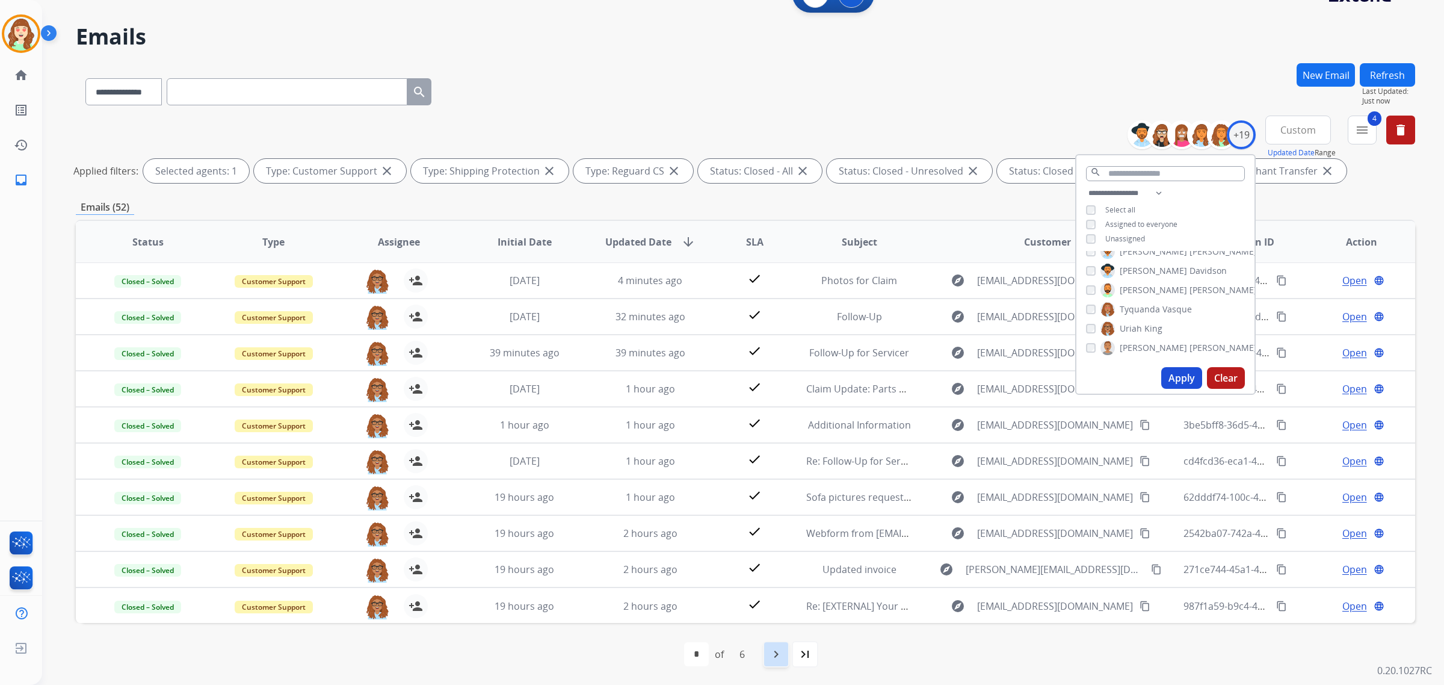
click at [780, 659] on mat-icon "navigate_next" at bounding box center [776, 654] width 14 height 14
select select "*"
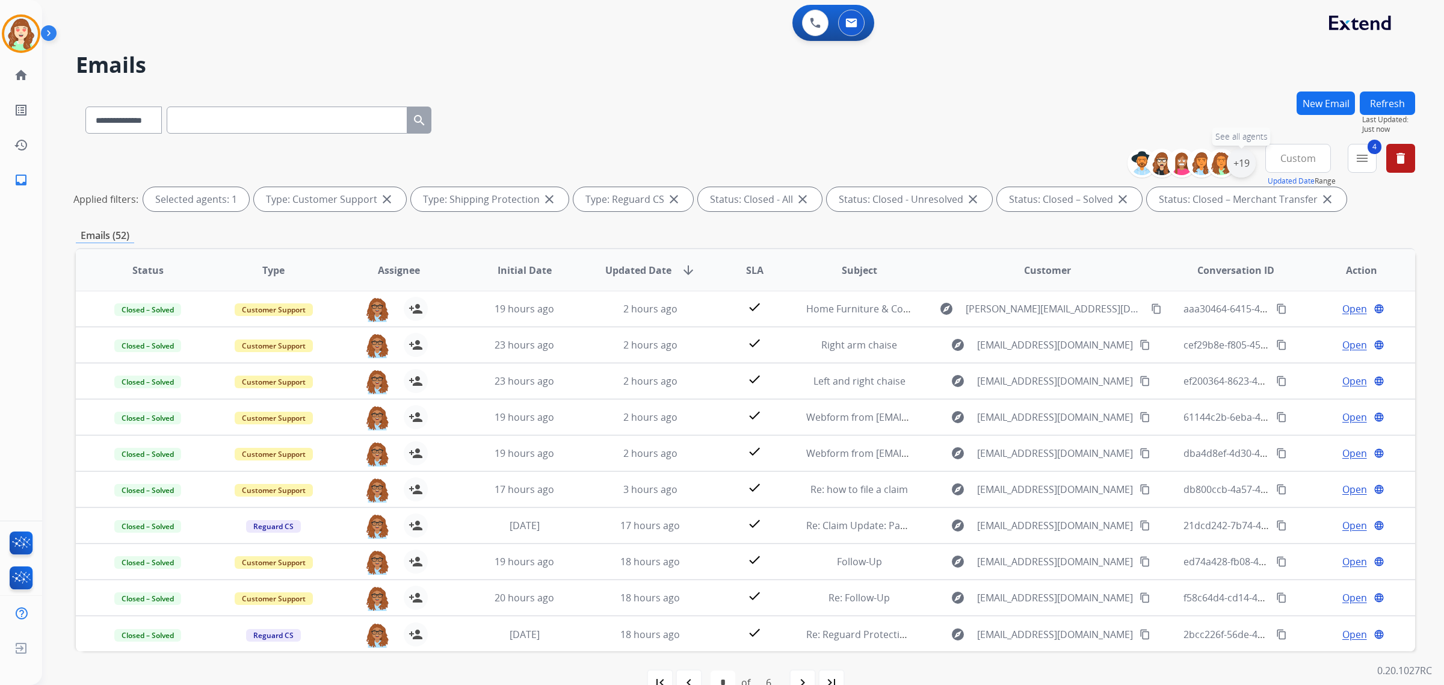
click at [1242, 164] on div "+19" at bounding box center [1240, 163] width 29 height 29
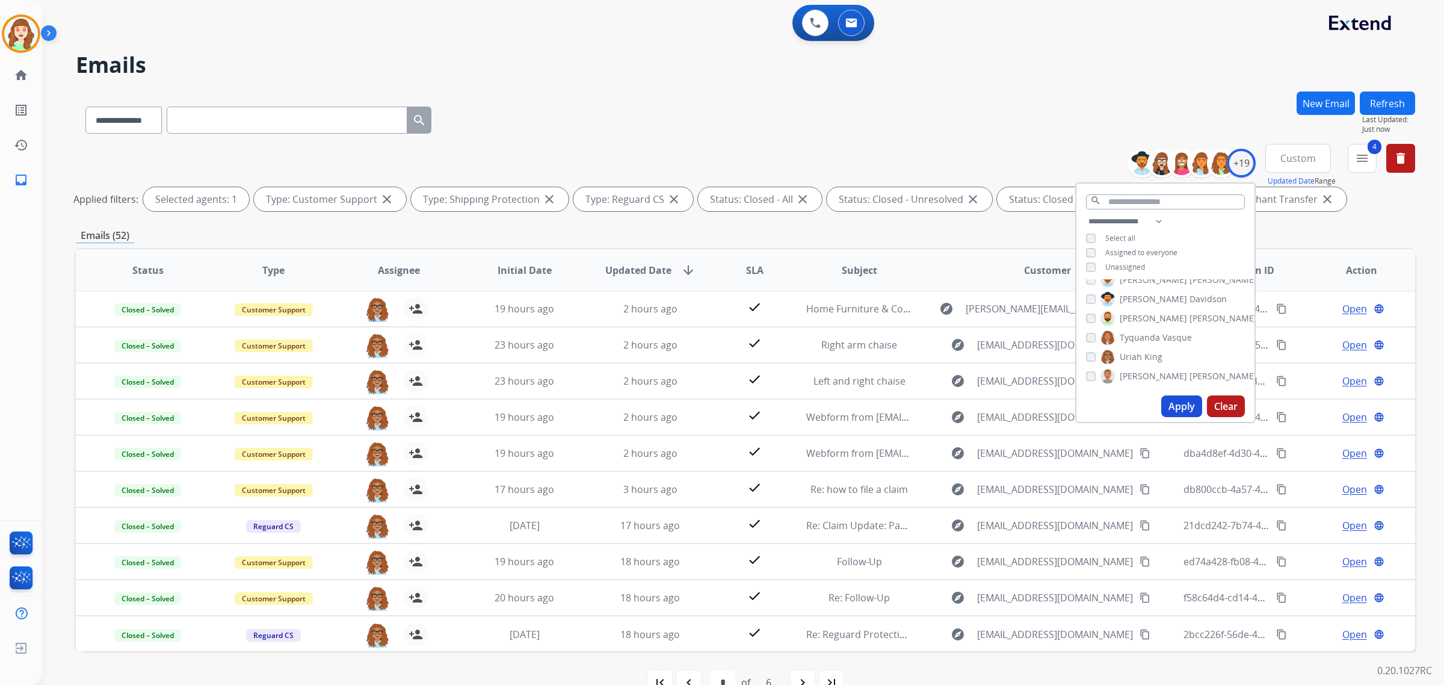
click at [1173, 411] on button "Apply" at bounding box center [1181, 406] width 41 height 22
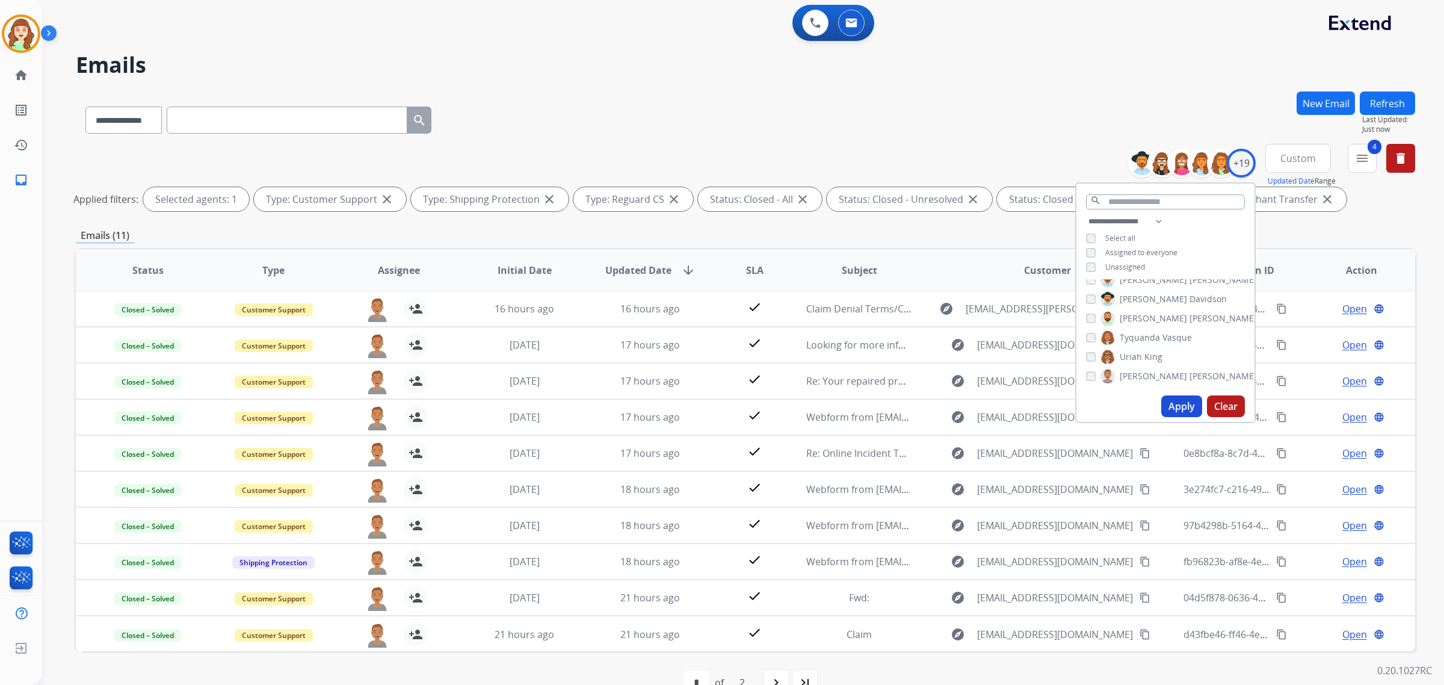
scroll to position [28, 0]
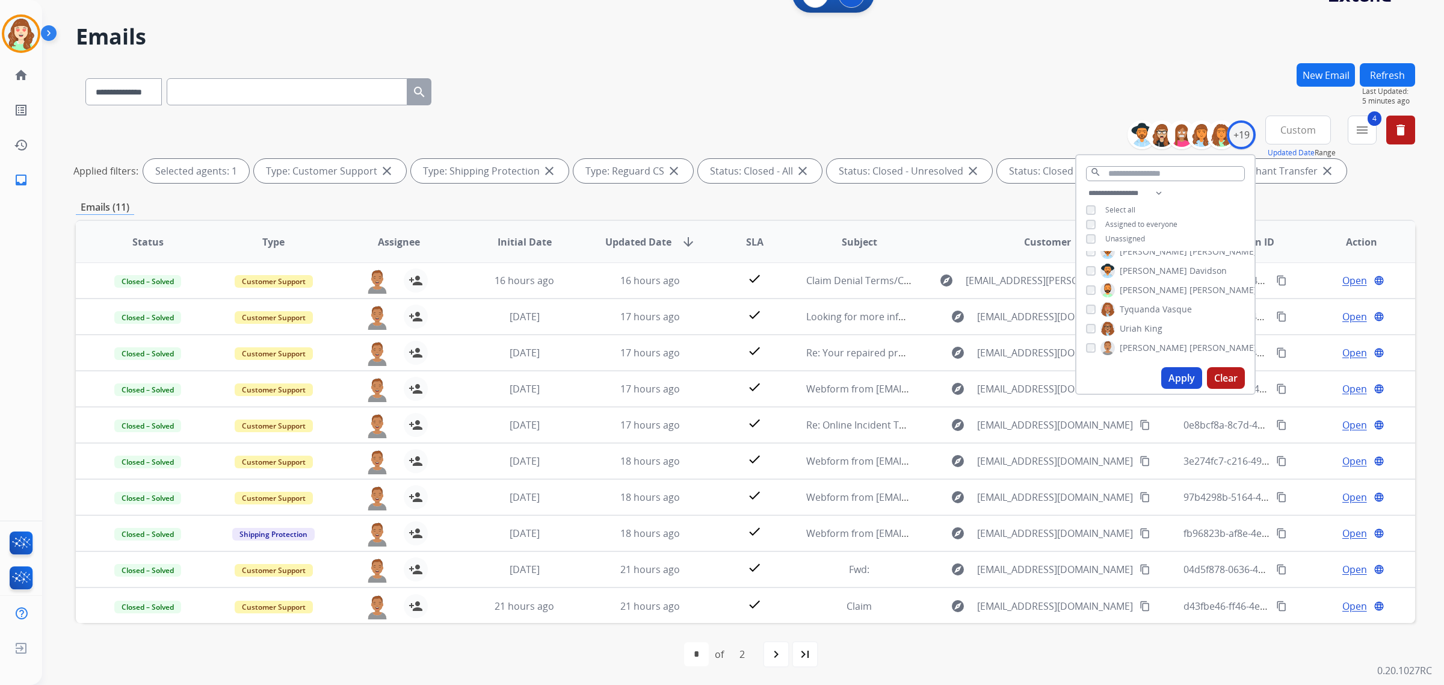
drag, startPoint x: 1220, startPoint y: 383, endPoint x: 1221, endPoint y: 346, distance: 36.1
click at [1220, 383] on button "Clear" at bounding box center [1226, 378] width 38 height 22
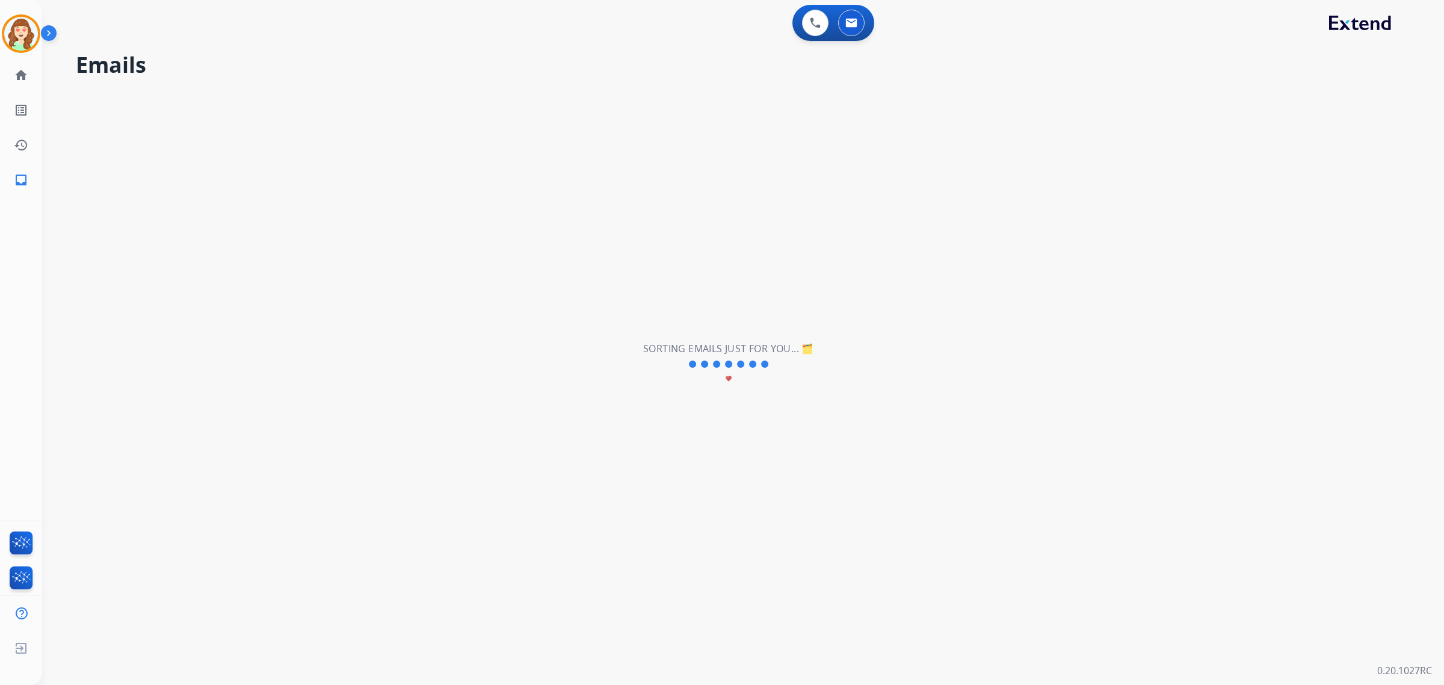
scroll to position [0, 0]
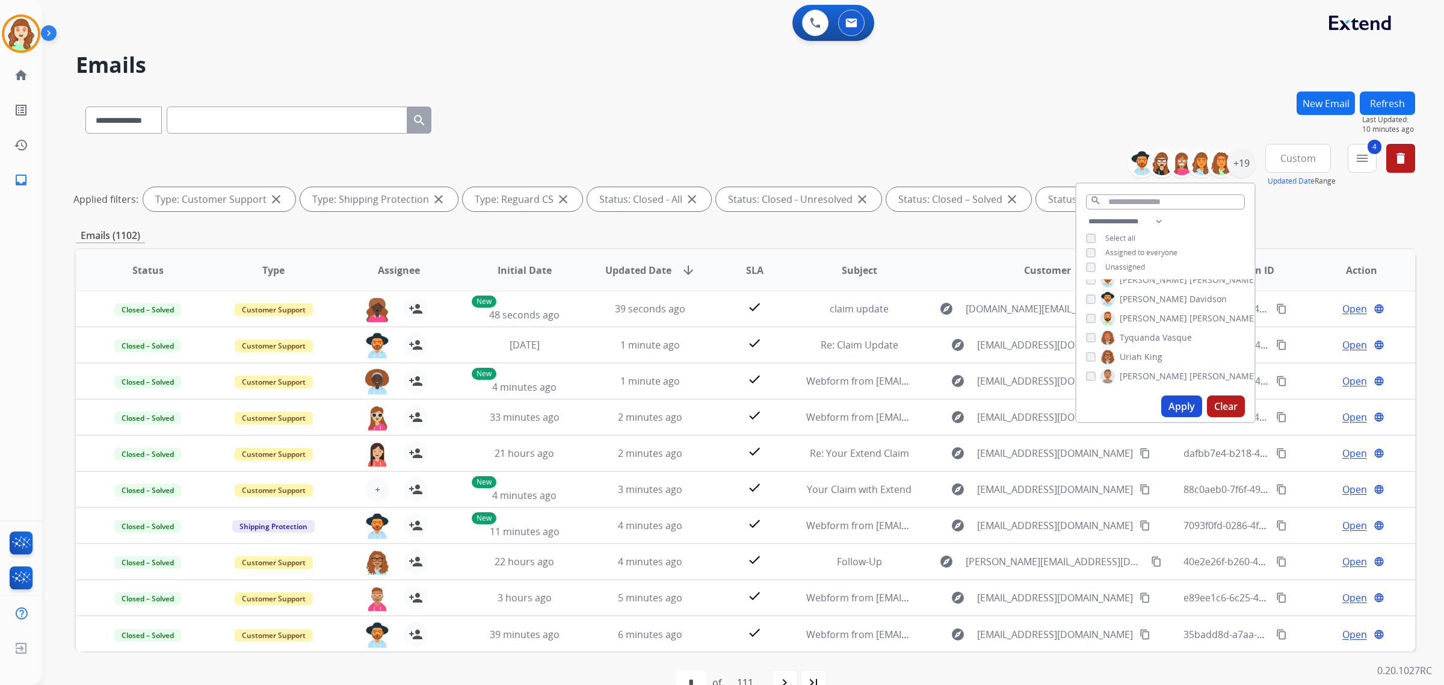
paste input "**********"
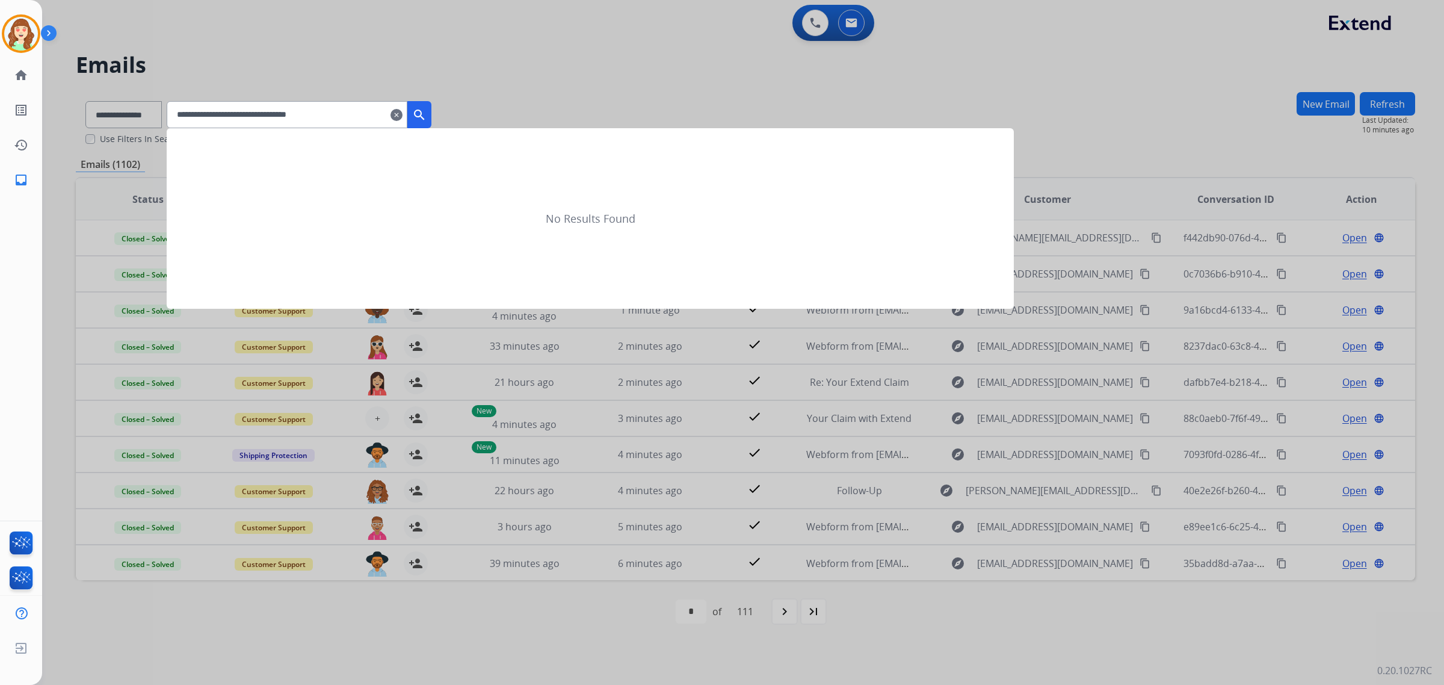
type input "**********"
click at [426, 112] on mat-icon "search" at bounding box center [419, 115] width 14 height 14
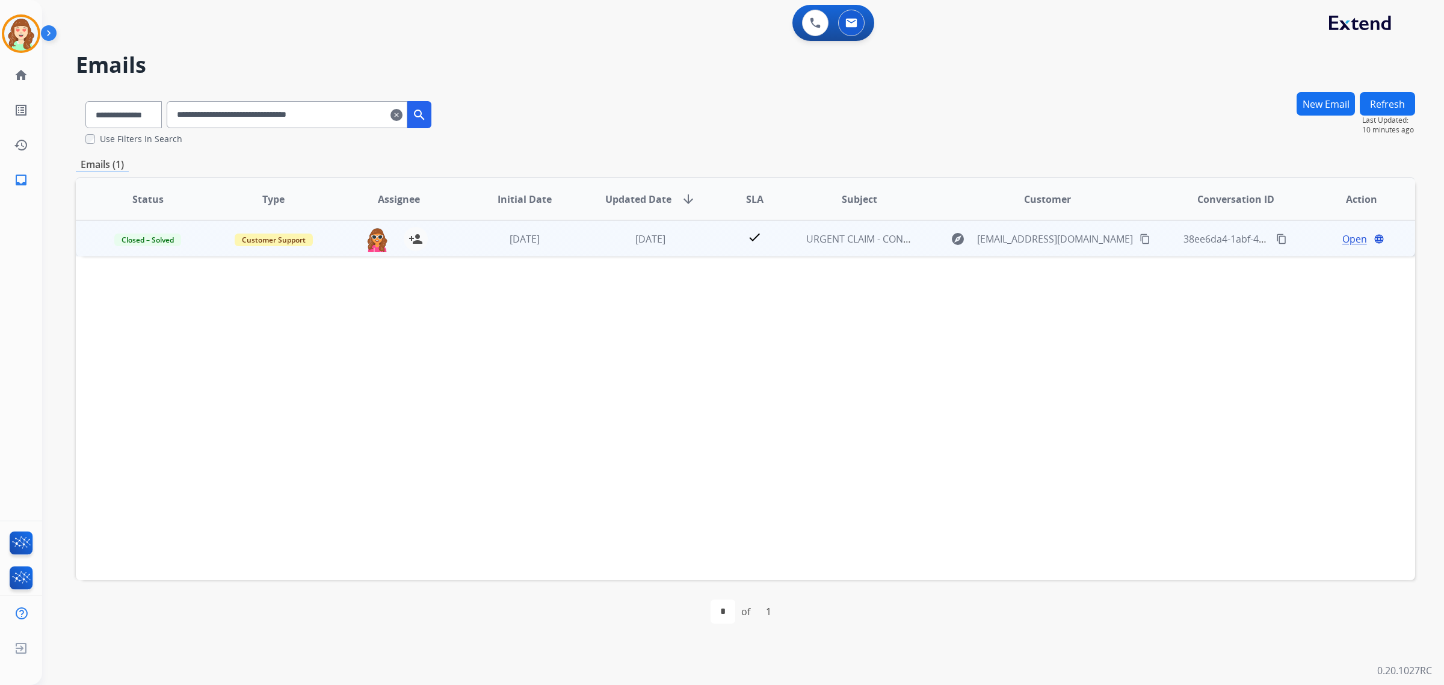
click at [1349, 235] on span "Open" at bounding box center [1354, 239] width 25 height 14
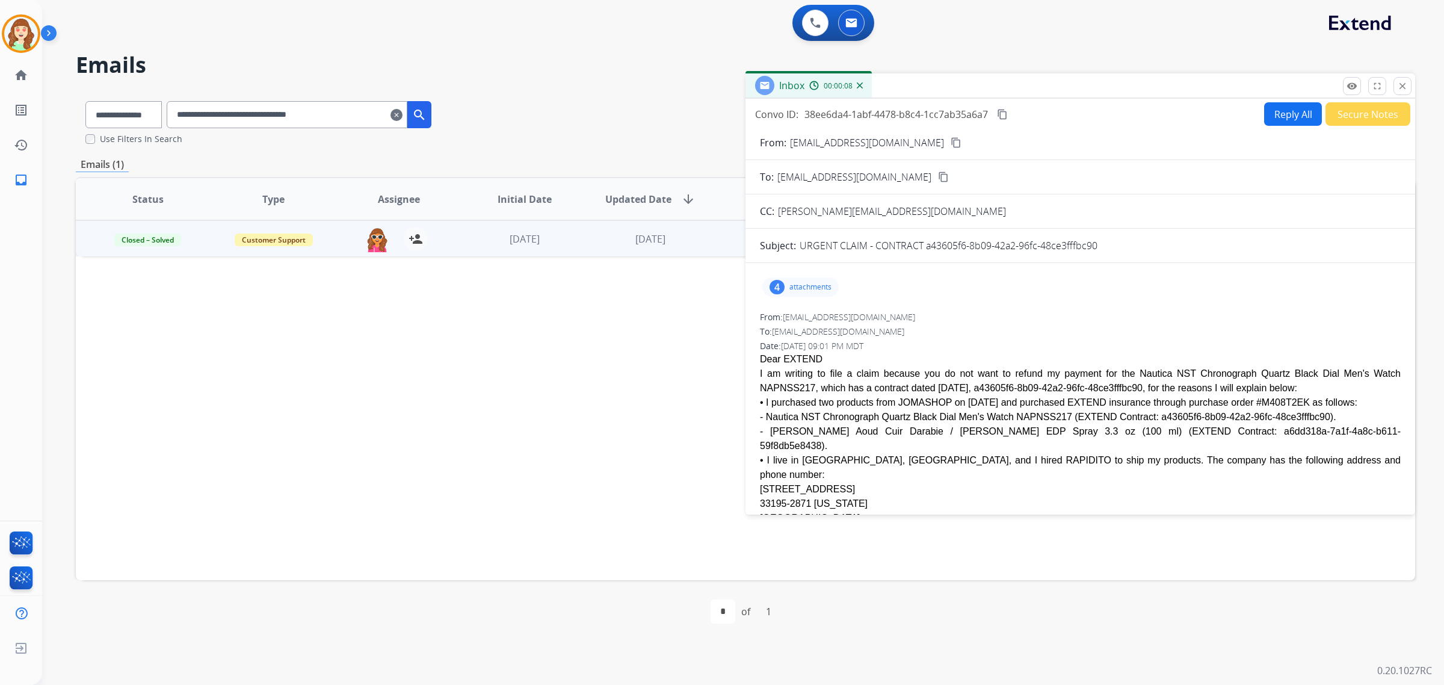
click at [950, 137] on mat-icon "content_copy" at bounding box center [955, 142] width 11 height 11
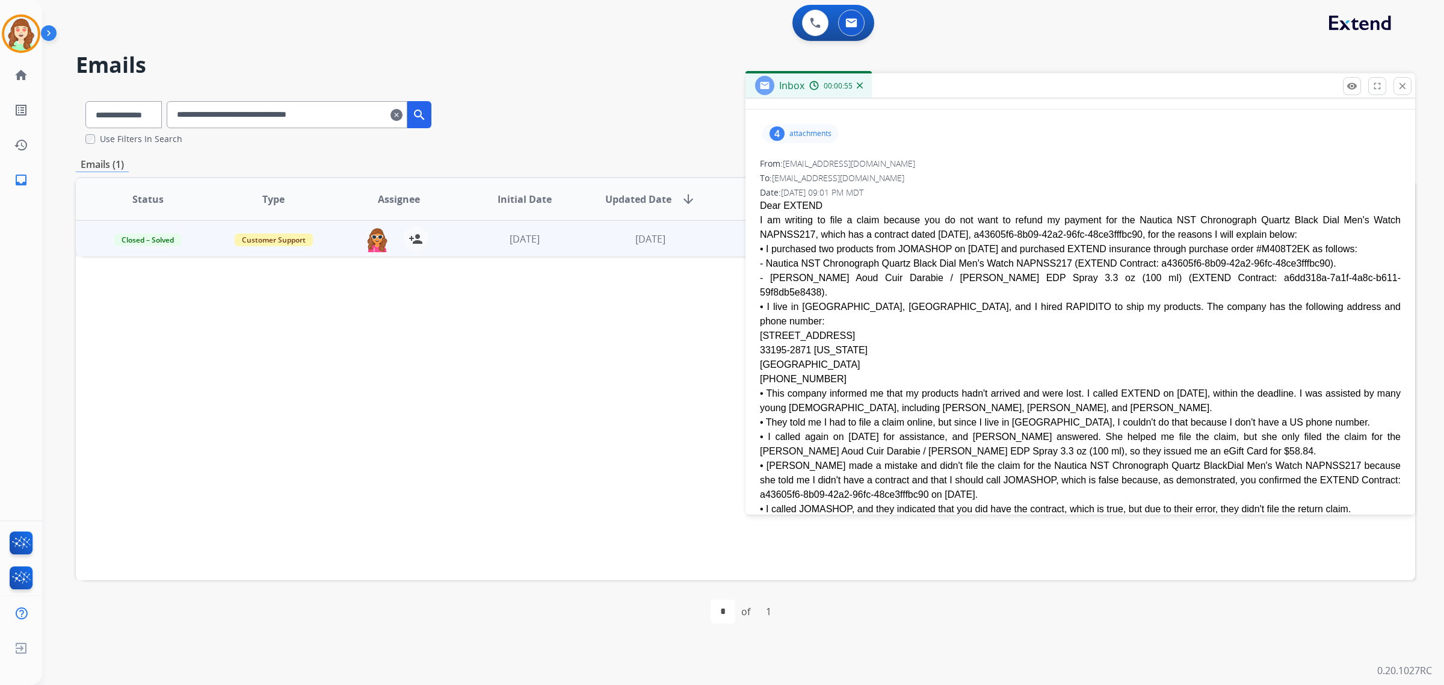
scroll to position [226, 0]
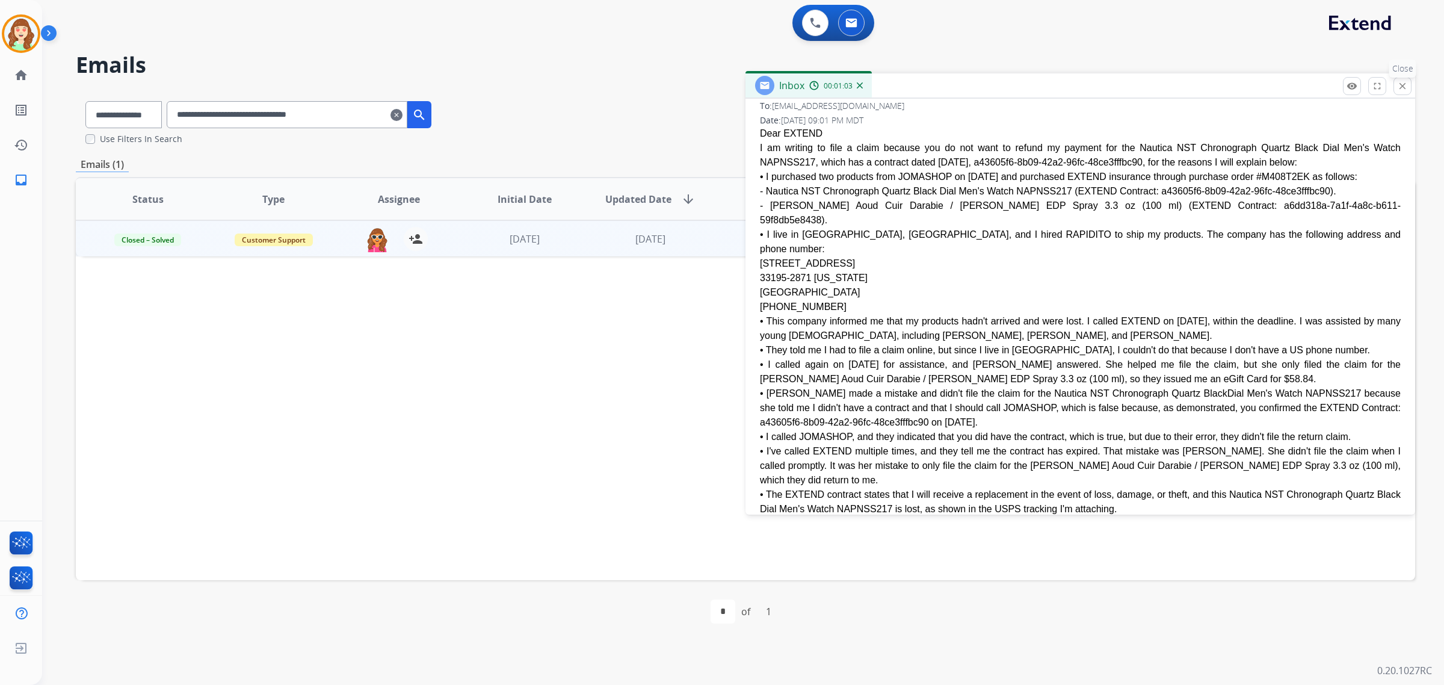
click at [1399, 86] on mat-icon "close" at bounding box center [1402, 86] width 11 height 11
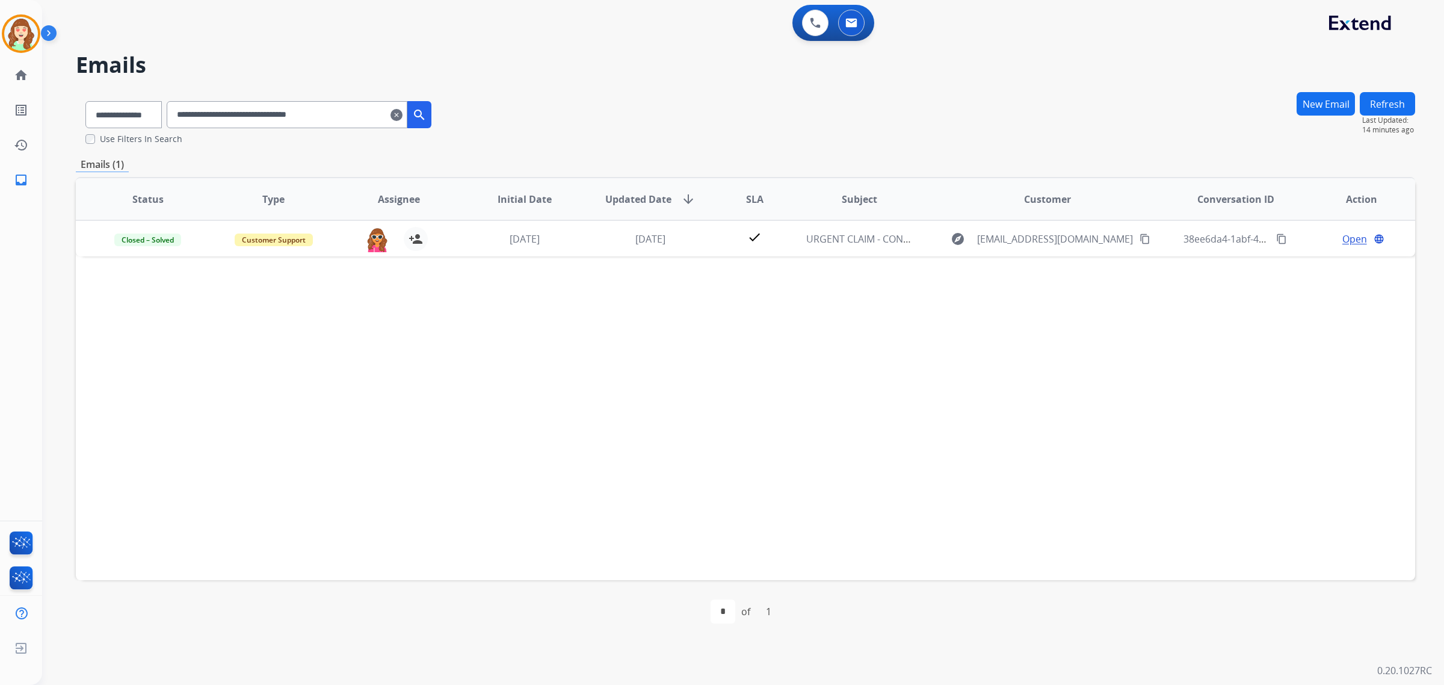
click at [402, 112] on mat-icon "clear" at bounding box center [396, 115] width 12 height 14
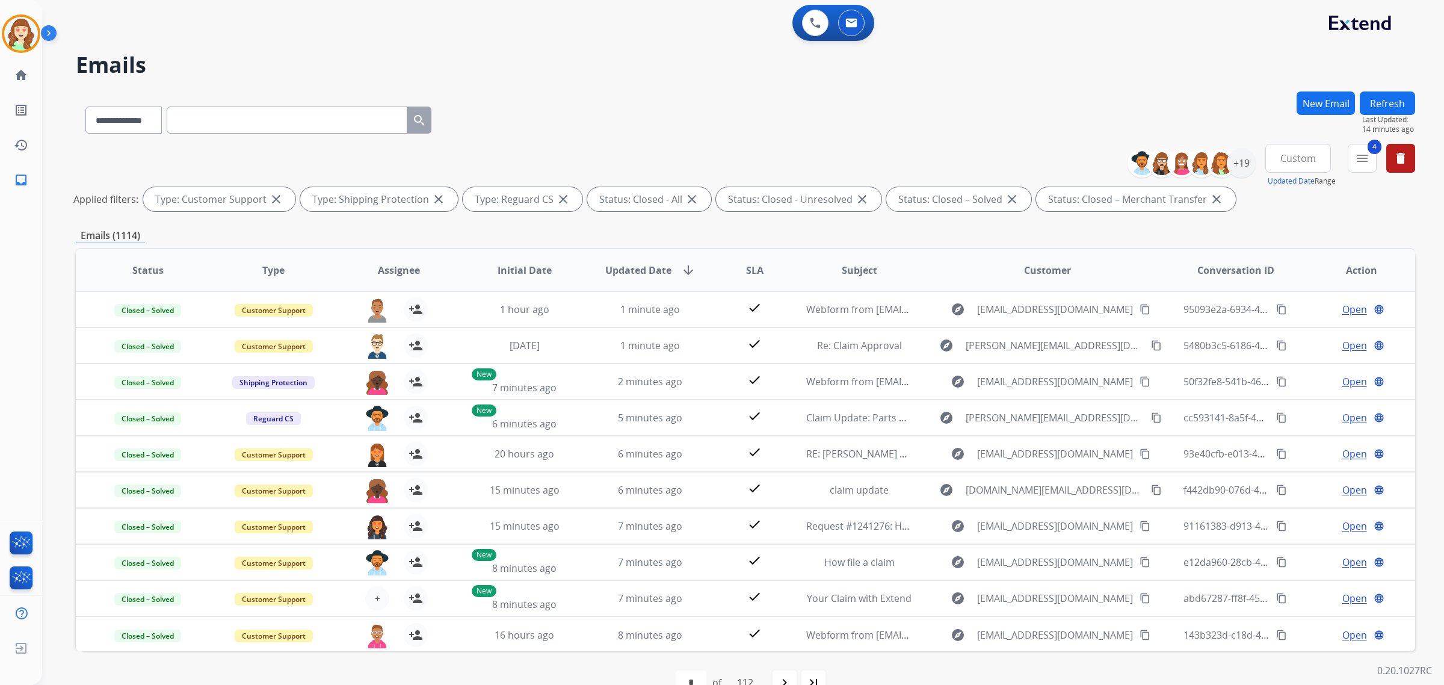
click at [792, 135] on div "**********" at bounding box center [745, 117] width 1339 height 52
